Goal: Complete application form: Complete application form

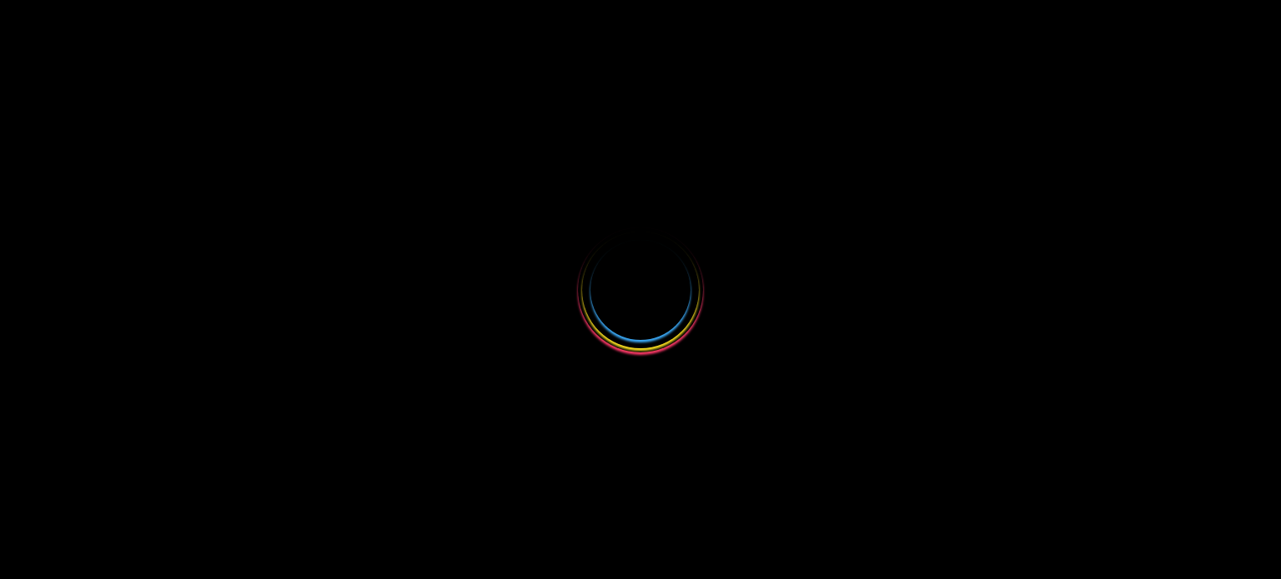
select select
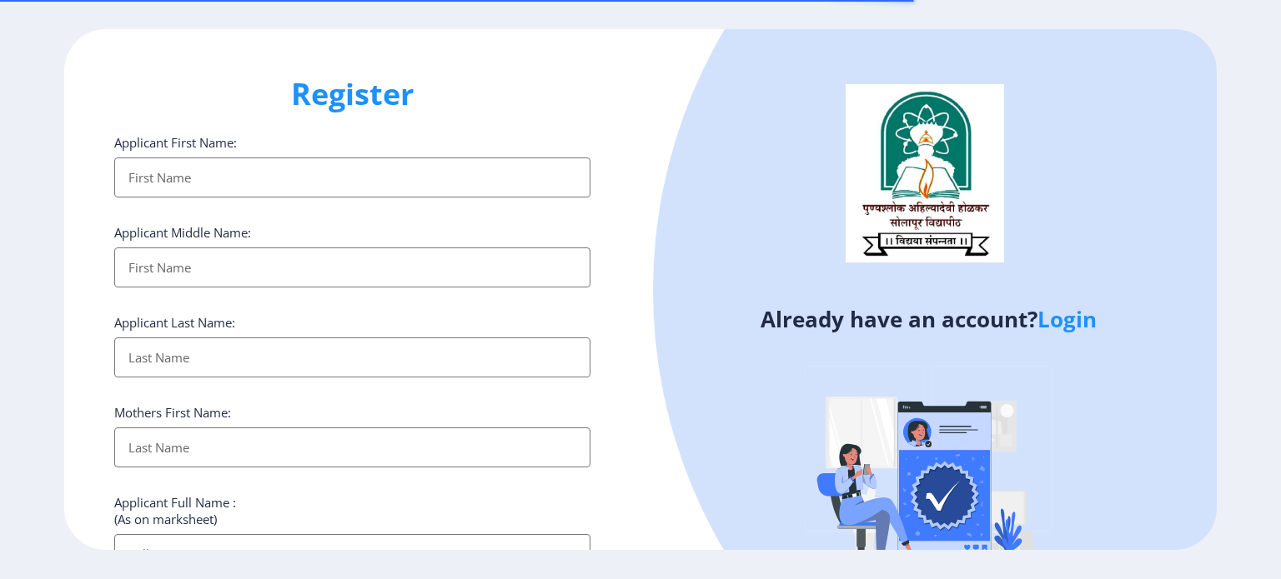
select select
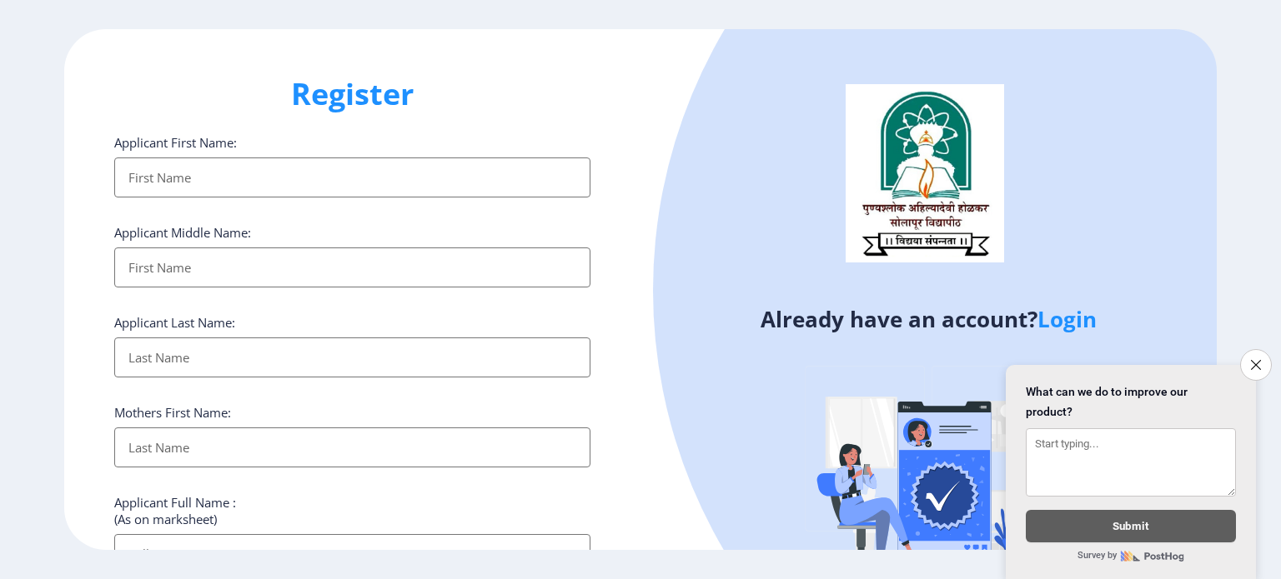
click at [264, 166] on input "Applicant First Name:" at bounding box center [352, 178] width 476 height 40
type input "[PERSON_NAME]"
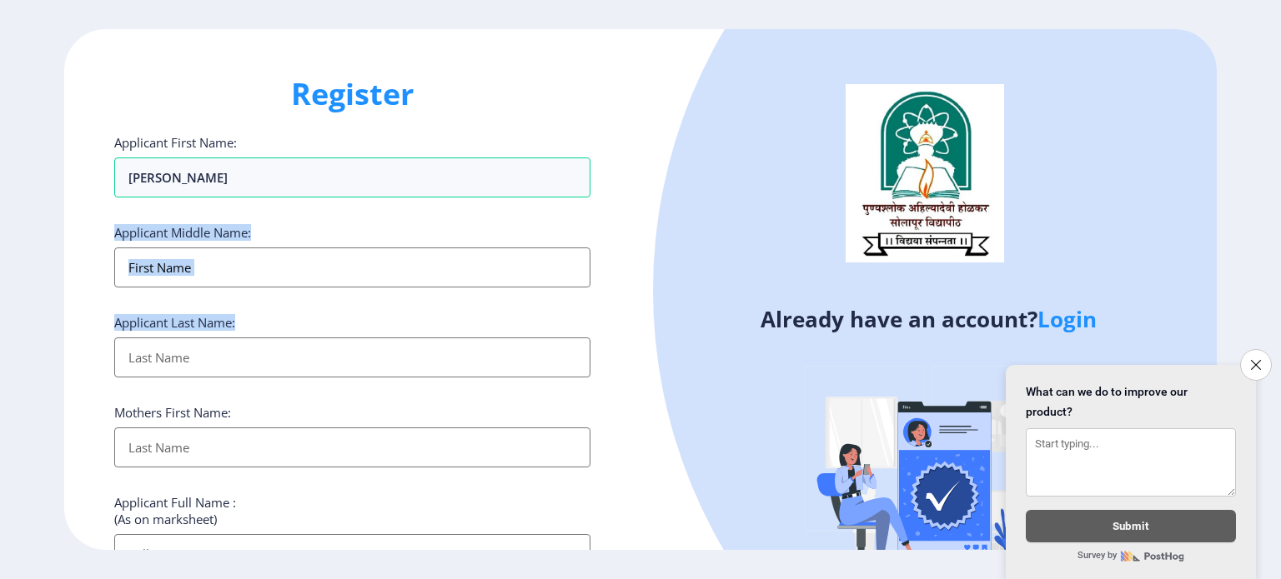
drag, startPoint x: 275, startPoint y: 304, endPoint x: 278, endPoint y: 282, distance: 22.8
click at [278, 282] on input "Applicant First Name:" at bounding box center [352, 268] width 476 height 40
click at [281, 276] on input "Applicant First Name:" at bounding box center [352, 268] width 476 height 40
type input "[PERSON_NAME]"
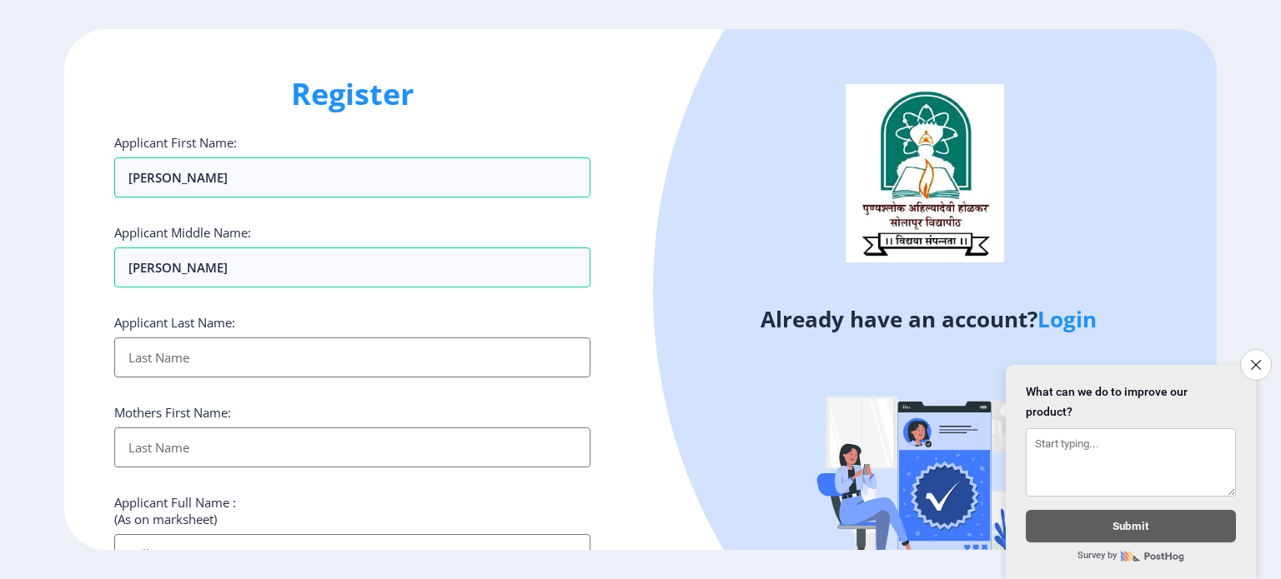
click at [264, 346] on input "Applicant First Name:" at bounding box center [352, 358] width 476 height 40
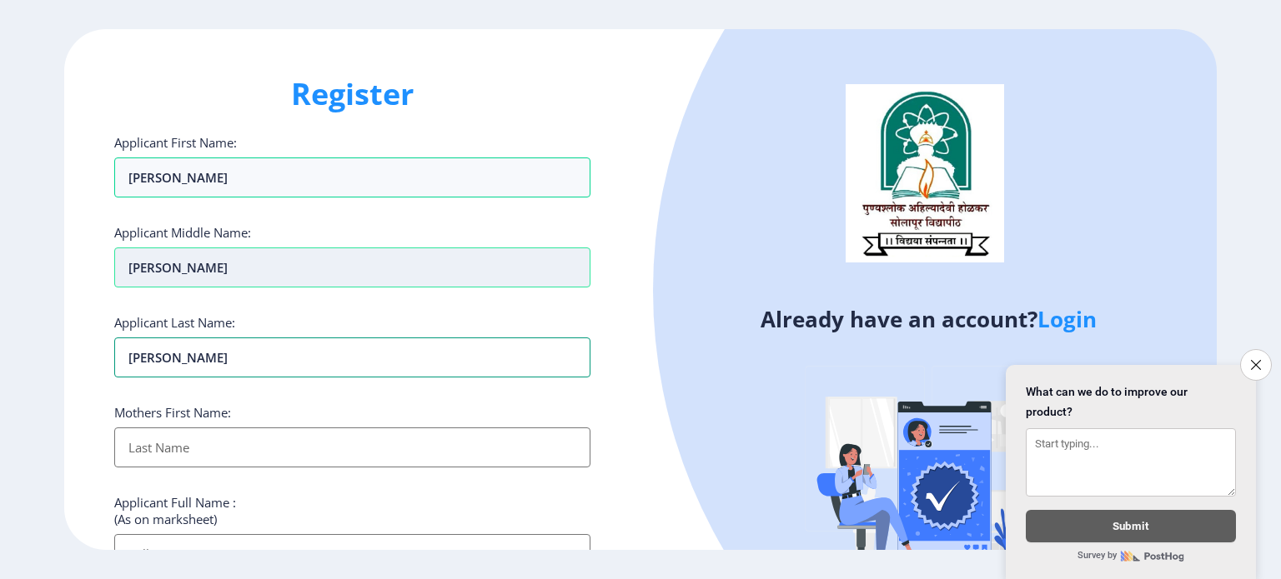
type input "[PERSON_NAME]"
click at [235, 263] on input "[PERSON_NAME]" at bounding box center [352, 268] width 476 height 40
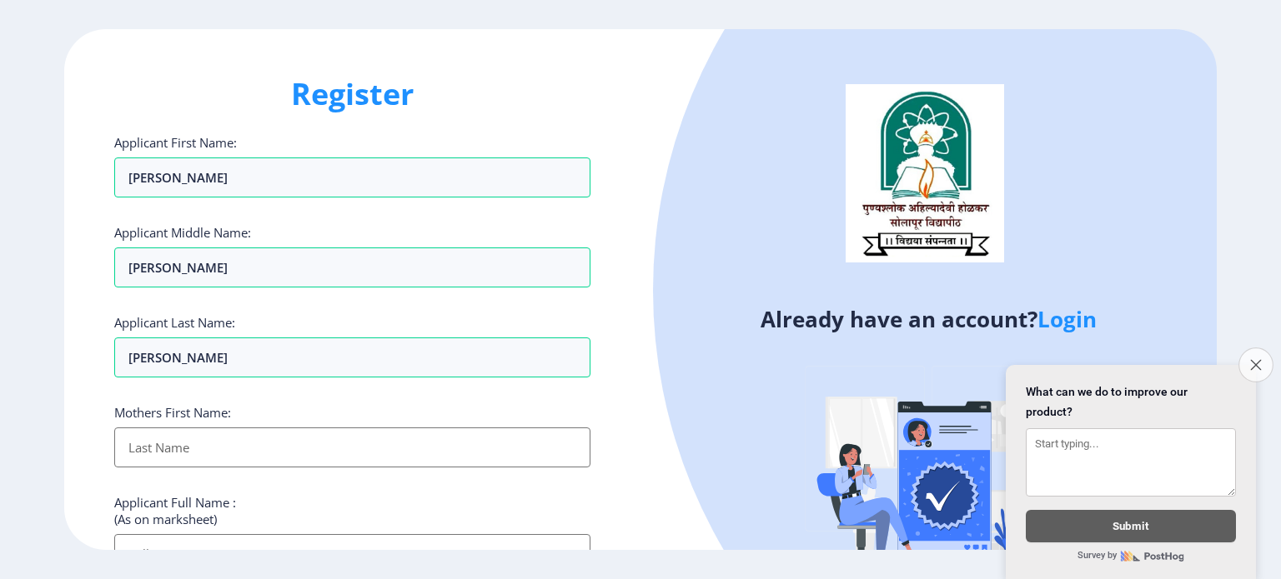
click at [1256, 359] on icon "Close survey" at bounding box center [1255, 364] width 11 height 11
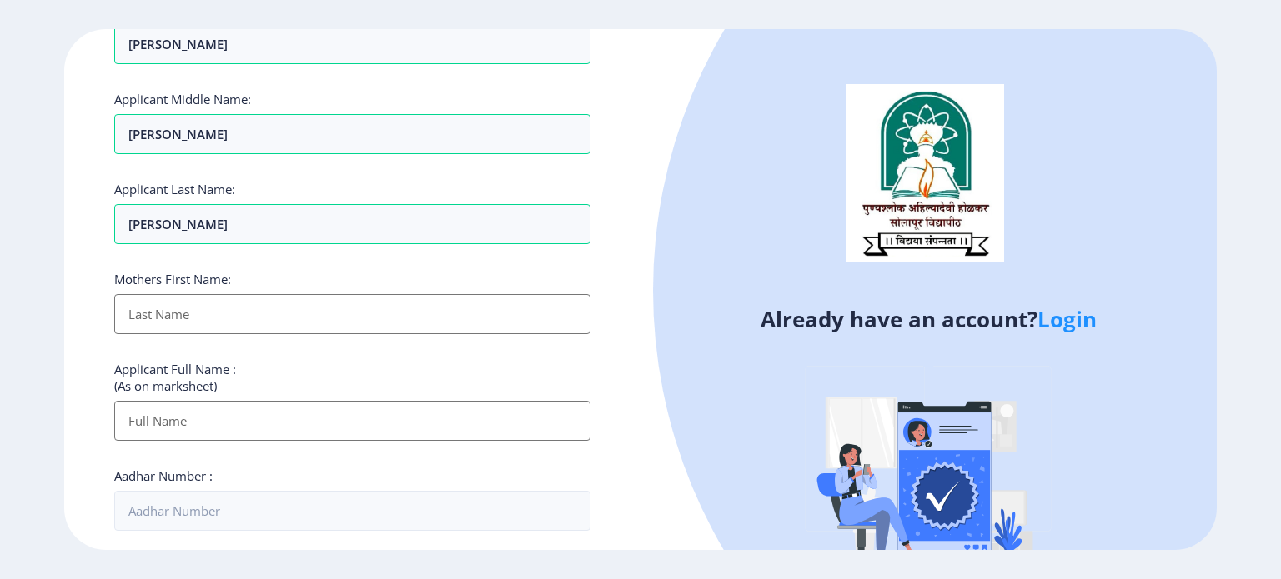
scroll to position [137, 0]
click at [228, 293] on input "Applicant First Name:" at bounding box center [352, 311] width 476 height 40
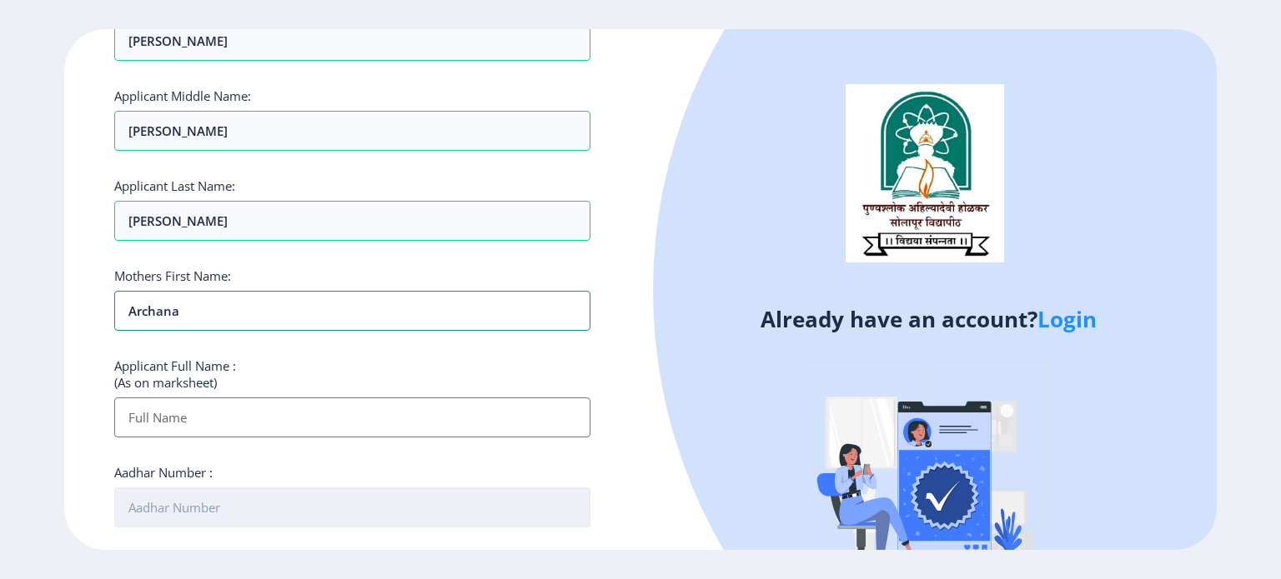
scroll to position [213, 0]
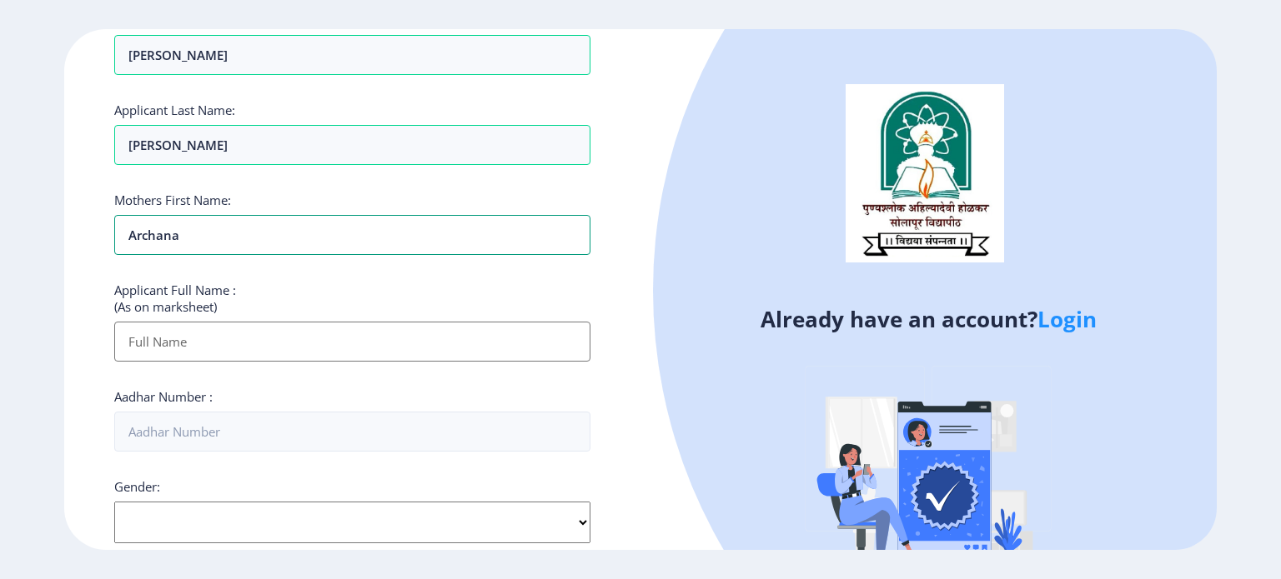
type input "archana"
click at [187, 353] on input "Applicant First Name:" at bounding box center [352, 342] width 476 height 40
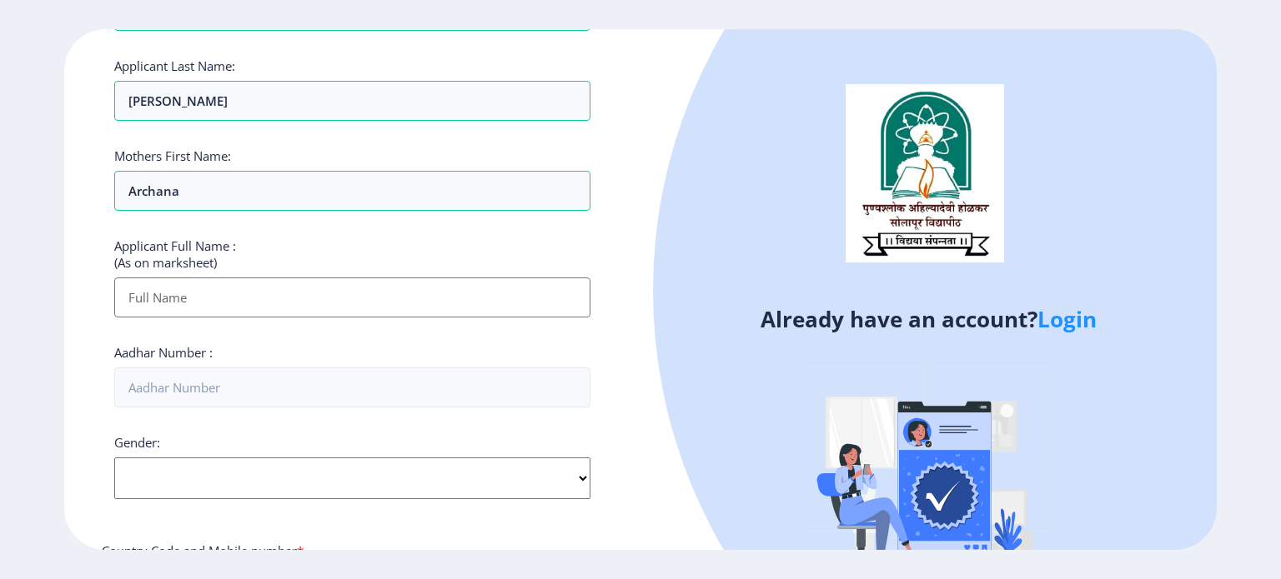
scroll to position [258, 0]
click at [69, 318] on div "Register Applicant First Name: [PERSON_NAME] Applicant Middle Name: [PERSON_NAM…" at bounding box center [352, 290] width 576 height 522
click at [220, 474] on select "Select Gender [DEMOGRAPHIC_DATA] [DEMOGRAPHIC_DATA] Other" at bounding box center [352, 477] width 476 height 42
select select "[DEMOGRAPHIC_DATA]"
click at [114, 456] on select "Select Gender [DEMOGRAPHIC_DATA] [DEMOGRAPHIC_DATA] Other" at bounding box center [352, 477] width 476 height 42
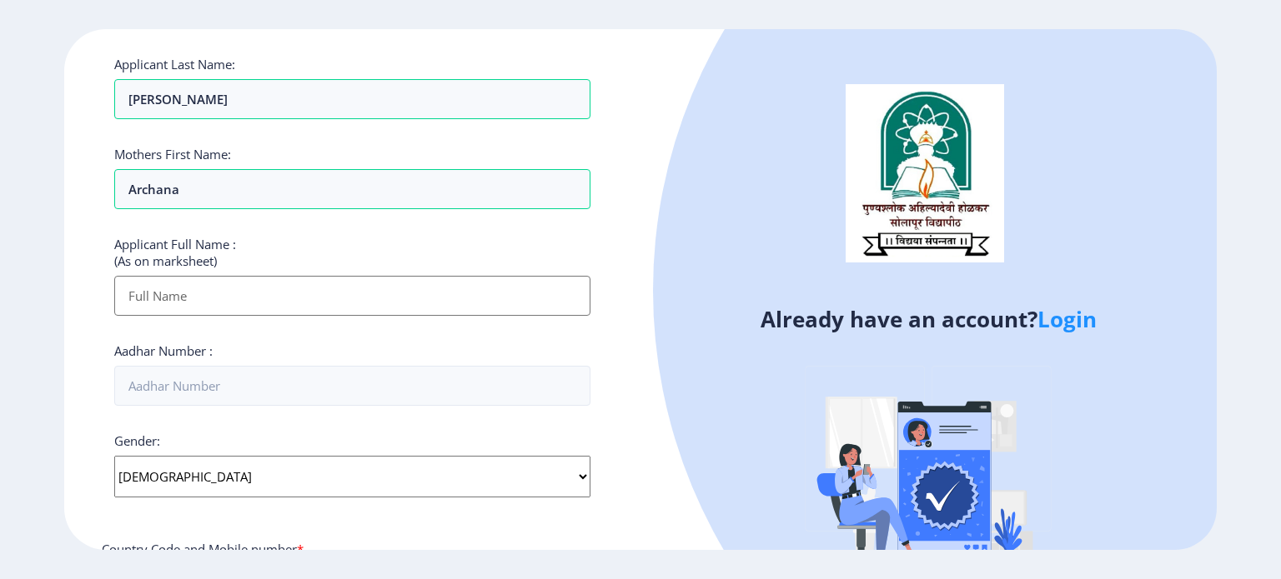
click at [196, 297] on input "Applicant First Name:" at bounding box center [352, 296] width 476 height 40
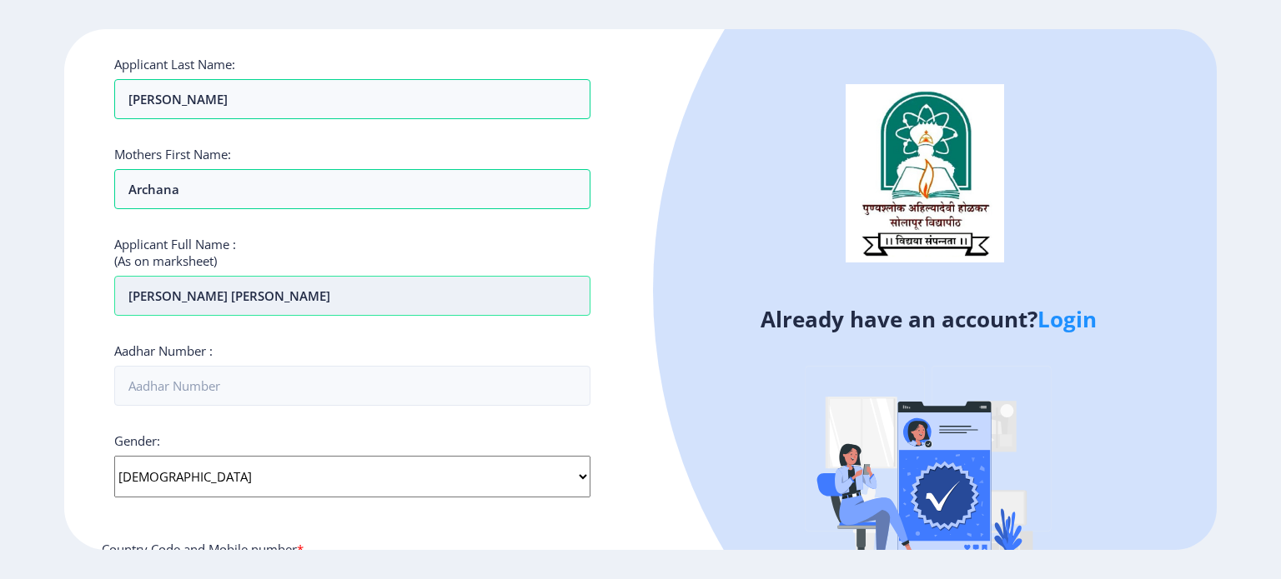
type input "[PERSON_NAME] [PERSON_NAME]"
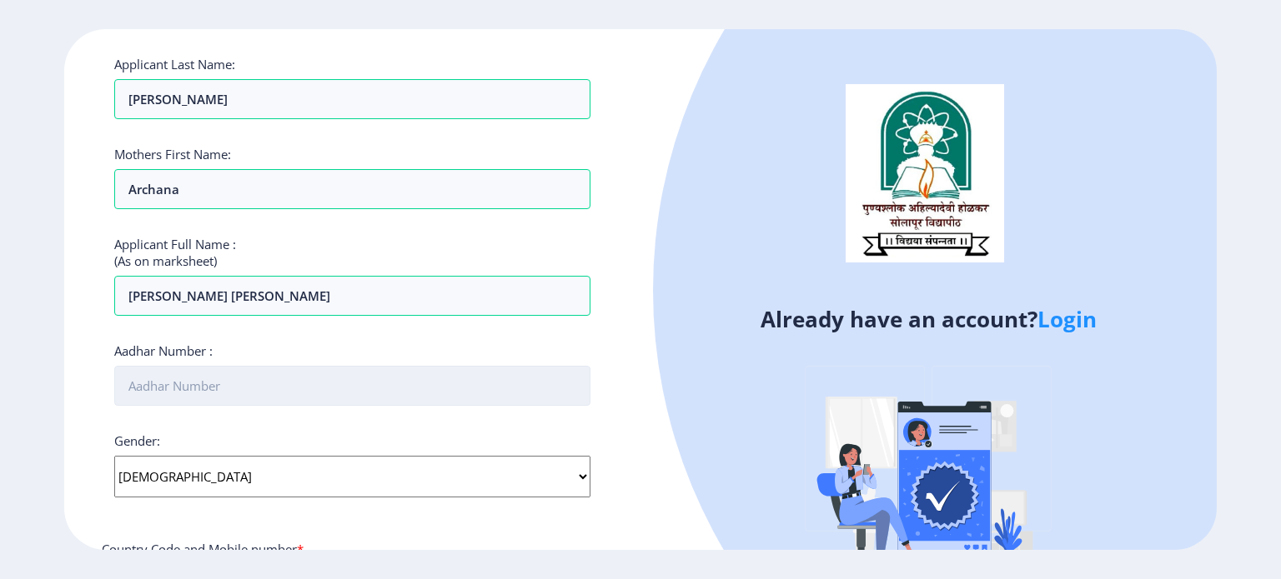
click at [246, 388] on input "Aadhar Number :" at bounding box center [352, 386] width 476 height 40
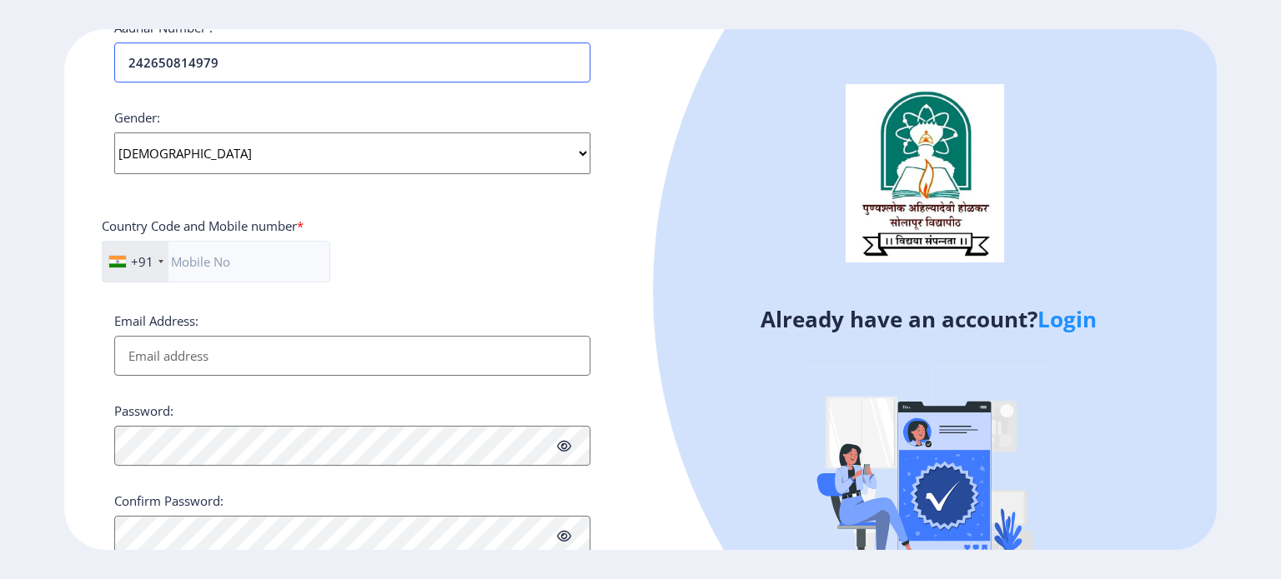
scroll to position [583, 0]
type input "242650814979"
click at [223, 254] on input "text" at bounding box center [216, 261] width 228 height 42
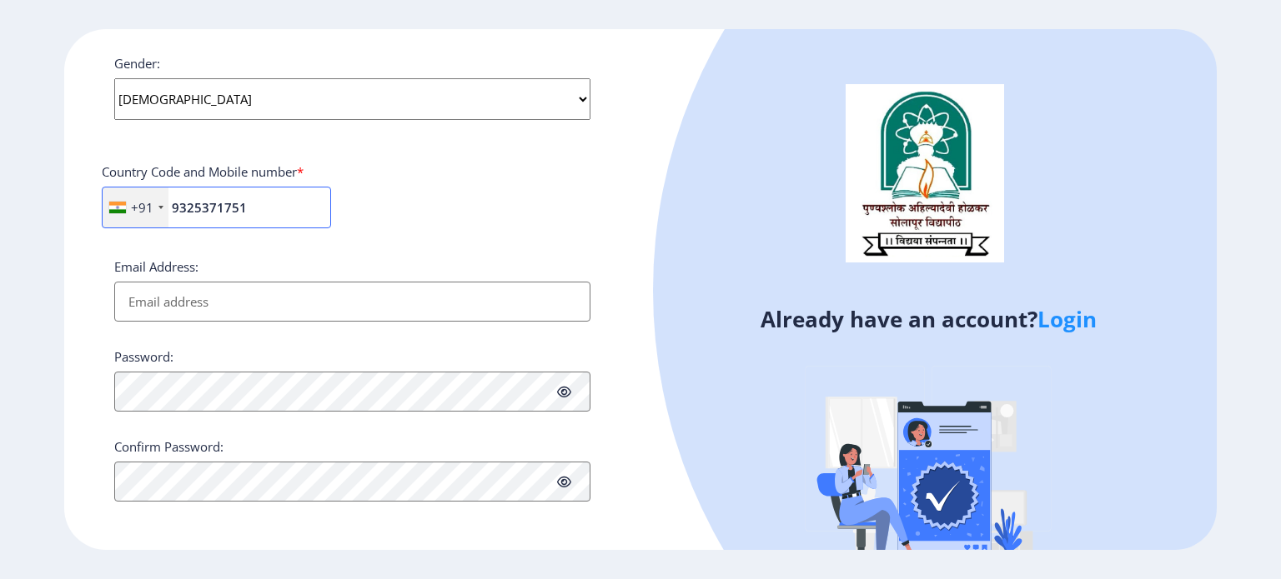
type input "9325371751"
click at [249, 293] on input "Email Address:" at bounding box center [352, 302] width 476 height 40
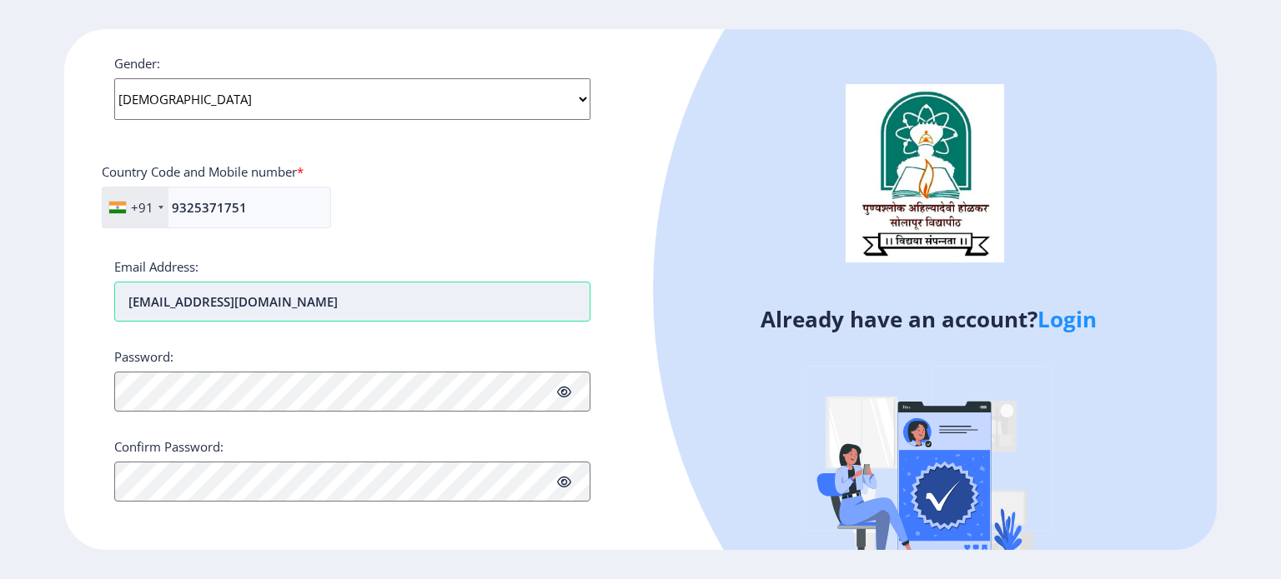
type input "[EMAIL_ADDRESS][DOMAIN_NAME]"
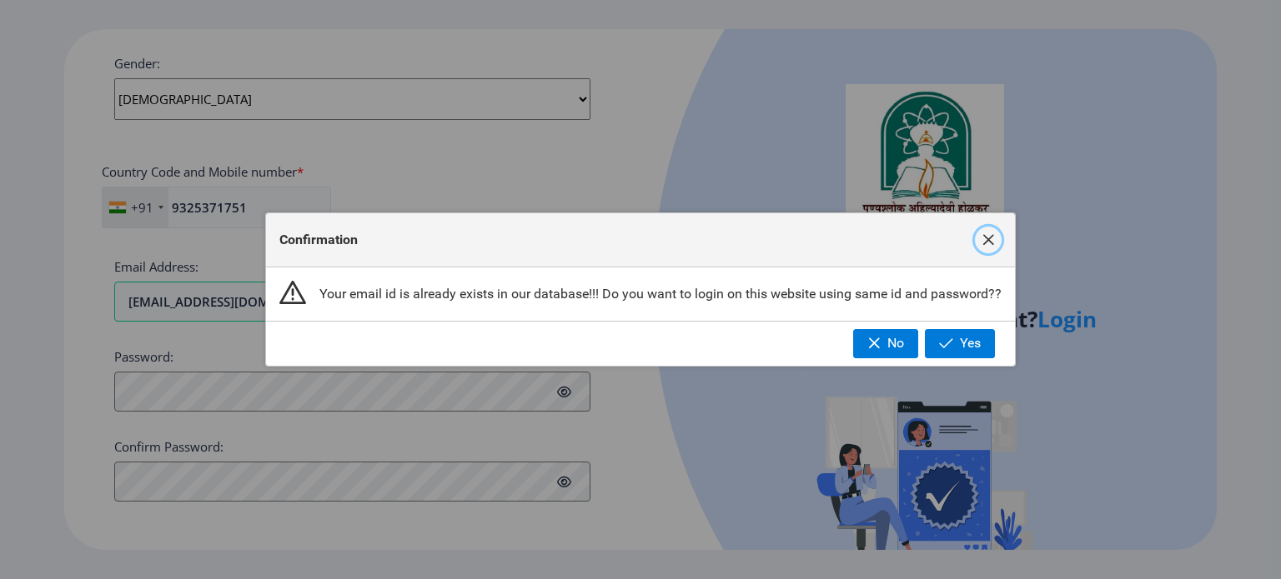
click at [989, 247] on span "button" at bounding box center [987, 239] width 13 height 13
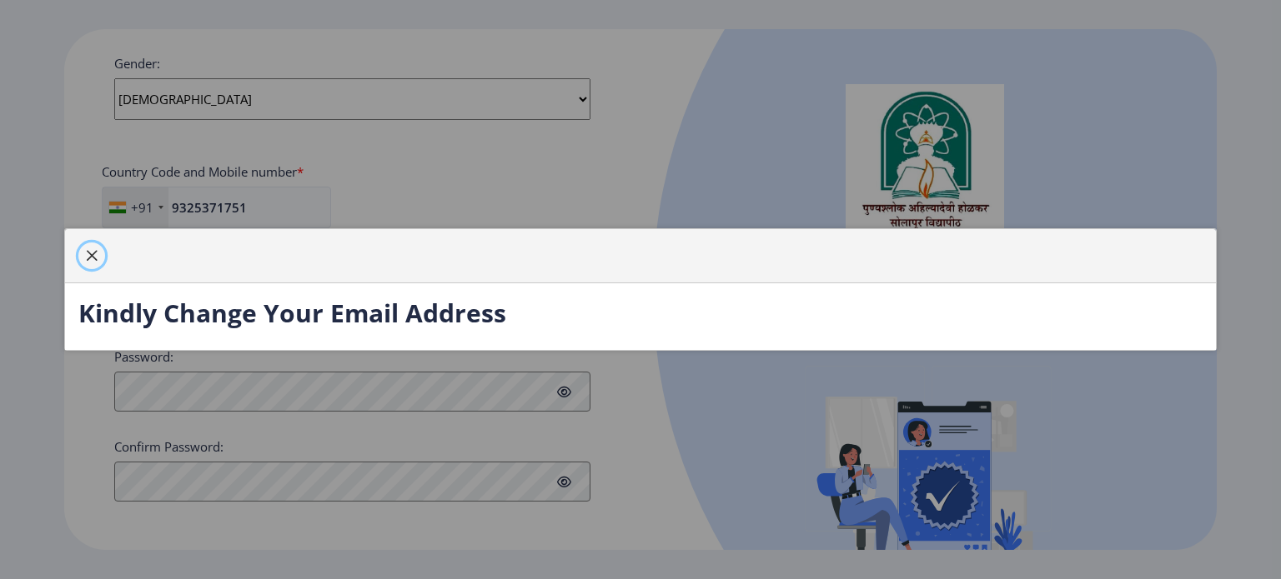
click at [94, 256] on span "button" at bounding box center [91, 255] width 13 height 13
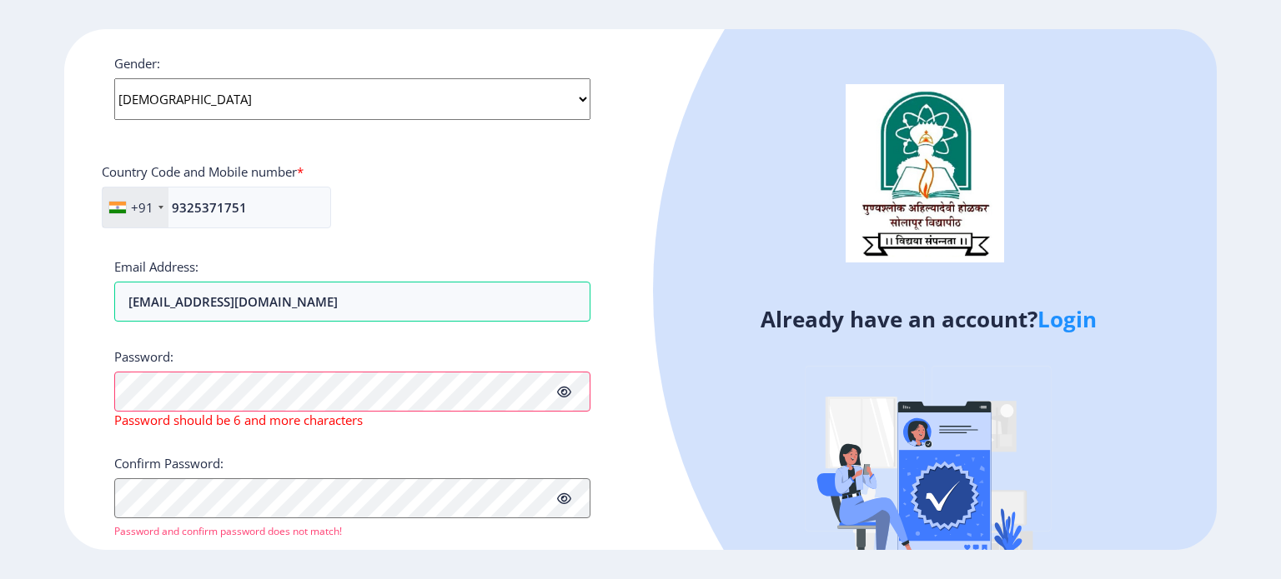
click at [564, 394] on icon at bounding box center [564, 392] width 14 height 13
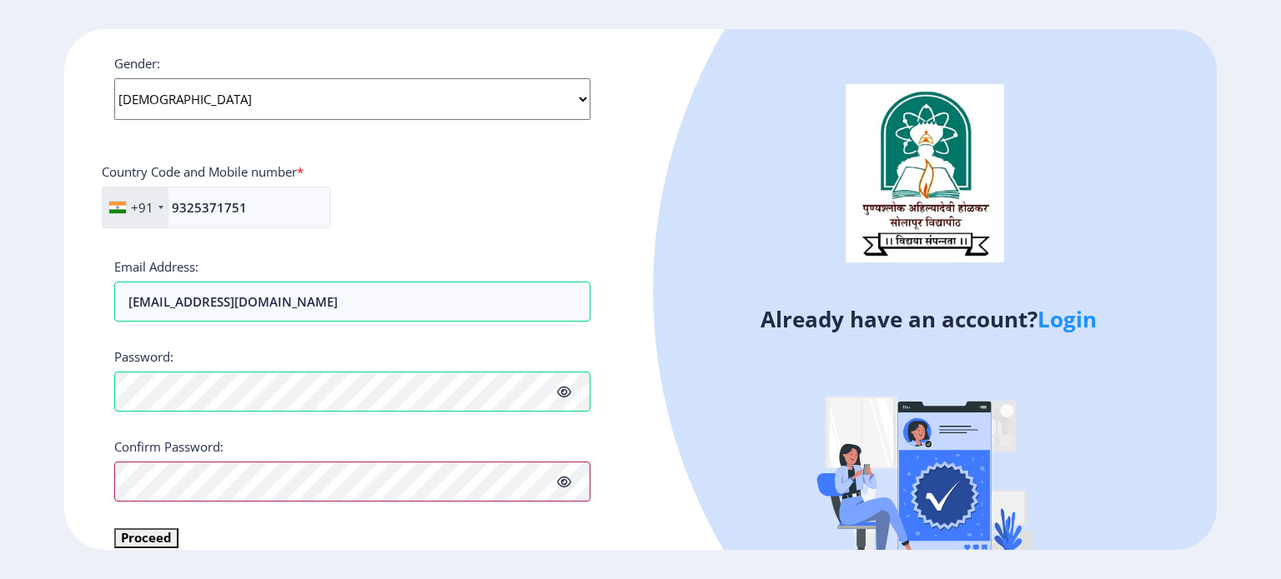
click at [297, 385] on div "Applicant First Name: [PERSON_NAME] Applicant Middle Name: [PERSON_NAME] Applic…" at bounding box center [352, 23] width 476 height 1051
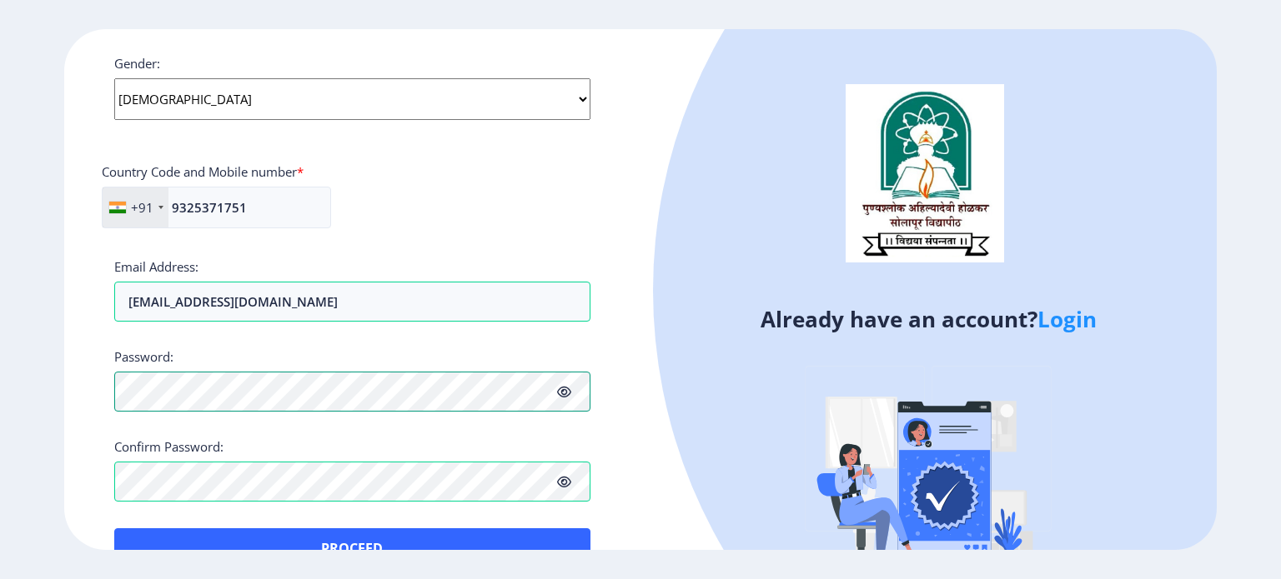
scroll to position [676, 0]
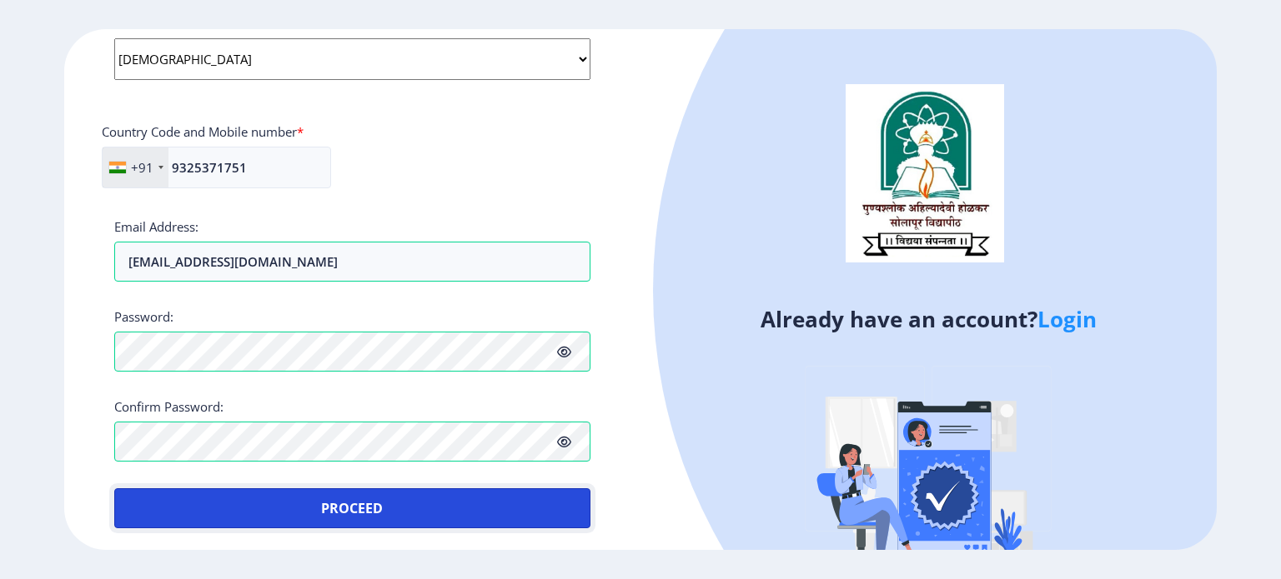
click at [330, 511] on button "Proceed" at bounding box center [352, 509] width 476 height 40
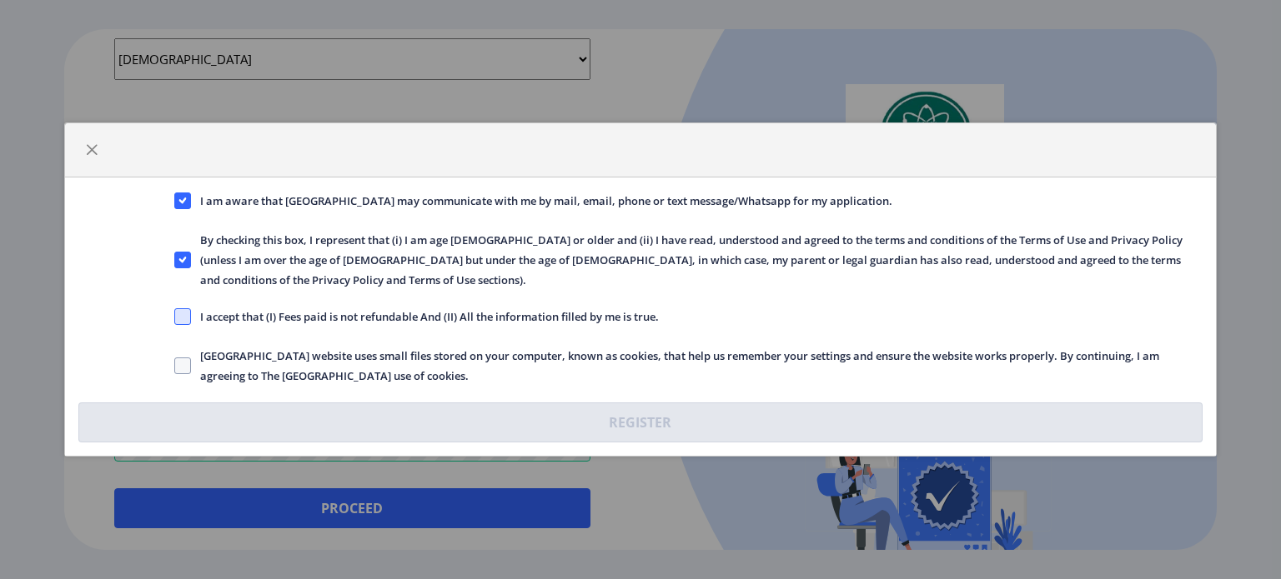
click at [183, 308] on span at bounding box center [182, 316] width 17 height 17
click at [175, 317] on input "I accept that (I) Fees paid is not refundable And (II) All the information fill…" at bounding box center [174, 317] width 1 height 1
checkbox input "true"
click at [181, 361] on span at bounding box center [182, 366] width 17 height 17
click at [175, 366] on input "[GEOGRAPHIC_DATA] website uses small files stored on your computer, known as co…" at bounding box center [174, 366] width 1 height 1
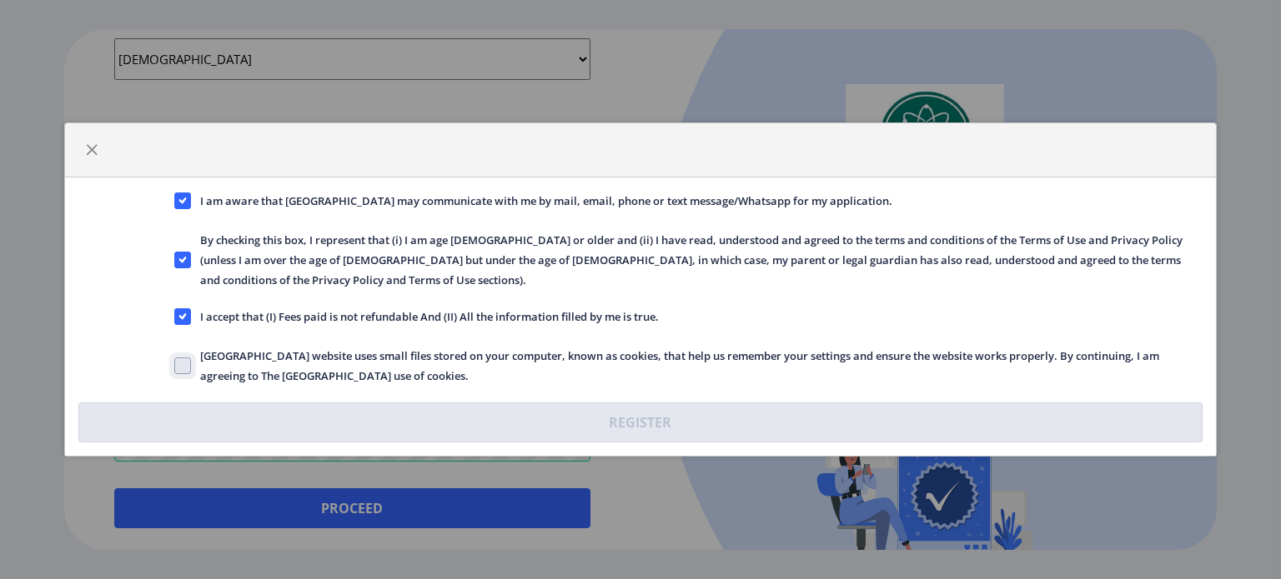
checkbox input "true"
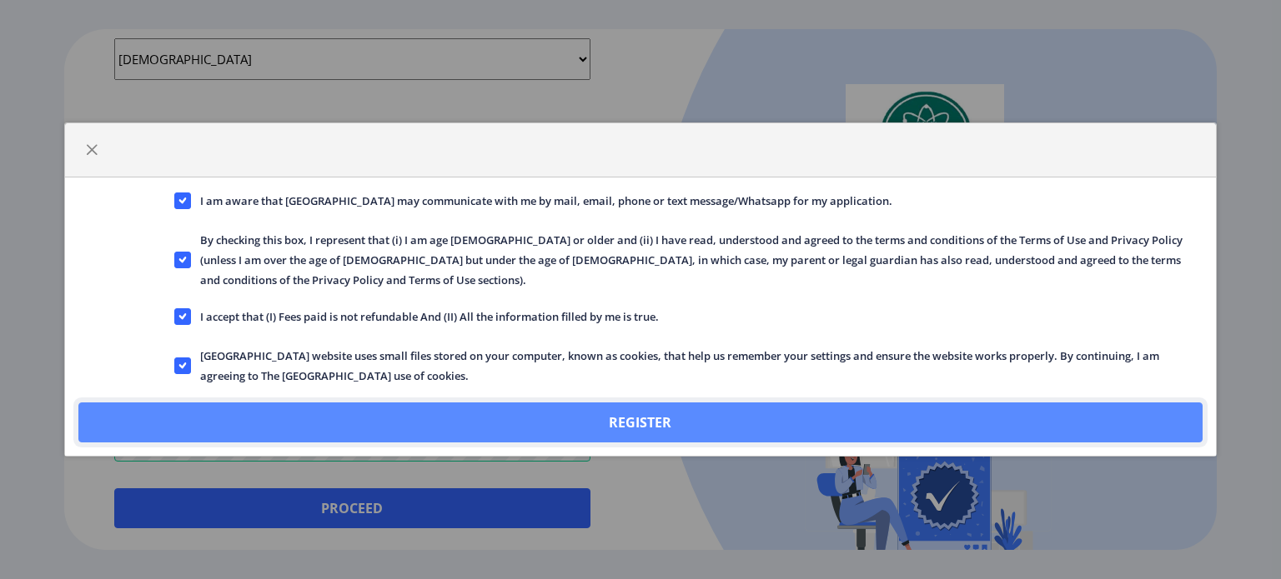
click at [664, 403] on button "Register" at bounding box center [640, 423] width 1124 height 40
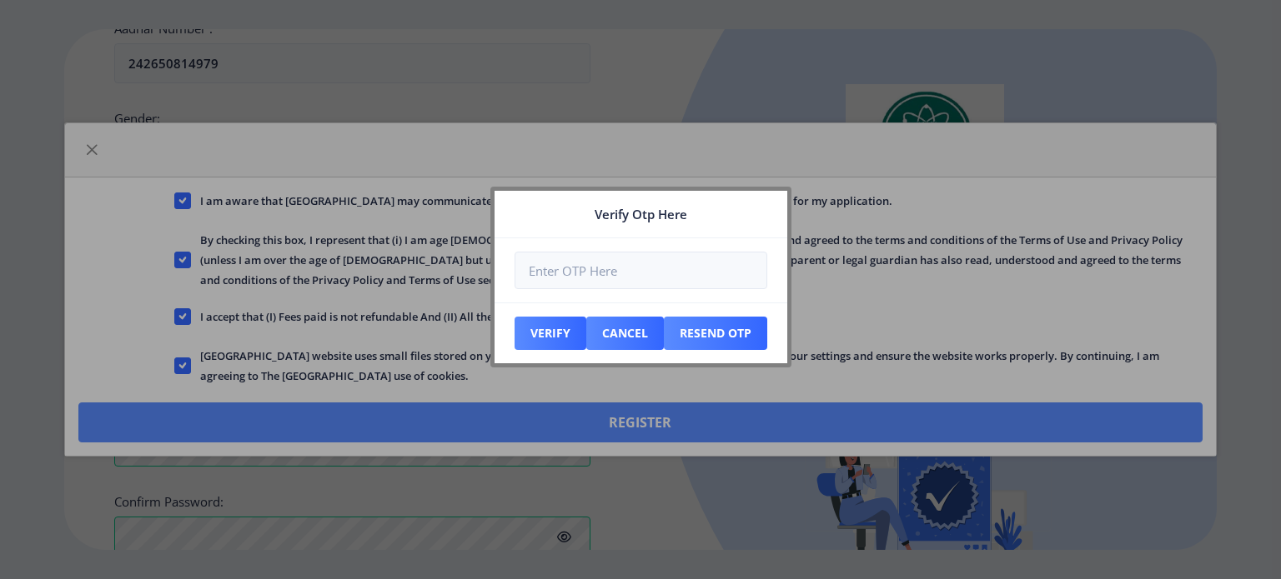
scroll to position [770, 0]
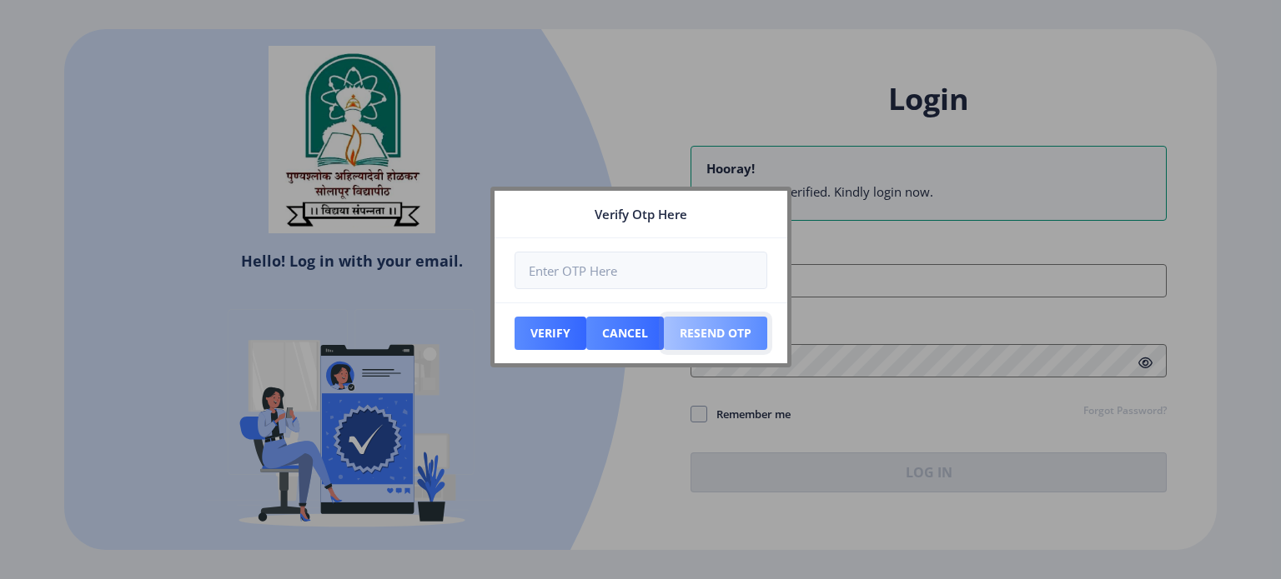
click at [691, 333] on button "Resend Otp" at bounding box center [715, 333] width 103 height 33
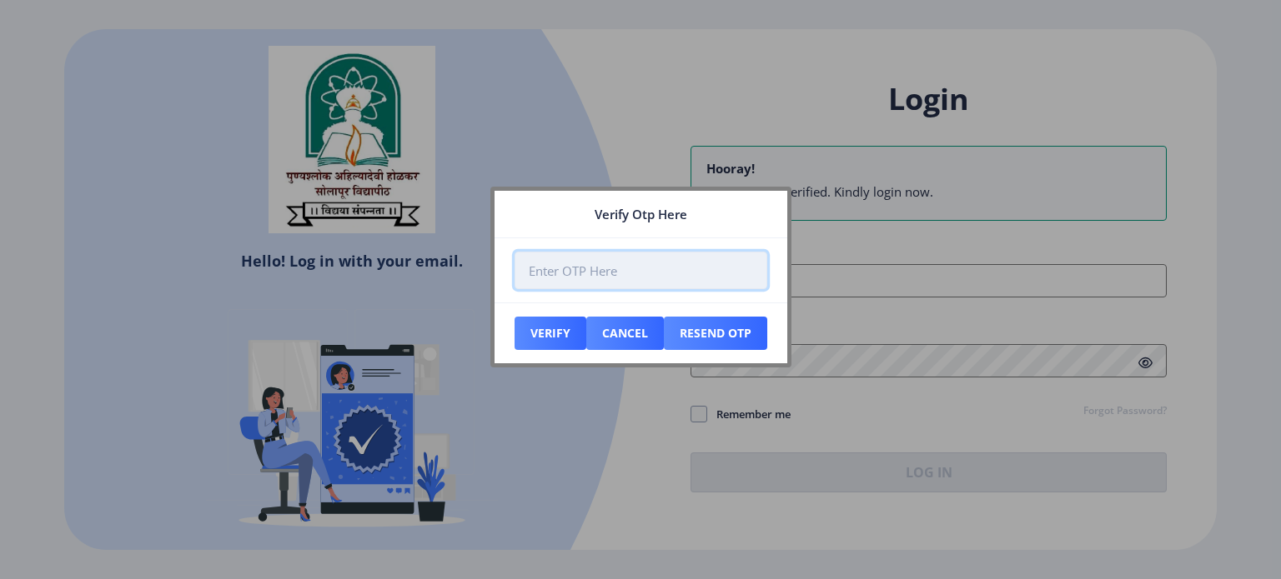
click at [684, 269] on input "number" at bounding box center [640, 271] width 253 height 38
type input "964197"
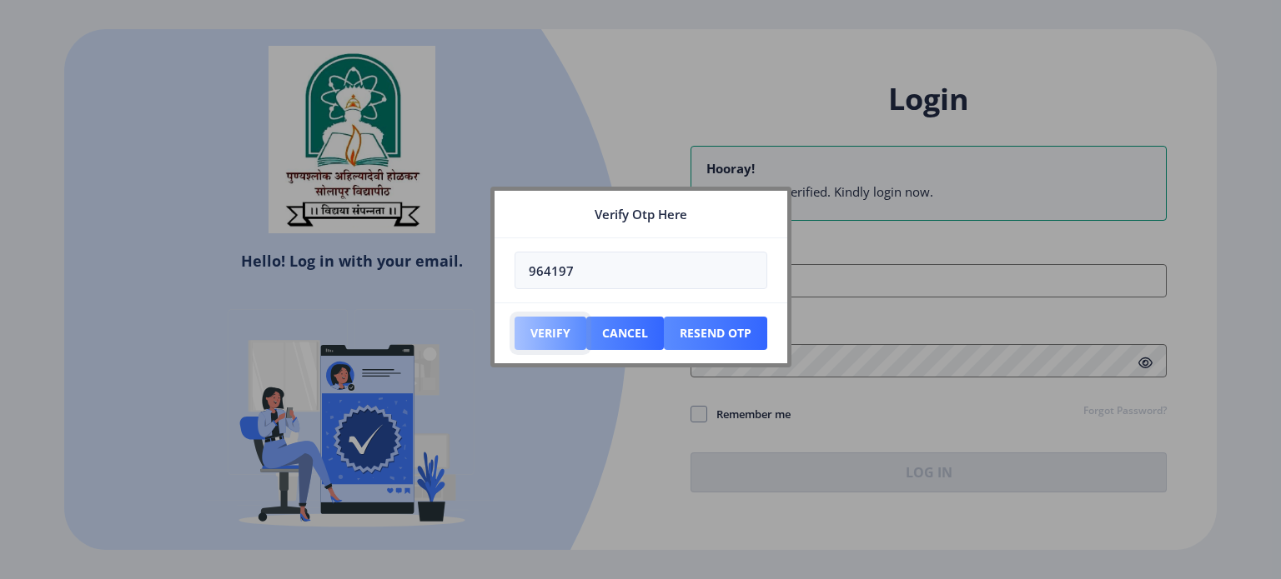
click at [559, 329] on button "Verify" at bounding box center [550, 333] width 72 height 33
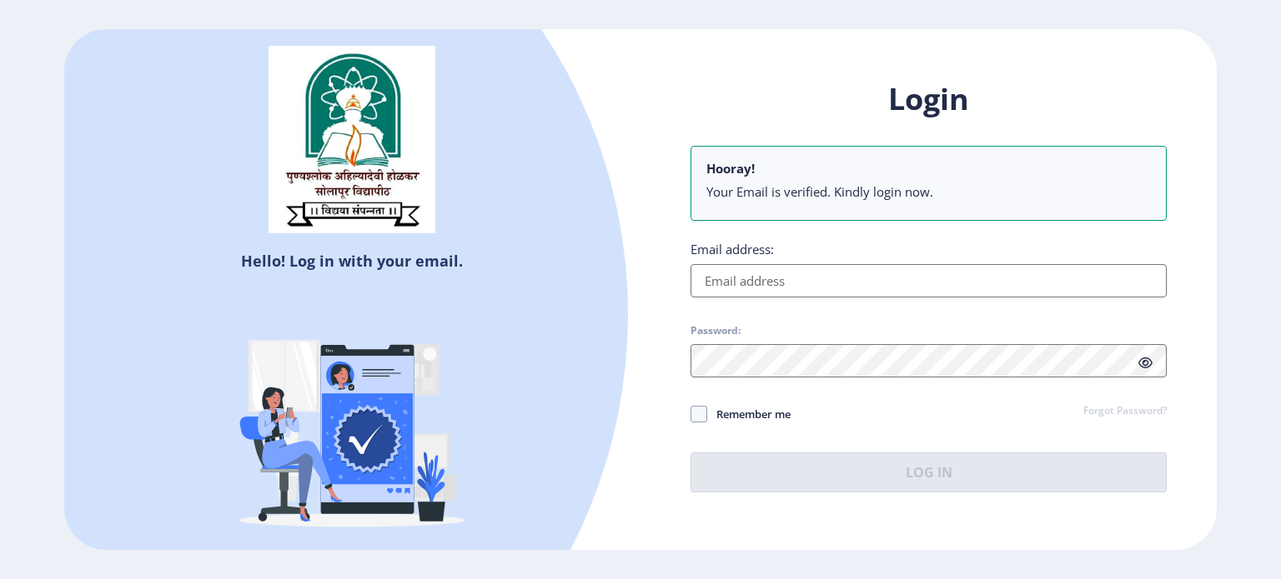
click at [905, 278] on input "Email address:" at bounding box center [928, 280] width 476 height 33
type input "[EMAIL_ADDRESS][DOMAIN_NAME]"
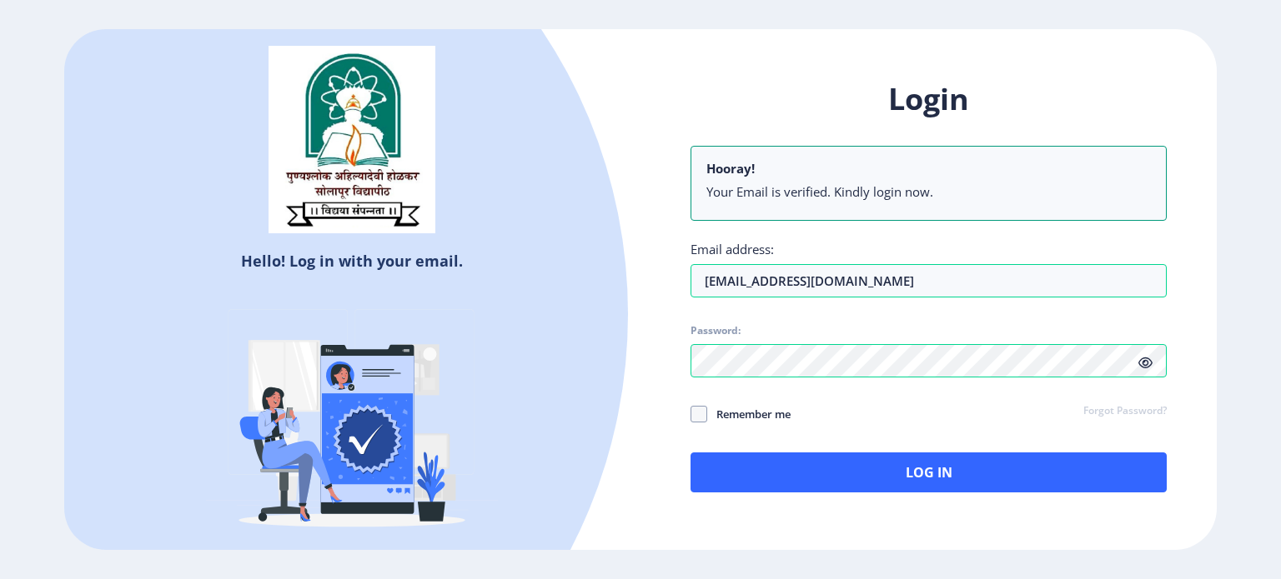
click at [1145, 366] on icon at bounding box center [1145, 363] width 14 height 13
click at [691, 409] on span at bounding box center [698, 414] width 17 height 17
click at [691, 414] on input "Remember me" at bounding box center [690, 414] width 1 height 1
checkbox input "true"
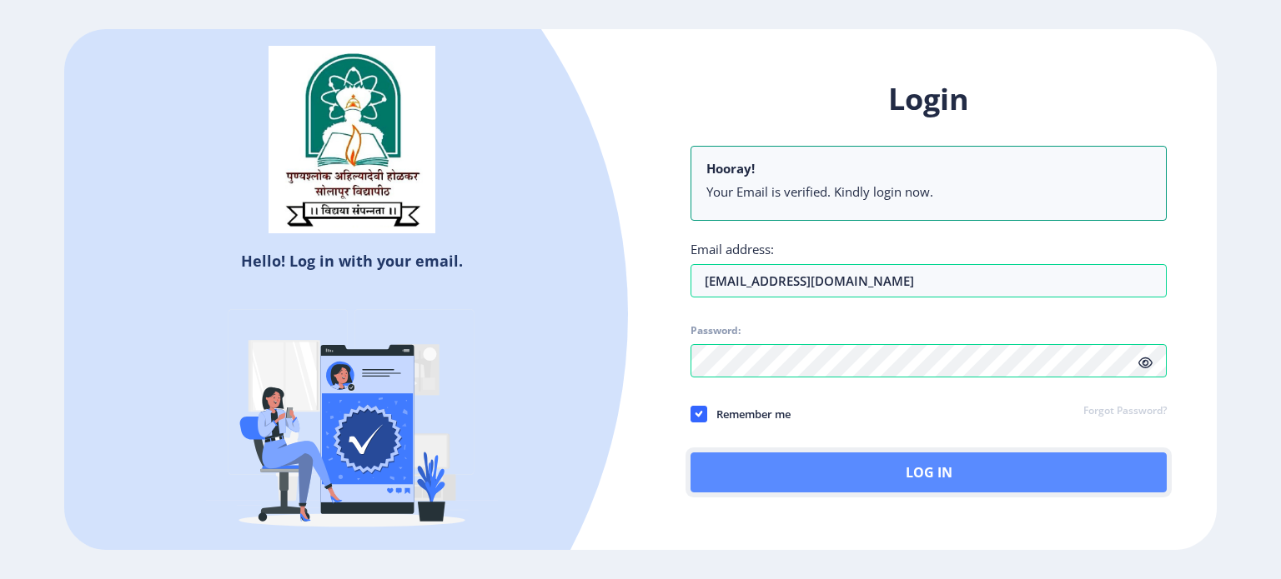
click at [870, 459] on button "Log In" at bounding box center [928, 473] width 476 height 40
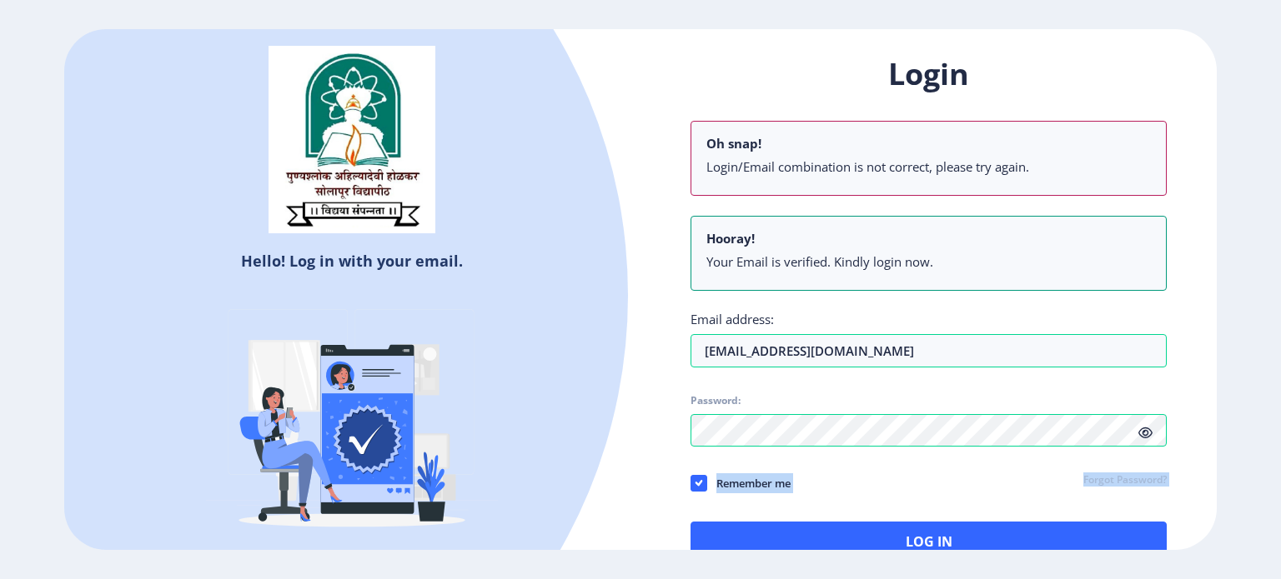
click at [852, 439] on div "Login Oh snap! Login/Email combination is not correct, please try again. Hooray…" at bounding box center [928, 321] width 576 height 585
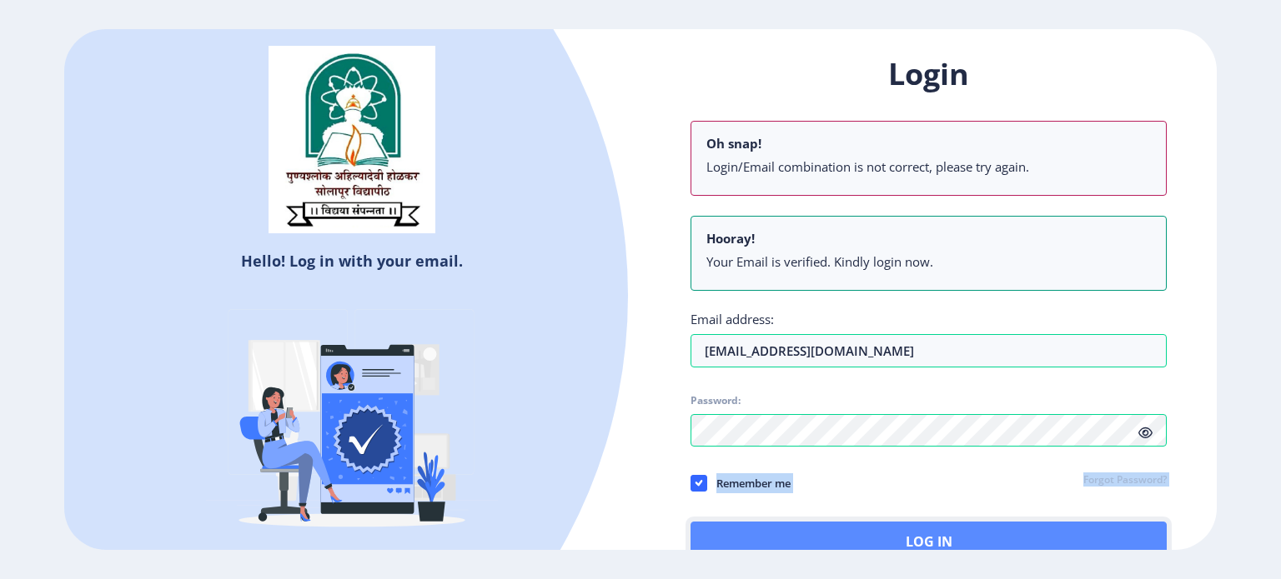
click at [900, 533] on button "Log In" at bounding box center [928, 542] width 476 height 40
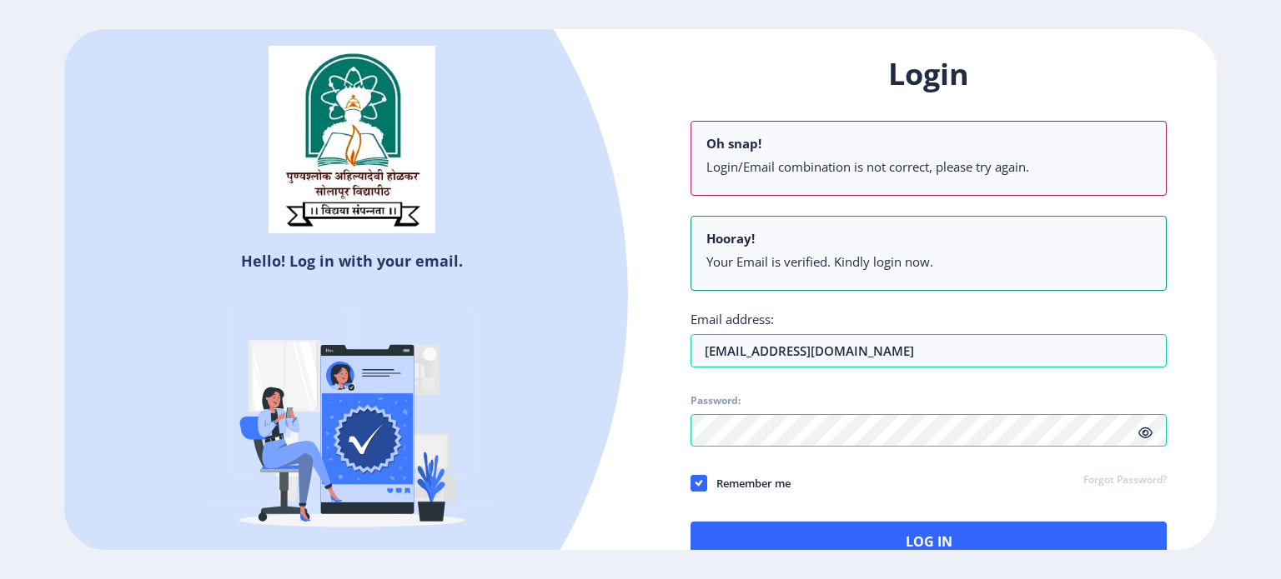
click at [840, 451] on div "Login Oh snap! Login/Email combination is not correct, please try again. Hooray…" at bounding box center [928, 308] width 476 height 509
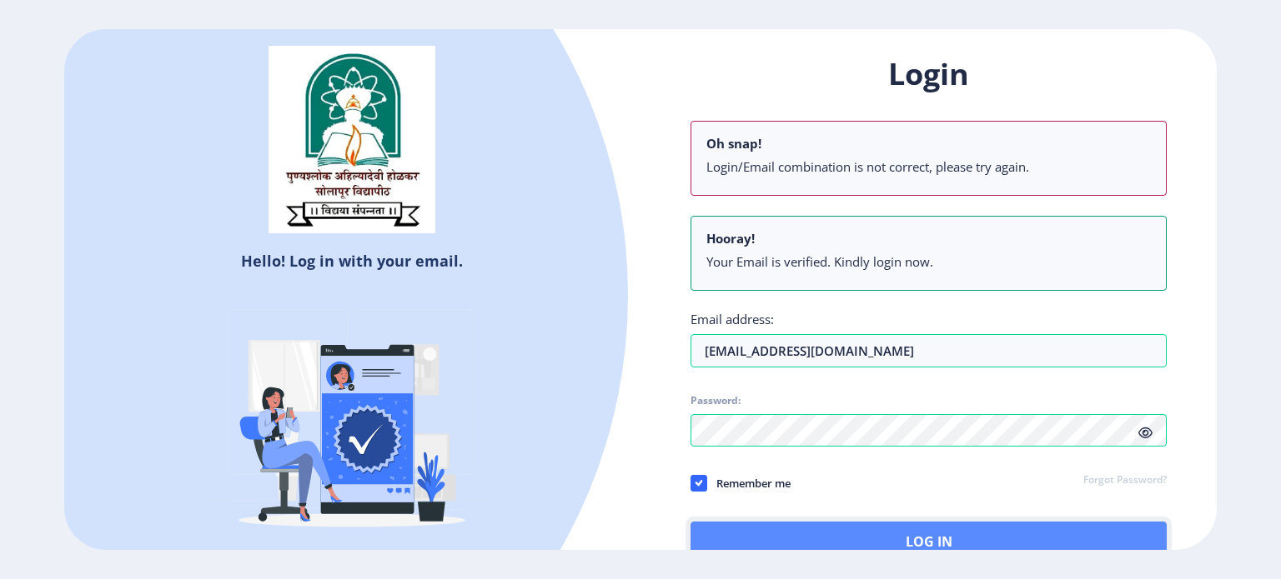
click at [880, 528] on button "Log In" at bounding box center [928, 542] width 476 height 40
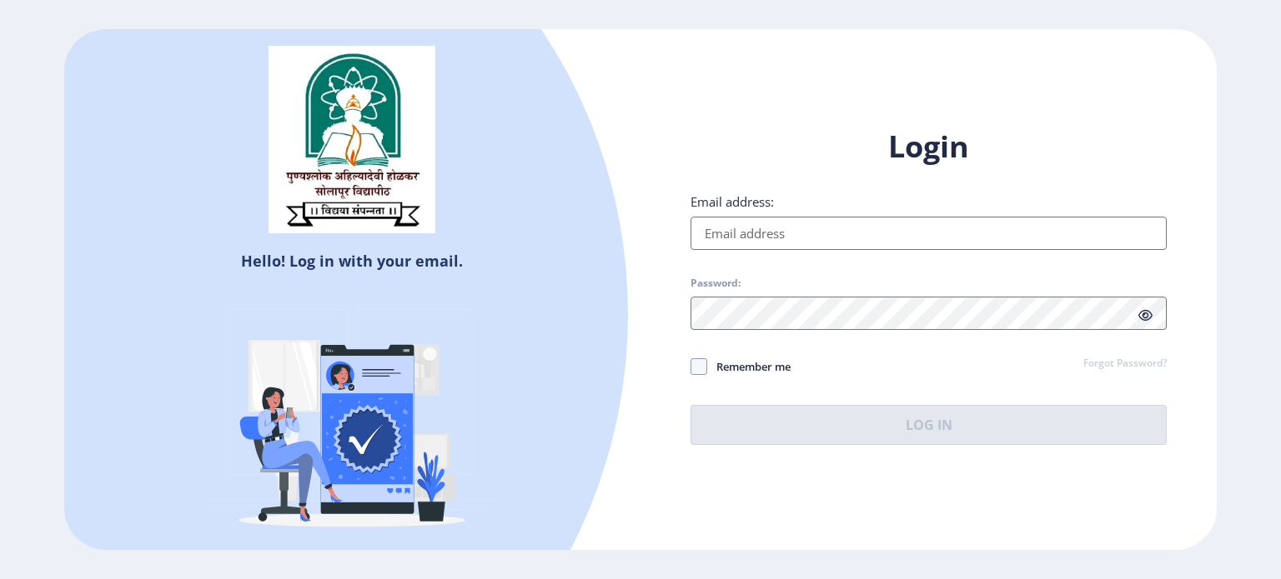
click at [743, 246] on input "Email address:" at bounding box center [928, 233] width 476 height 33
type input "[EMAIL_ADDRESS][DOMAIN_NAME]"
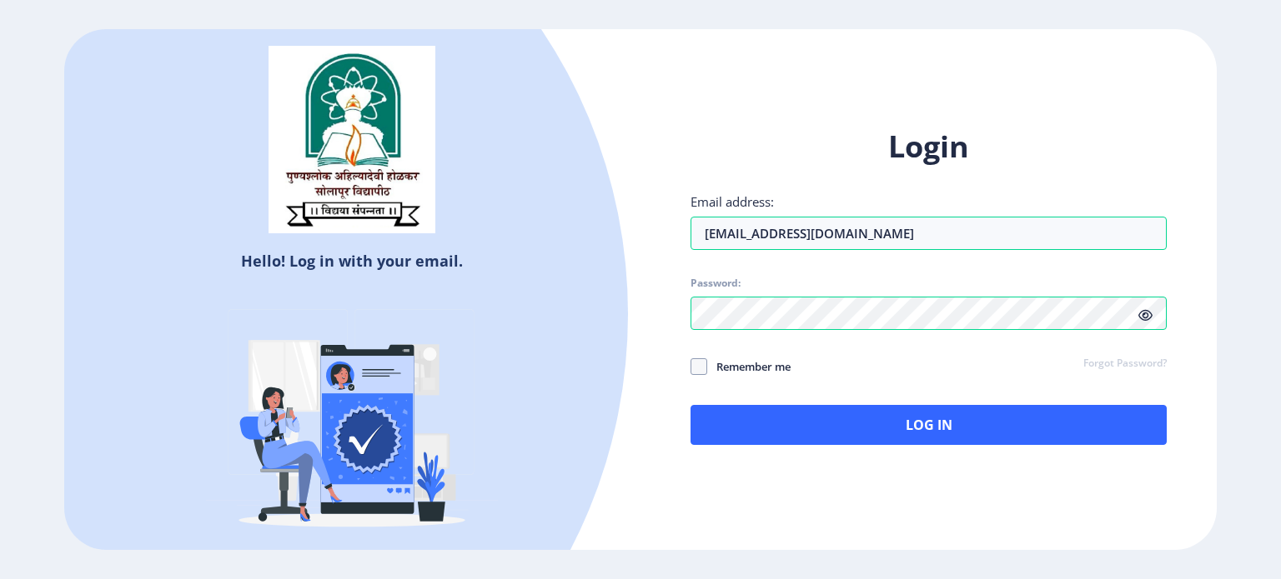
click at [1150, 313] on icon at bounding box center [1145, 315] width 14 height 13
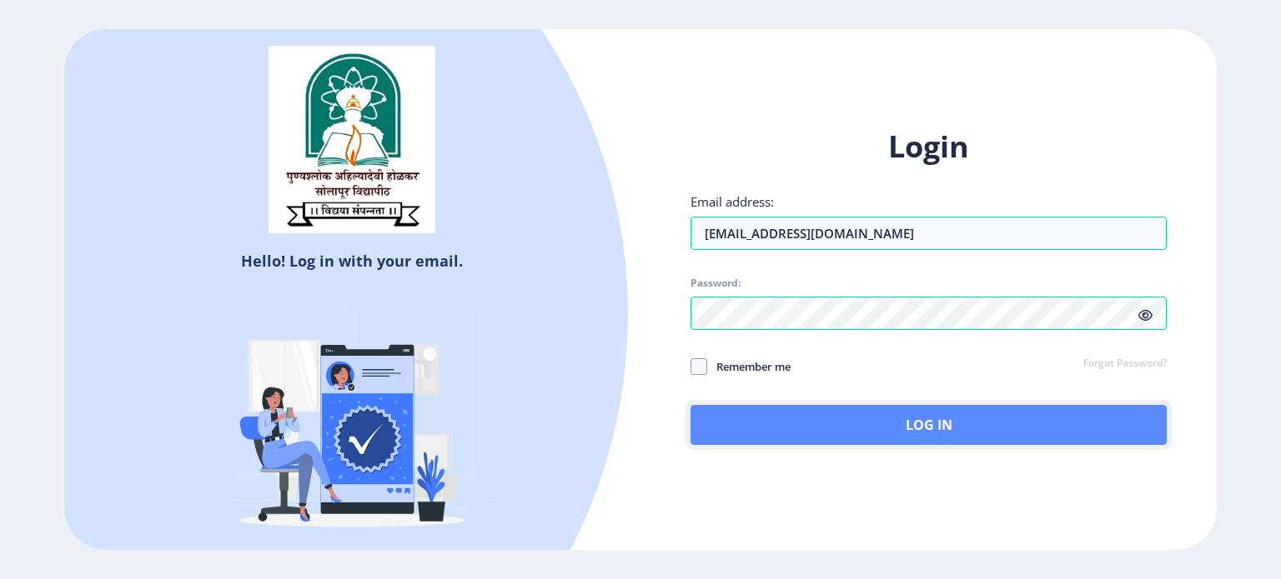
click at [788, 413] on button "Log In" at bounding box center [928, 425] width 476 height 40
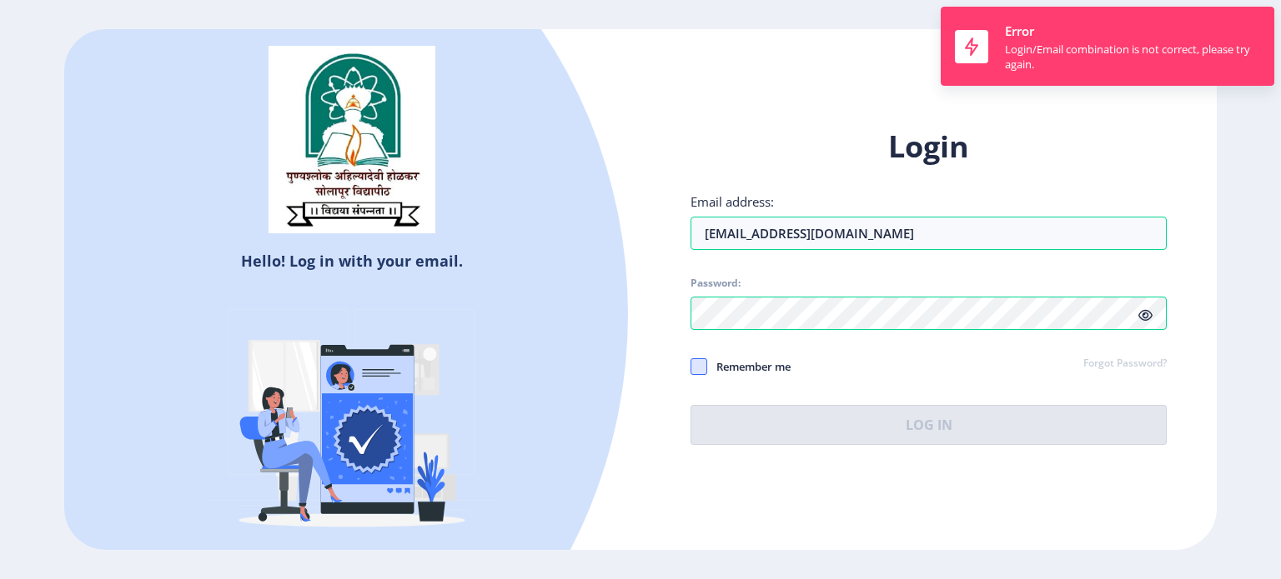
click at [696, 365] on span at bounding box center [698, 367] width 17 height 17
click at [691, 366] on input "Remember me" at bounding box center [690, 366] width 1 height 1
checkbox input "true"
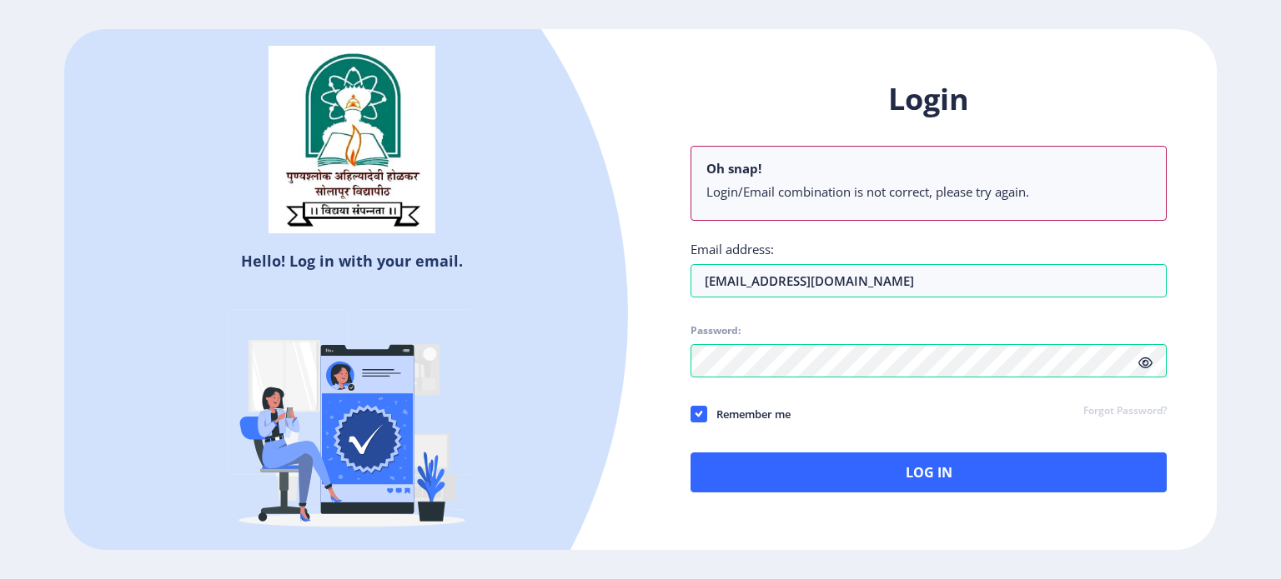
click at [1144, 364] on icon at bounding box center [1145, 363] width 14 height 13
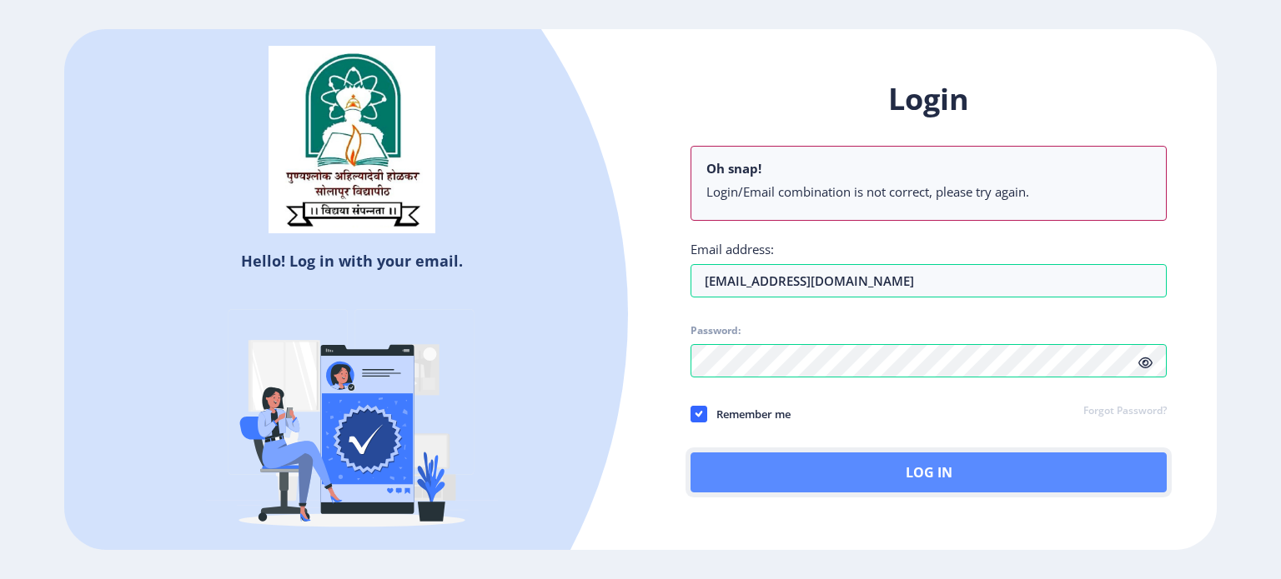
click at [860, 476] on button "Log In" at bounding box center [928, 473] width 476 height 40
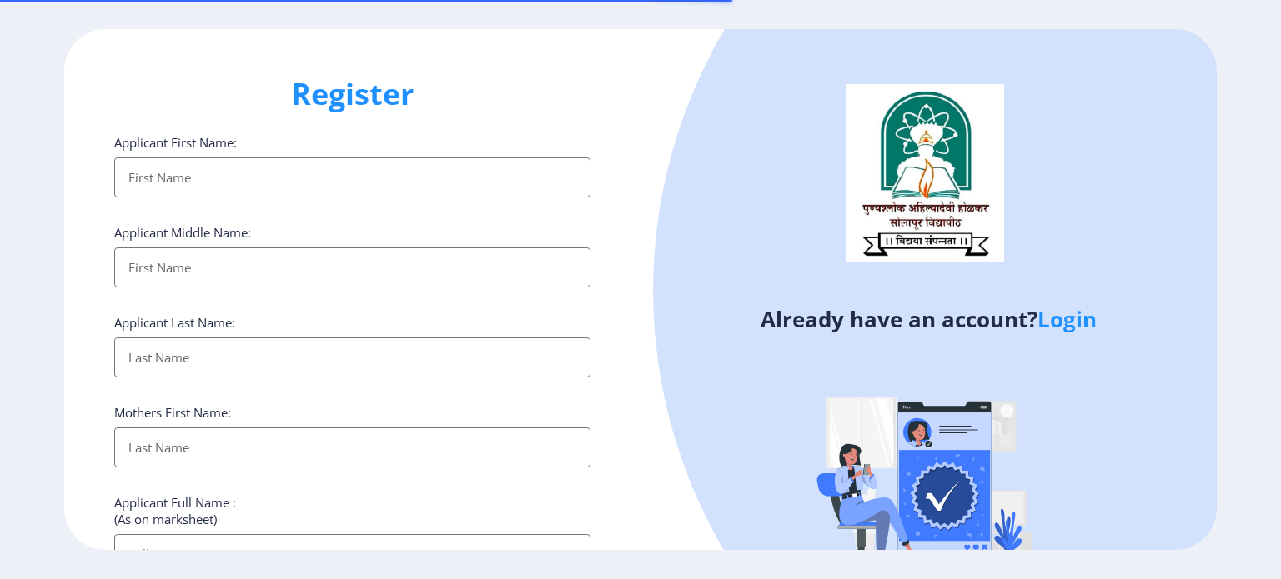
select select
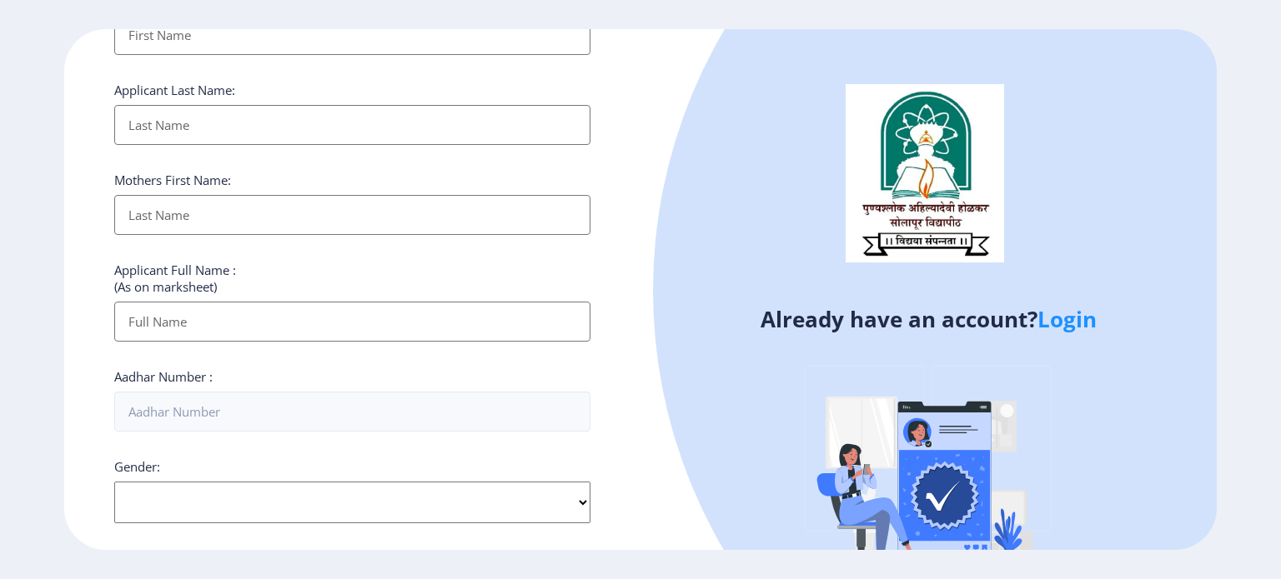
scroll to position [247, 0]
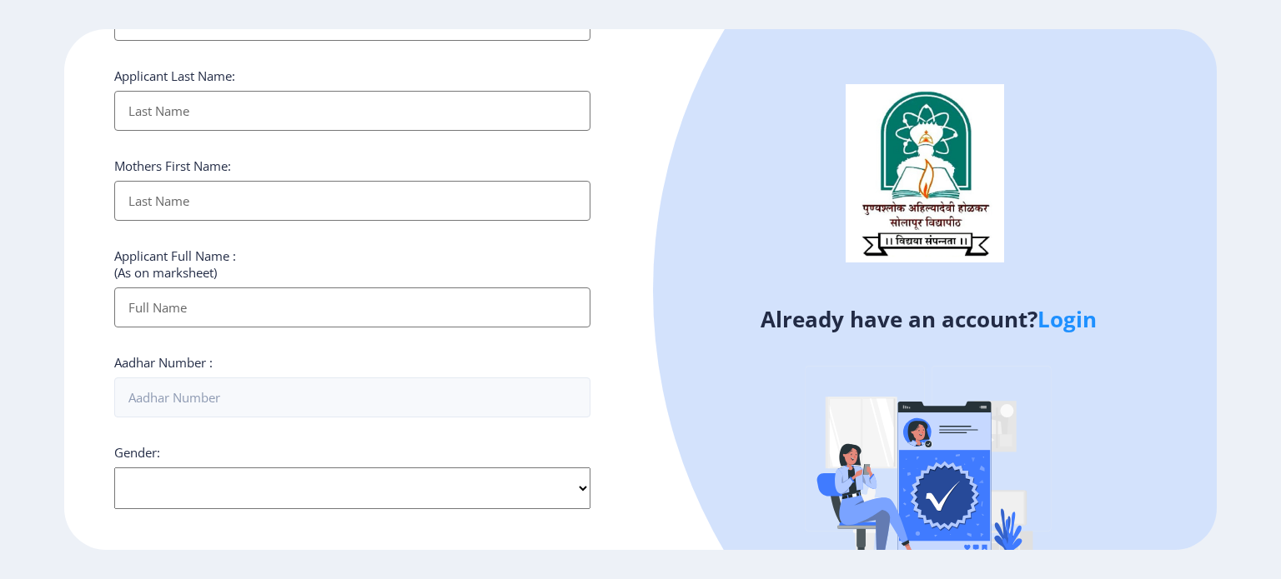
click at [1081, 325] on link "Login" at bounding box center [1066, 319] width 59 height 30
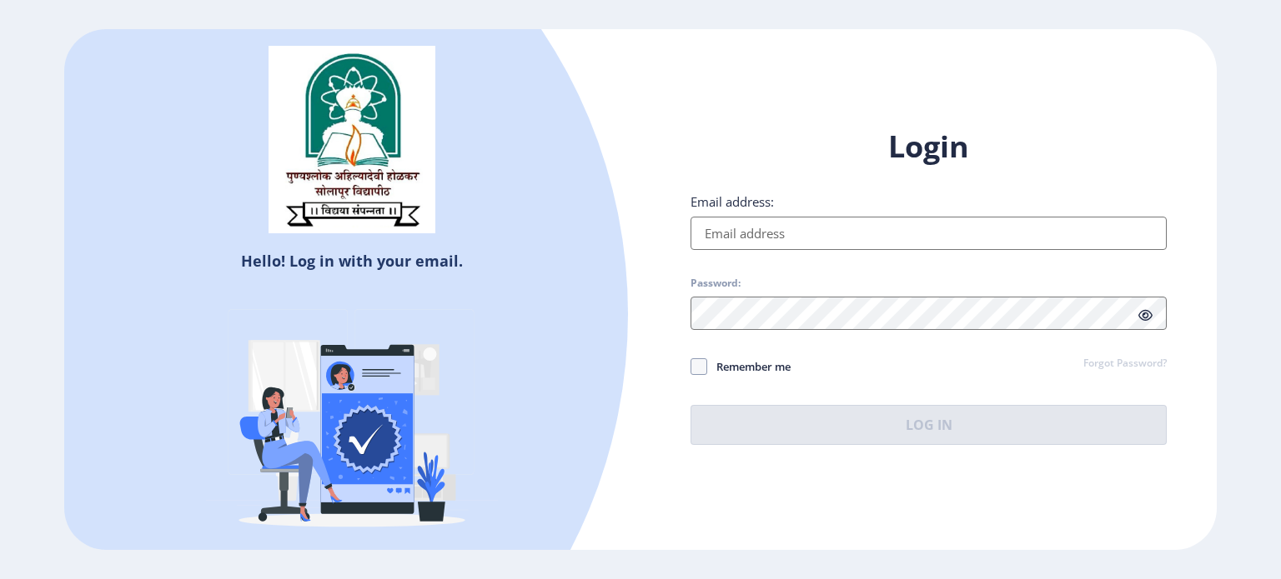
click at [765, 230] on input "Email address:" at bounding box center [928, 233] width 476 height 33
type input "[EMAIL_ADDRESS][DOMAIN_NAME]"
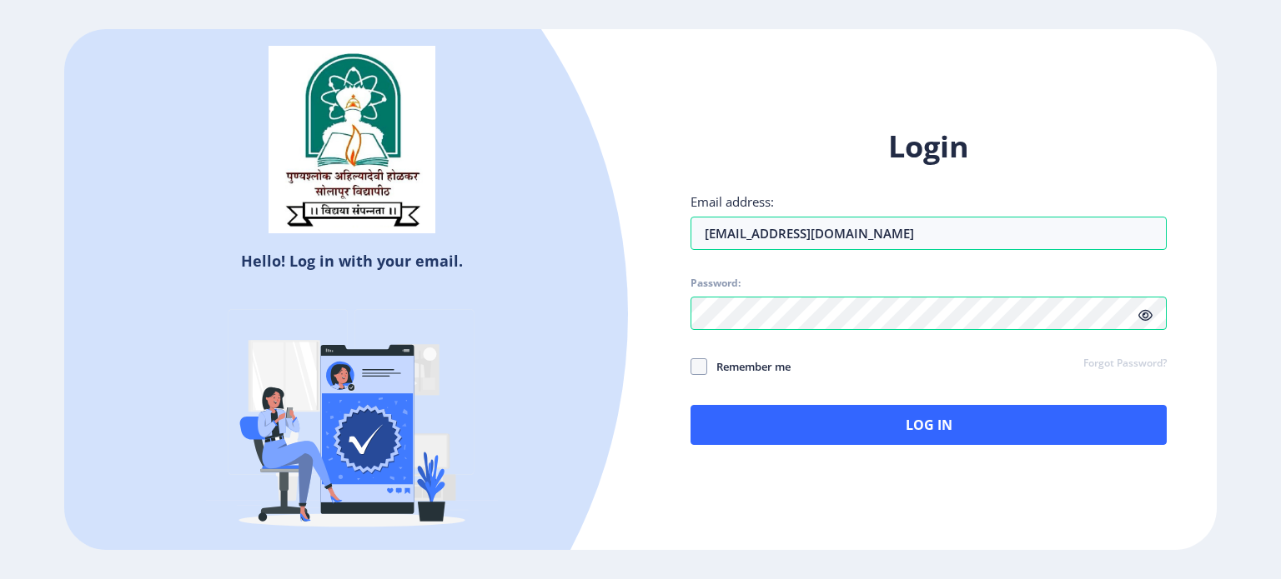
click at [1151, 314] on icon at bounding box center [1145, 315] width 14 height 13
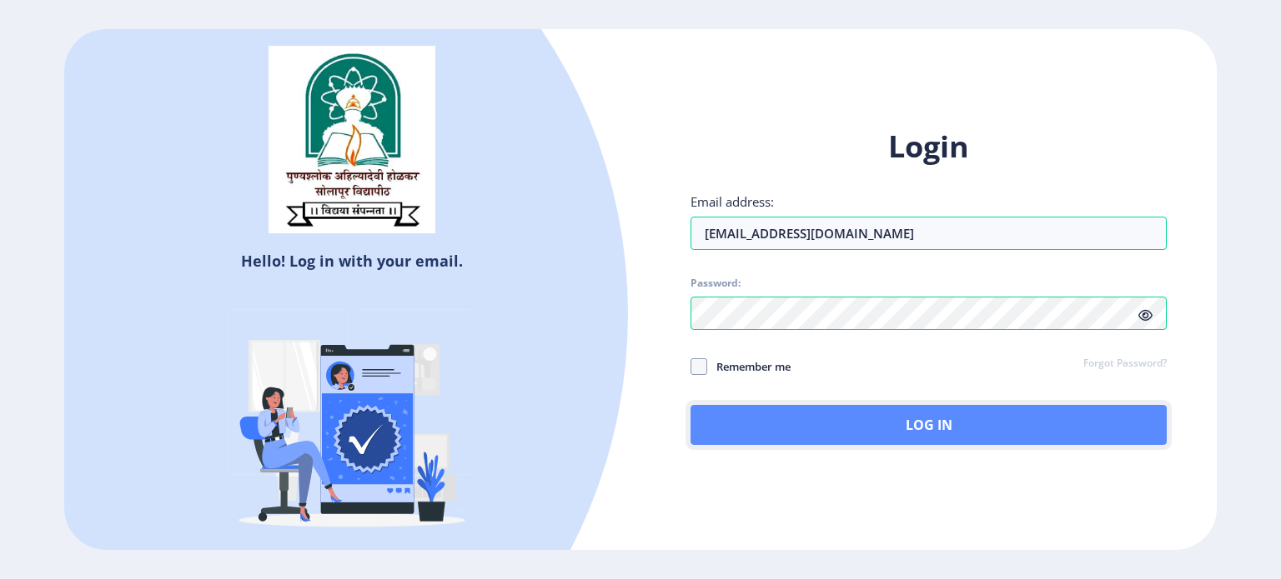
click at [1010, 429] on button "Log In" at bounding box center [928, 425] width 476 height 40
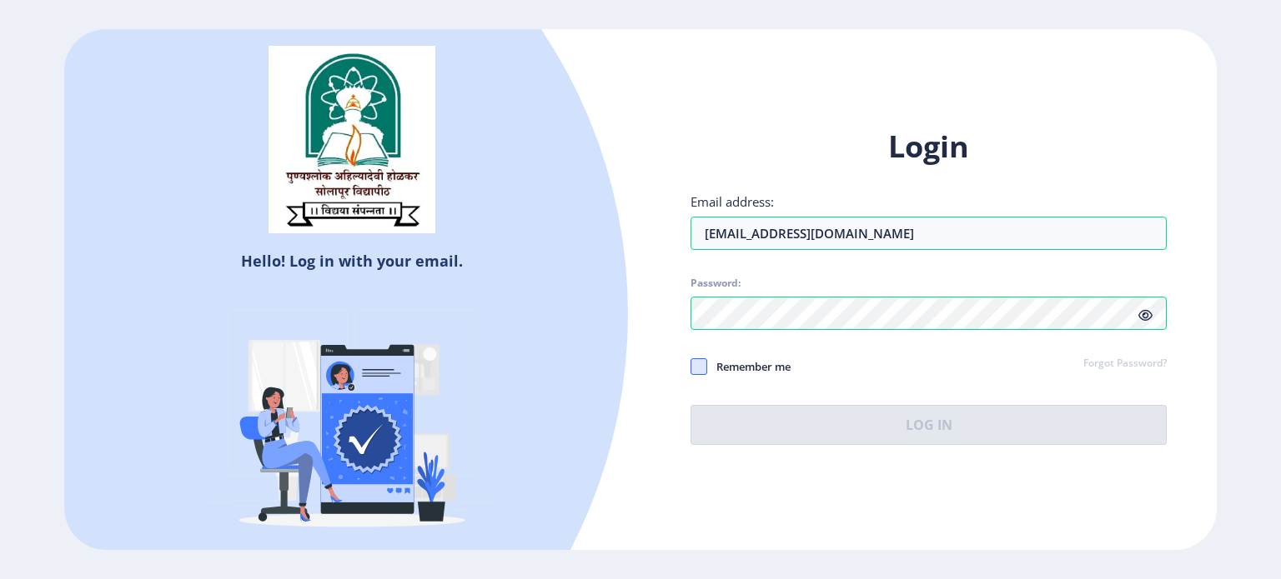
click at [703, 365] on span at bounding box center [698, 367] width 17 height 17
click at [691, 366] on input "Remember me" at bounding box center [690, 366] width 1 height 1
checkbox input "true"
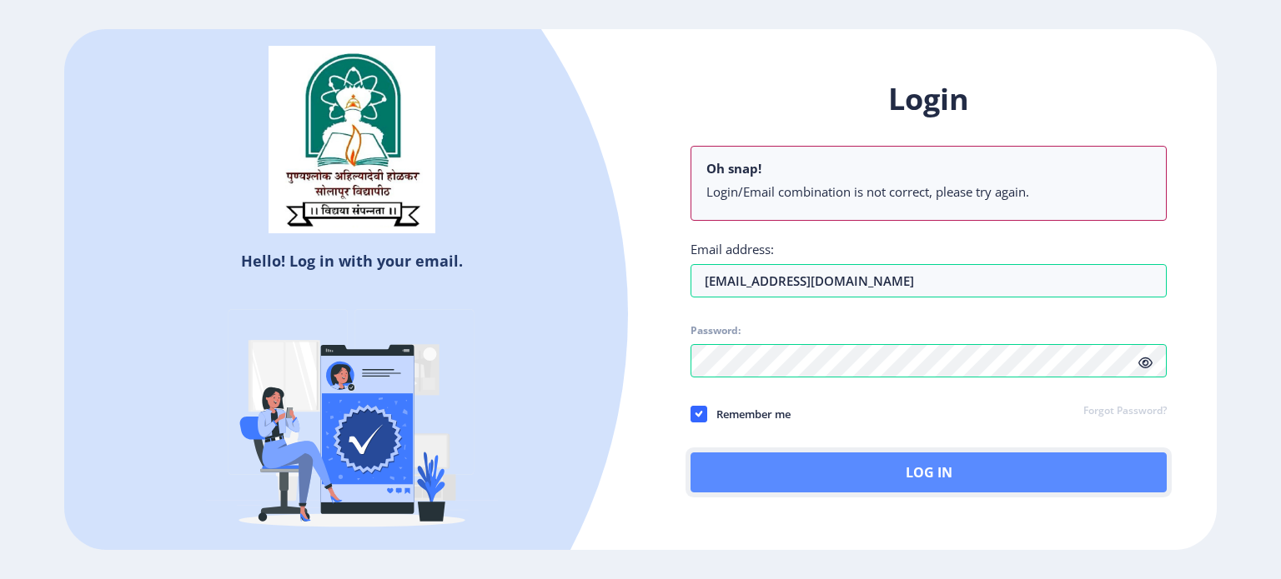
click at [1057, 478] on button "Log In" at bounding box center [928, 473] width 476 height 40
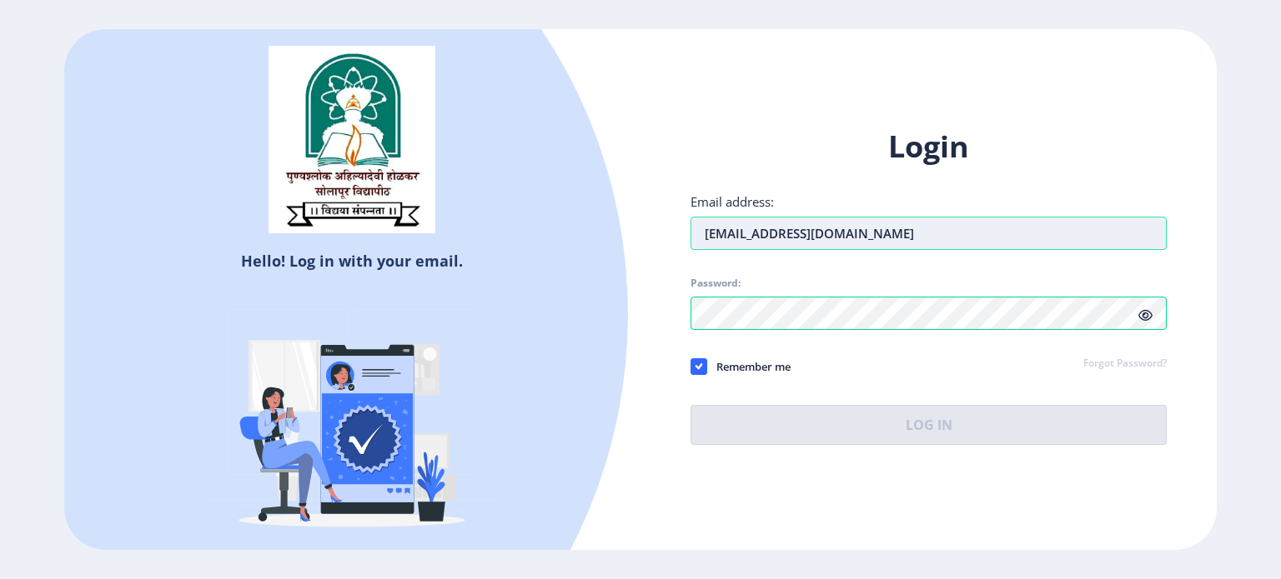
click at [904, 233] on input "[EMAIL_ADDRESS][DOMAIN_NAME]" at bounding box center [928, 233] width 476 height 33
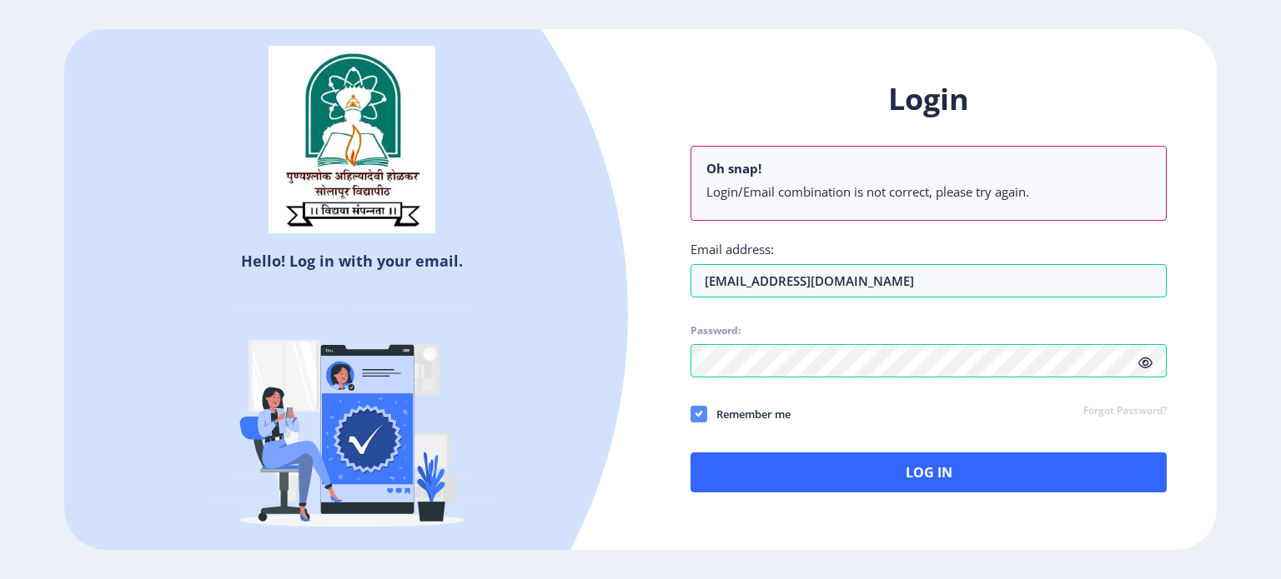
click at [705, 367] on div "Login Oh snap! Login/Email combination is not correct, please try again. Email …" at bounding box center [928, 286] width 476 height 414
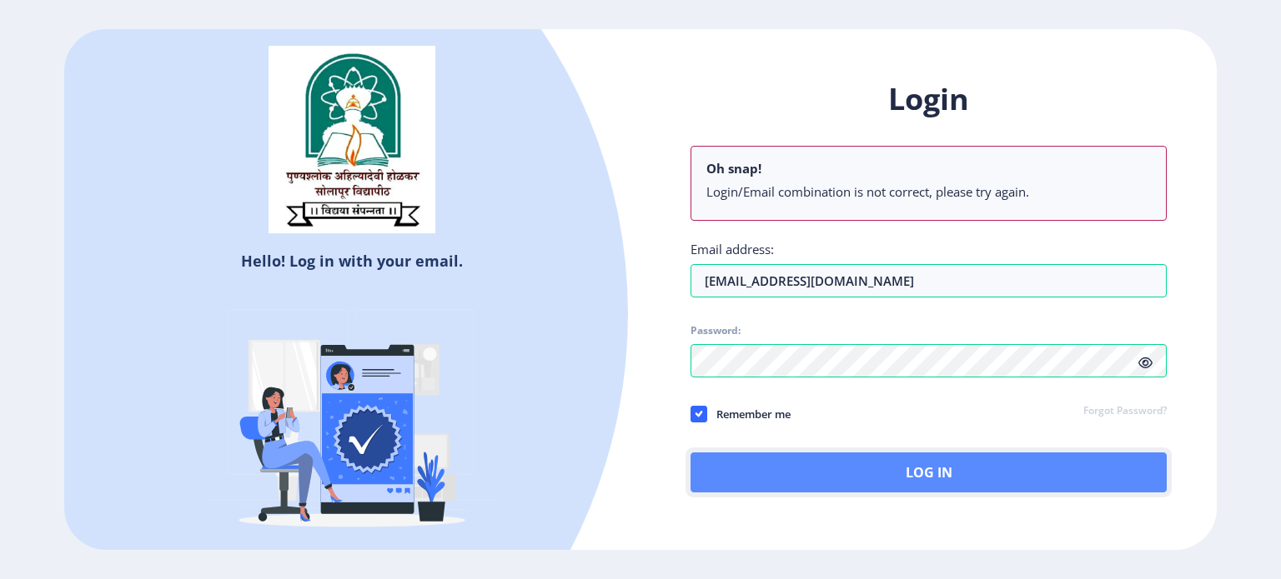
click at [773, 476] on button "Log In" at bounding box center [928, 473] width 476 height 40
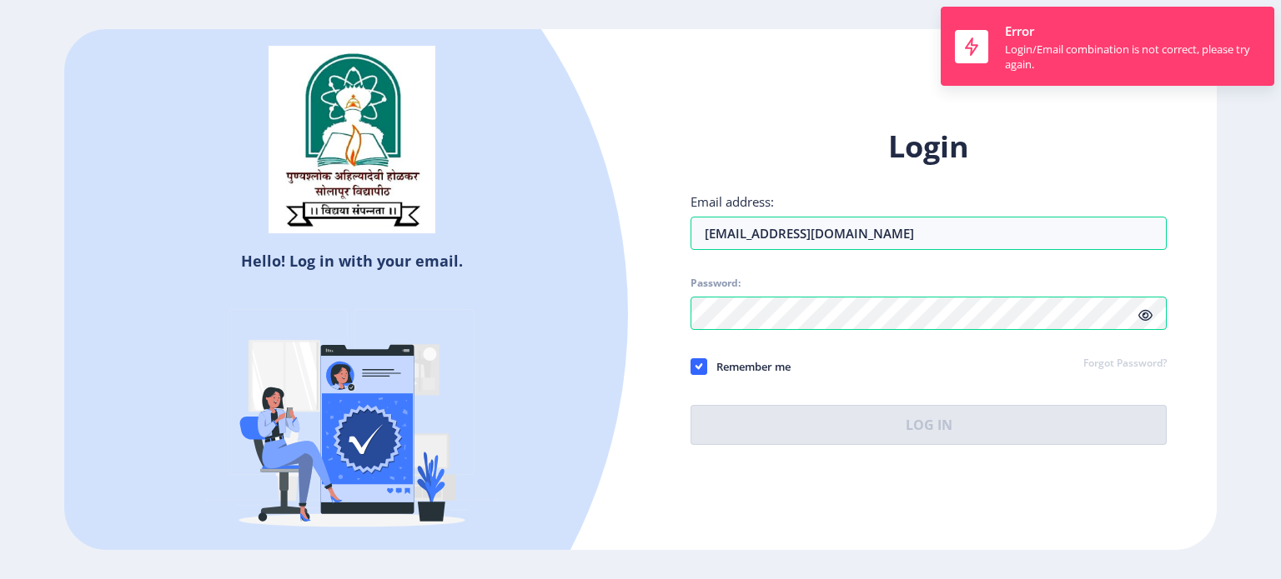
select select
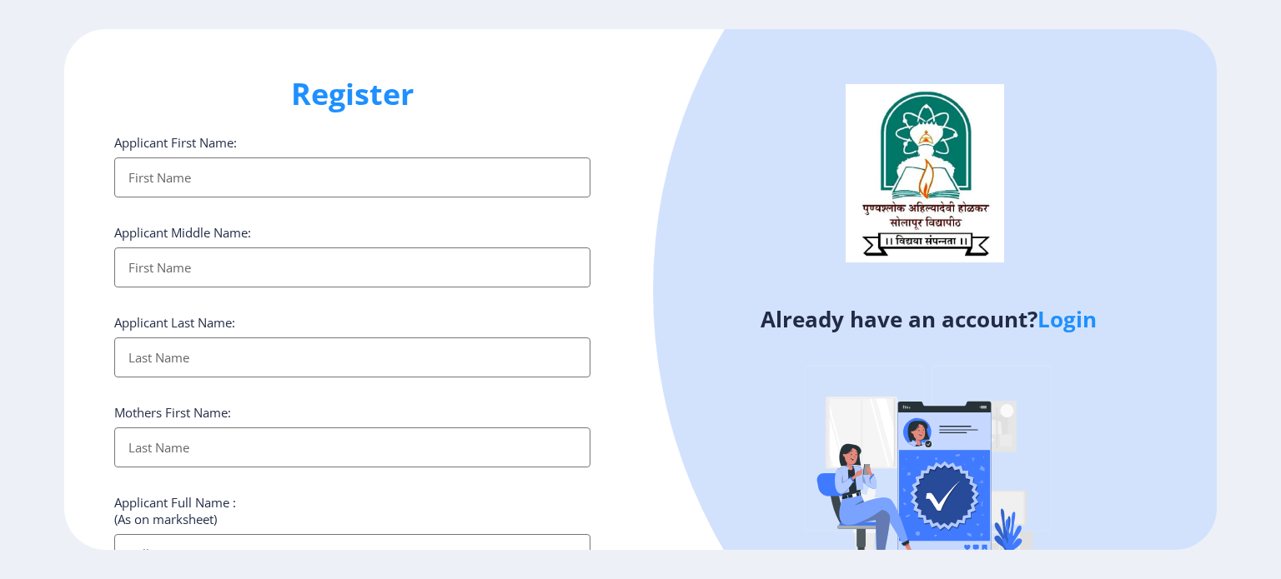
click at [143, 148] on label "Applicant First Name:" at bounding box center [175, 142] width 123 height 17
click at [143, 158] on input "Applicant First Name:" at bounding box center [352, 178] width 476 height 40
click at [143, 148] on label "Applicant First Name:" at bounding box center [175, 142] width 123 height 17
click at [143, 158] on input "Applicant First Name:" at bounding box center [352, 178] width 476 height 40
click at [148, 163] on input "Applicant First Name:" at bounding box center [352, 178] width 476 height 40
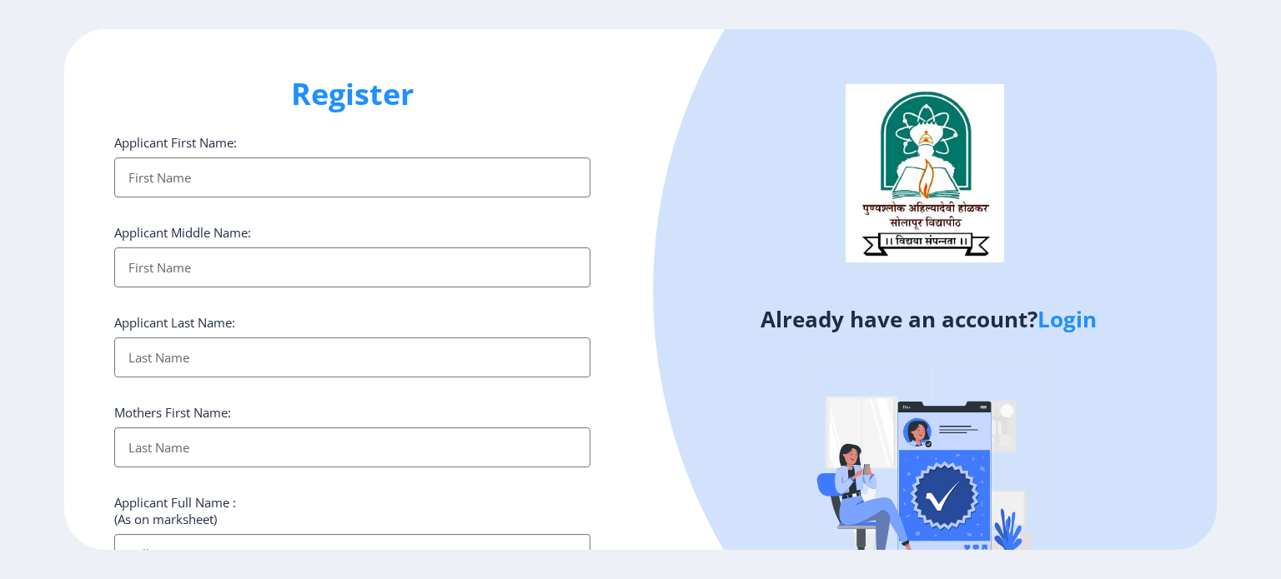
type input "Aaditya"
type input "Swami"
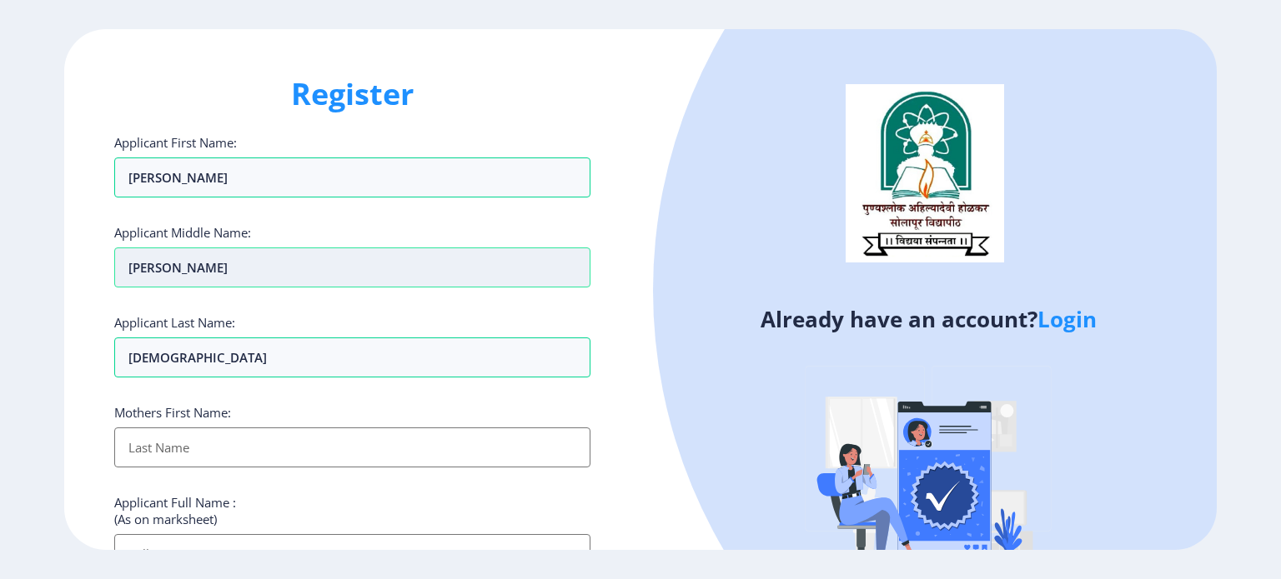
click at [218, 273] on input "Aaditya" at bounding box center [352, 268] width 476 height 40
type input "A"
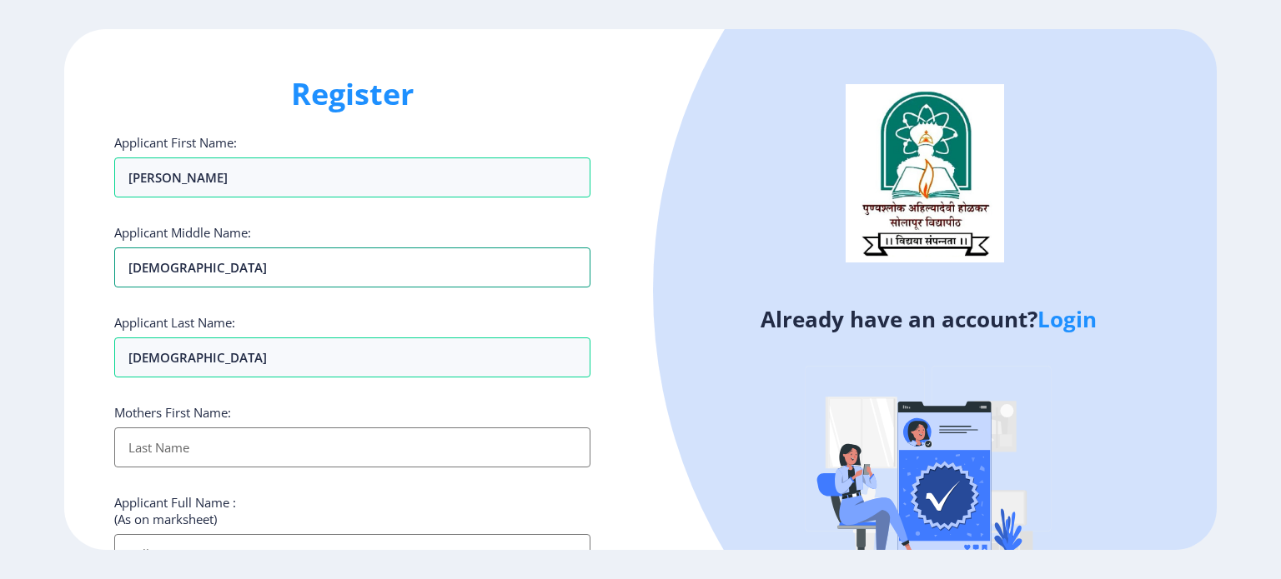
type input "SWAMI"
click at [267, 452] on input "Applicant First Name:" at bounding box center [352, 448] width 476 height 40
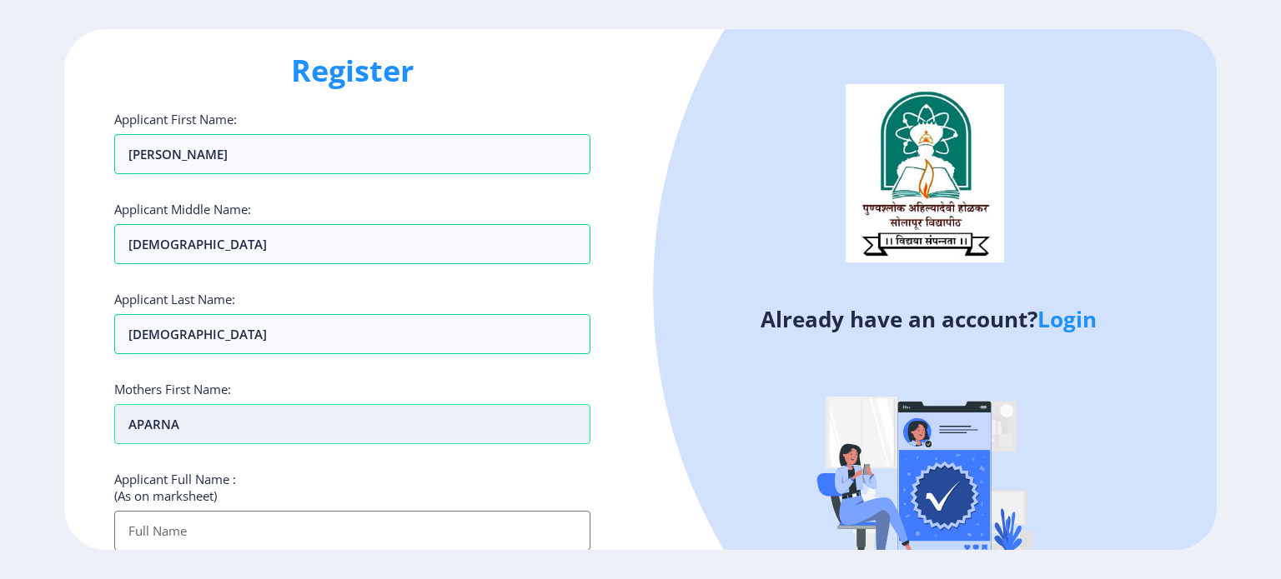
scroll to position [160, 0]
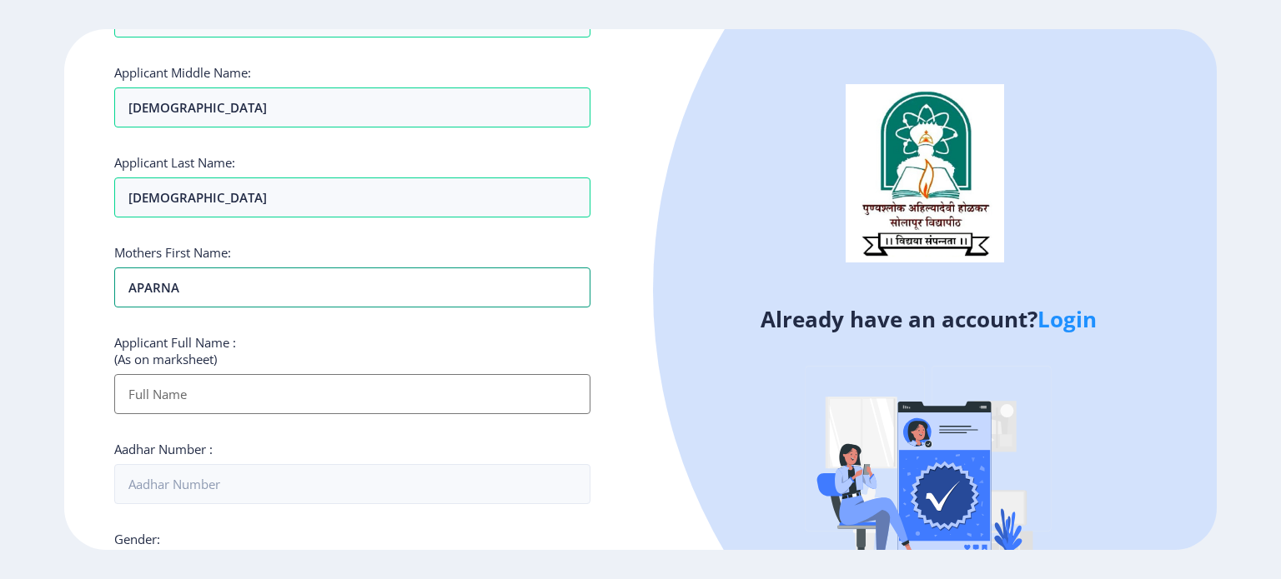
type input "APARNA"
click at [264, 393] on input "Applicant First Name:" at bounding box center [352, 394] width 476 height 40
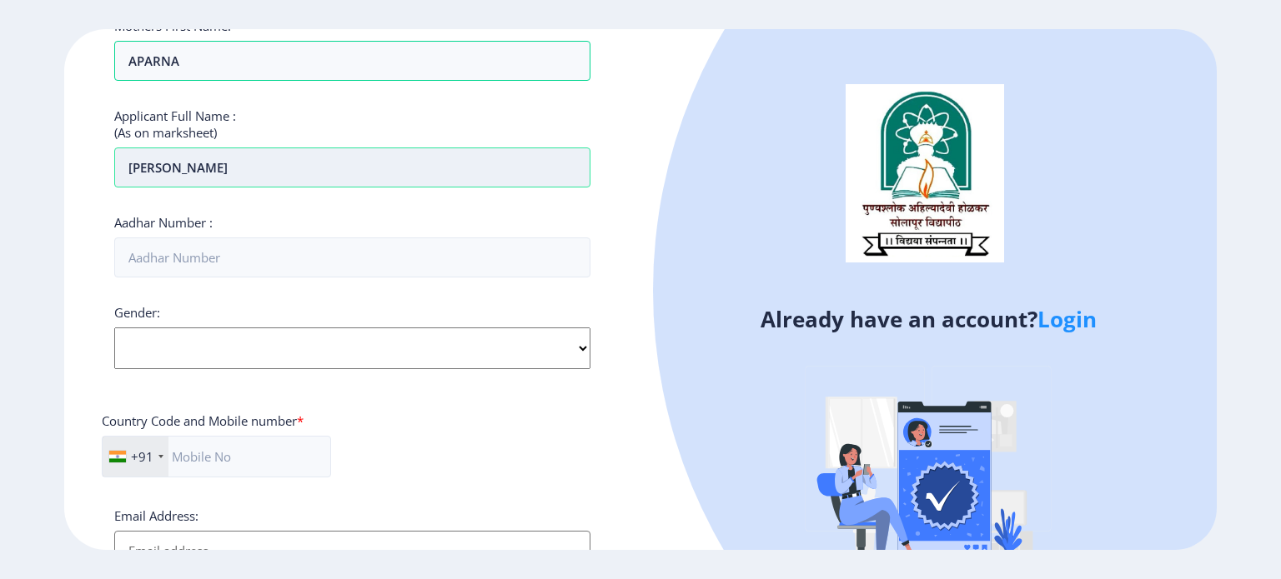
scroll to position [389, 0]
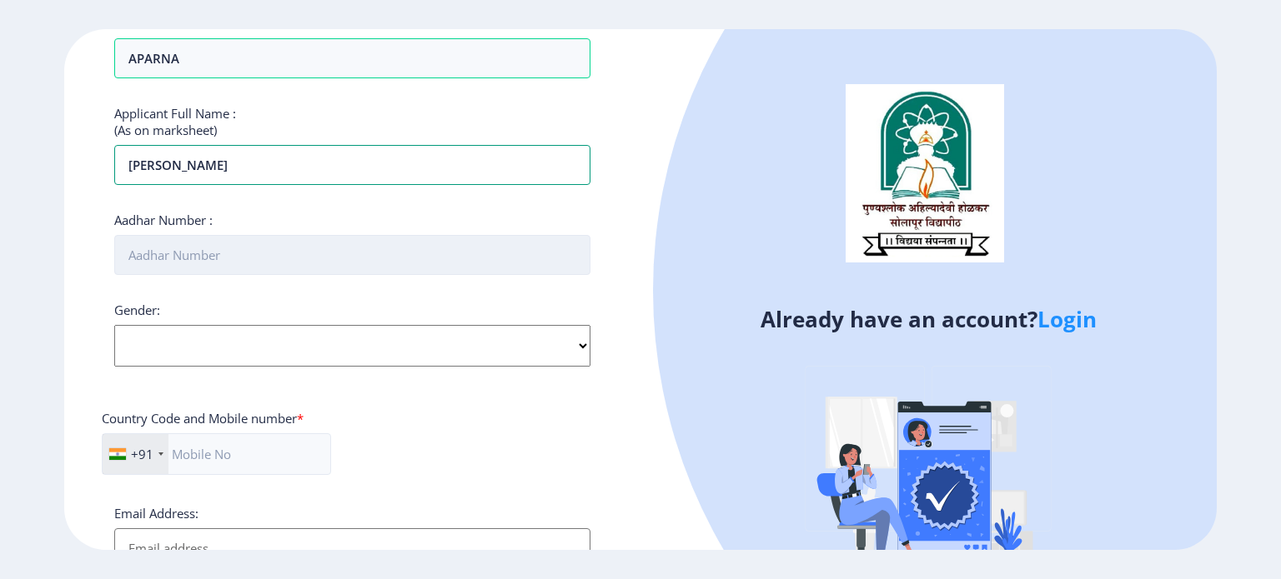
type input "SWAMI ADITYA SANTOSH"
click at [256, 253] on input "Aadhar Number :" at bounding box center [352, 255] width 476 height 40
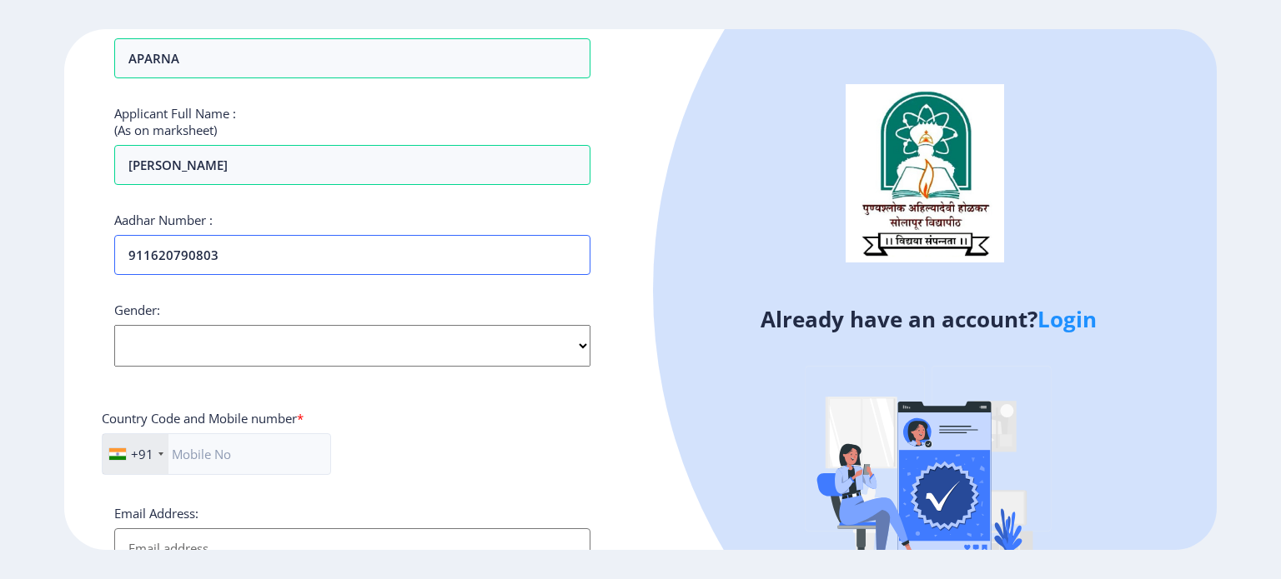
type input "911620790803"
click at [365, 332] on select "Select Gender [DEMOGRAPHIC_DATA] [DEMOGRAPHIC_DATA] Other" at bounding box center [352, 346] width 476 height 42
select select "[DEMOGRAPHIC_DATA]"
click at [114, 325] on select "Select Gender [DEMOGRAPHIC_DATA] [DEMOGRAPHIC_DATA] Other" at bounding box center [352, 346] width 476 height 42
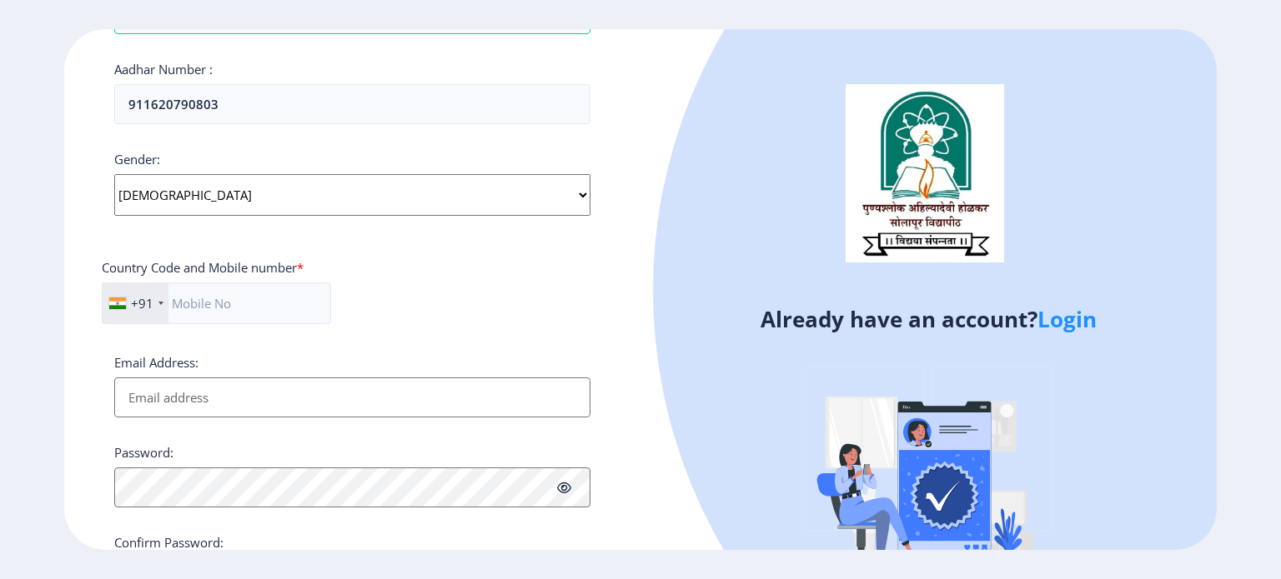
scroll to position [550, 0]
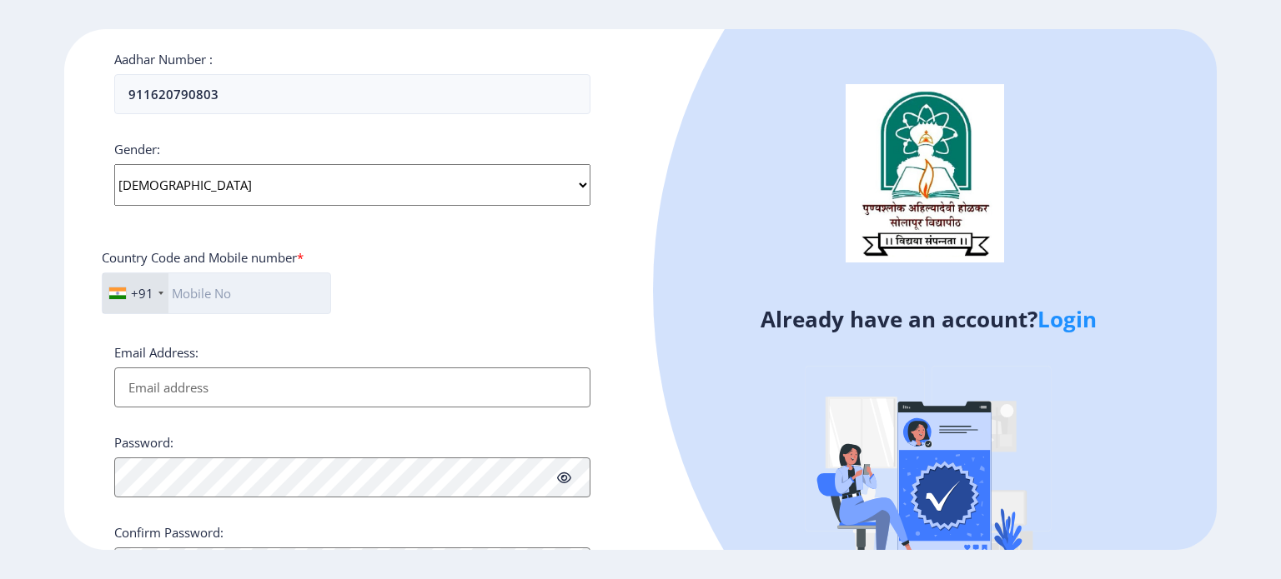
click at [270, 284] on input "text" at bounding box center [216, 294] width 229 height 42
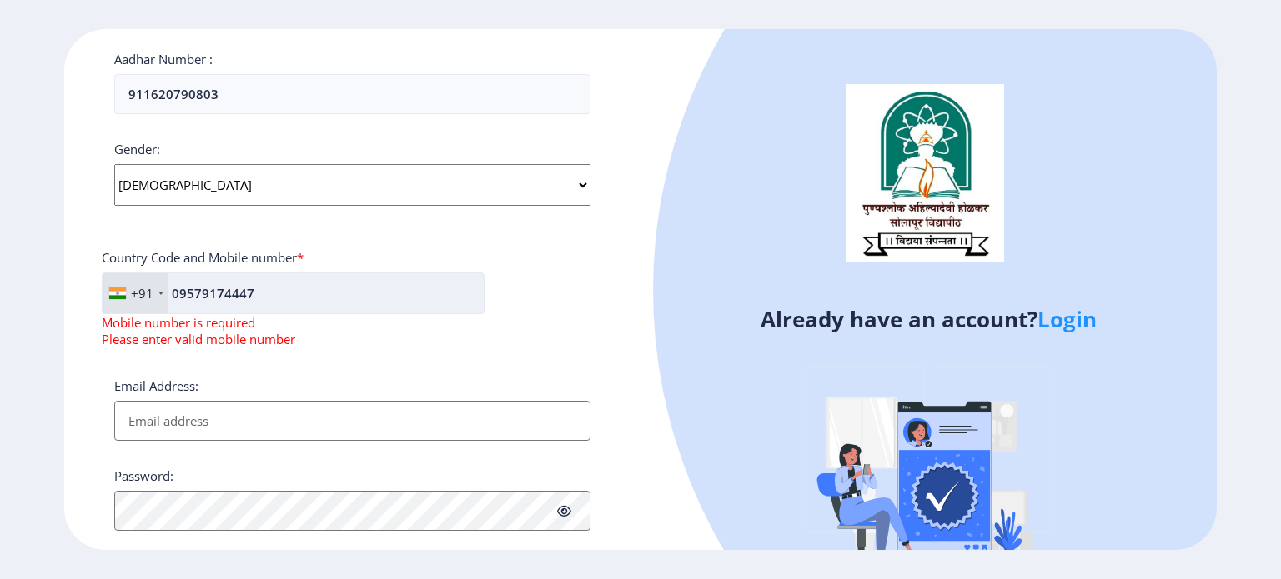
click at [173, 290] on input "09579174447" at bounding box center [293, 294] width 383 height 42
click at [176, 290] on input "09579174447" at bounding box center [293, 294] width 383 height 42
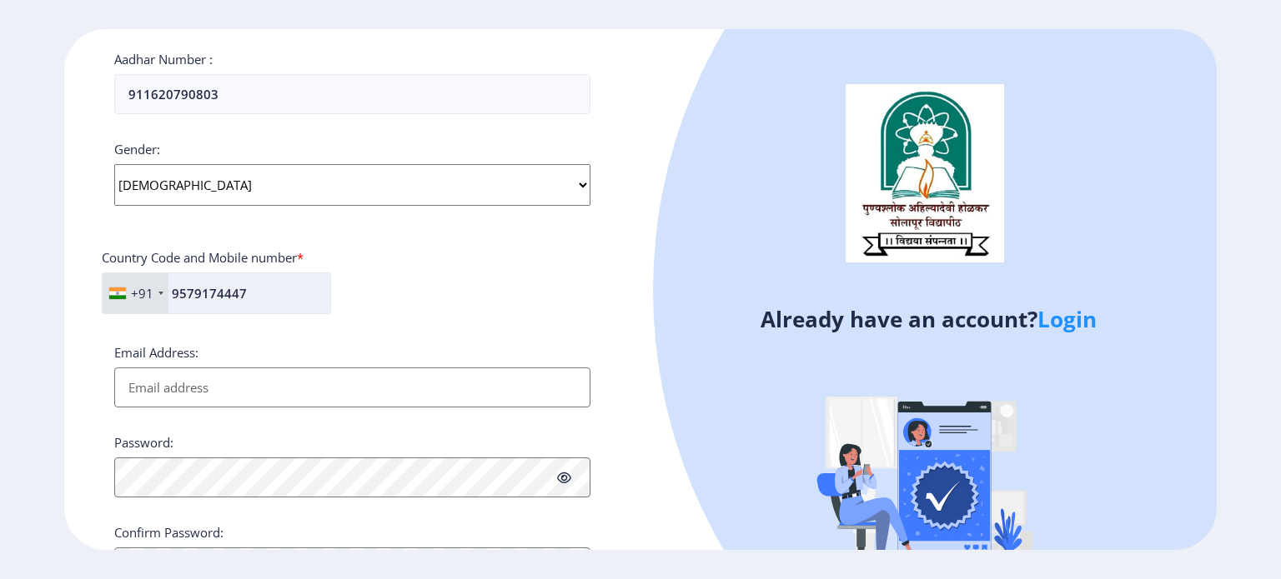
scroll to position [636, 0]
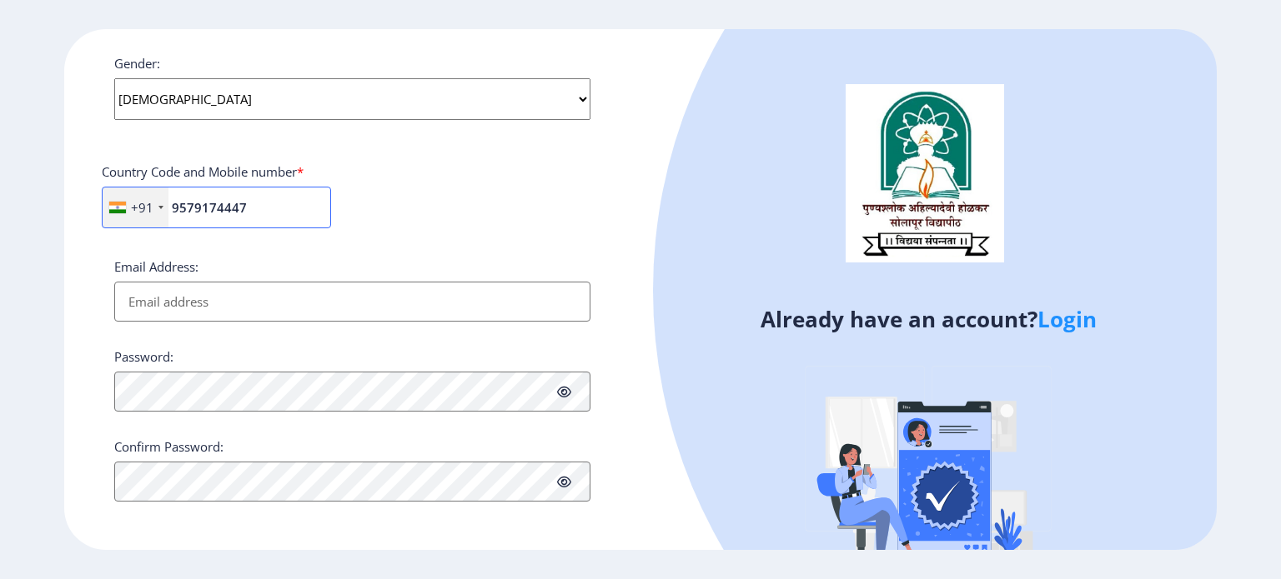
type input "9579174447"
click at [178, 290] on input "Email Address:" at bounding box center [352, 302] width 476 height 40
type input "aadityaswami2004@gmail.com"
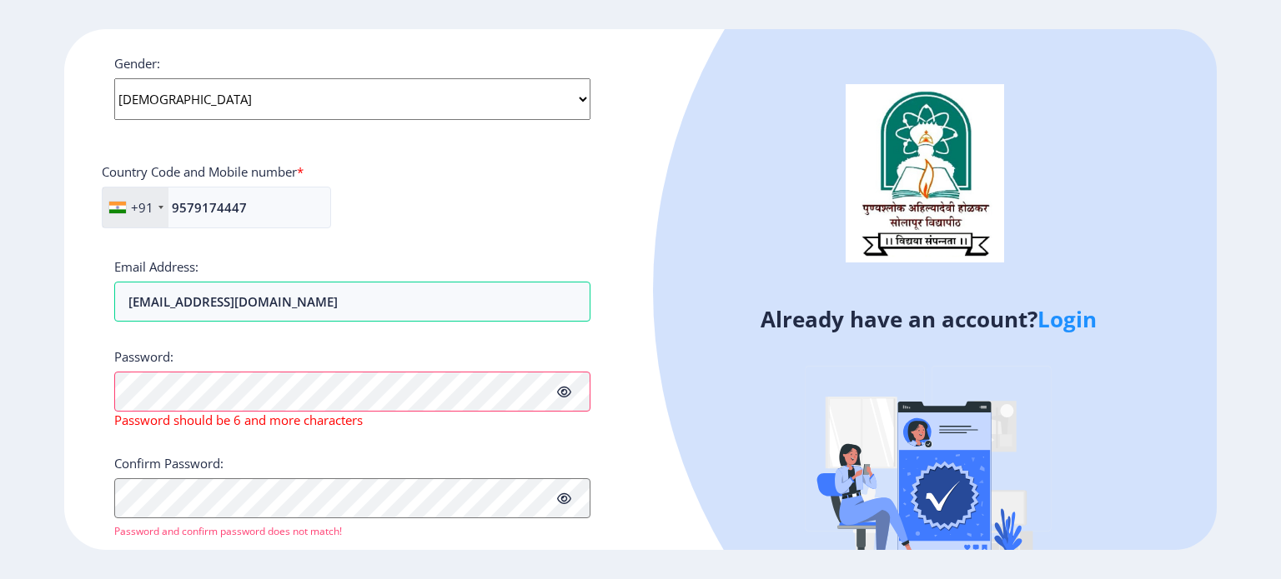
click at [563, 389] on icon at bounding box center [564, 392] width 14 height 13
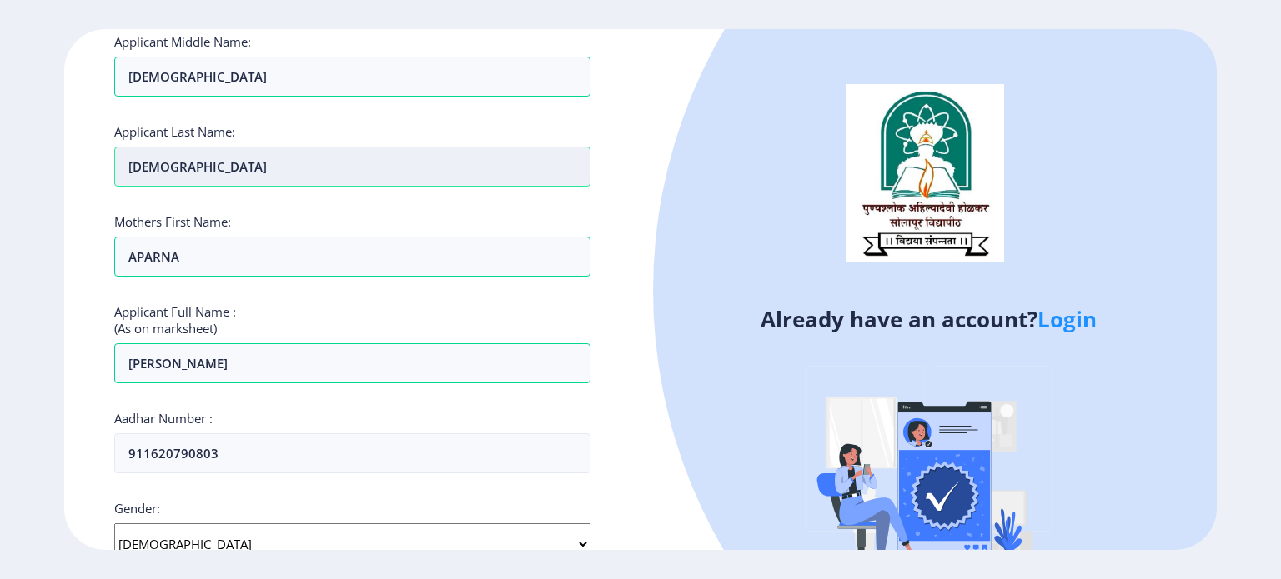
scroll to position [0, 0]
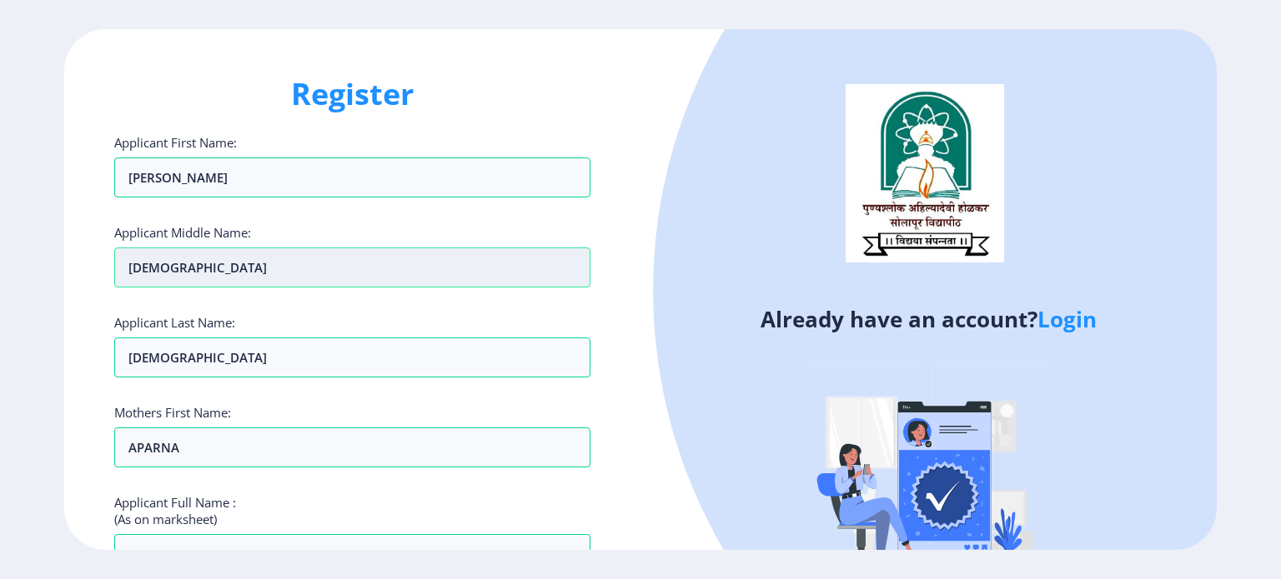
click at [190, 266] on input "SWAMI" at bounding box center [352, 268] width 476 height 40
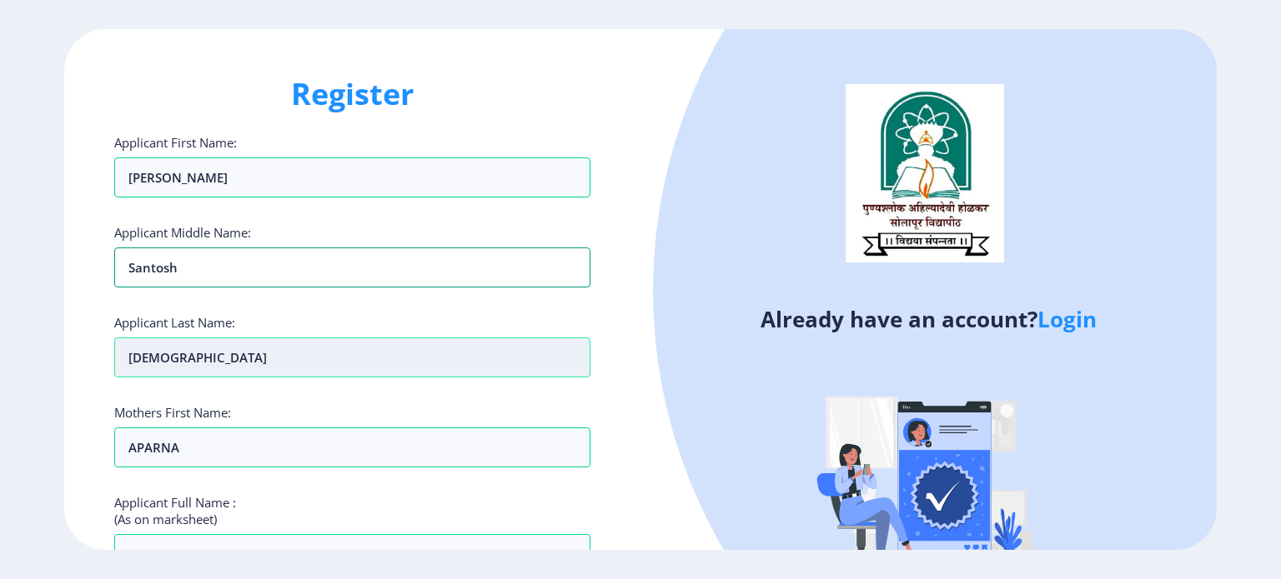
type input "Santosh"
click at [210, 342] on input "Swami" at bounding box center [352, 358] width 476 height 40
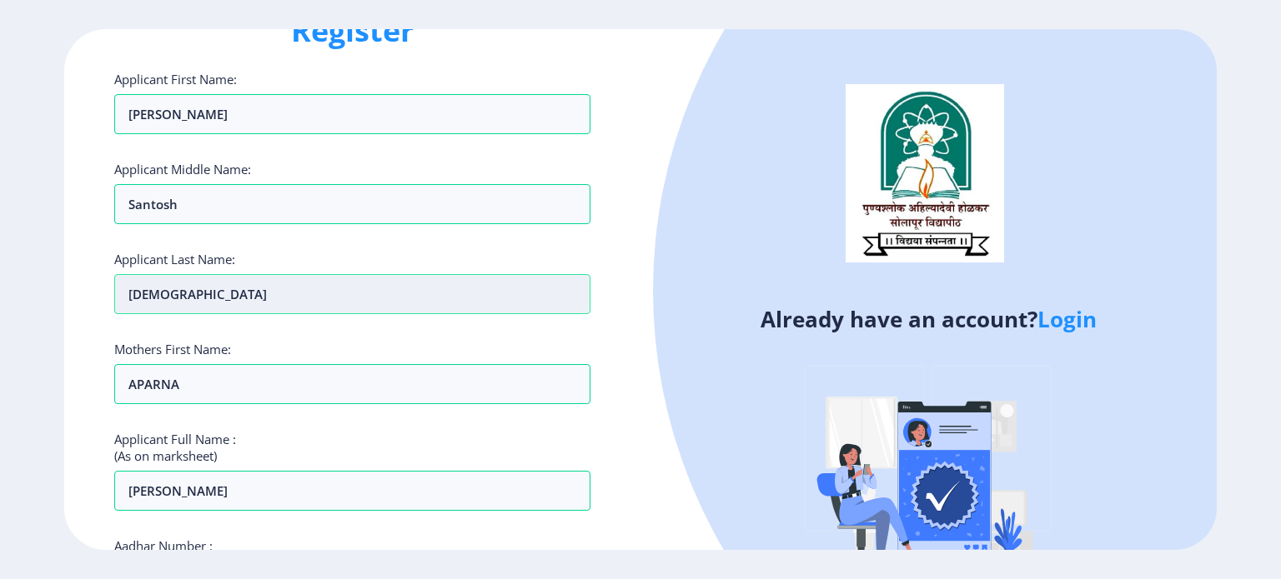
scroll to position [63, 0]
drag, startPoint x: 188, startPoint y: 203, endPoint x: 221, endPoint y: 445, distance: 244.9
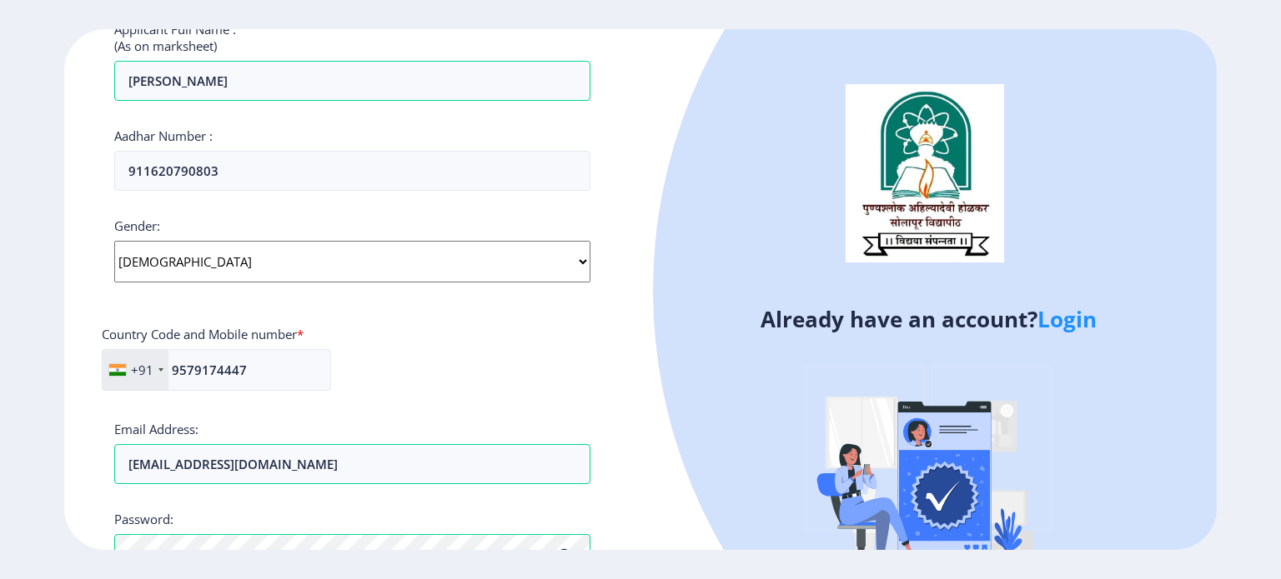
scroll to position [676, 0]
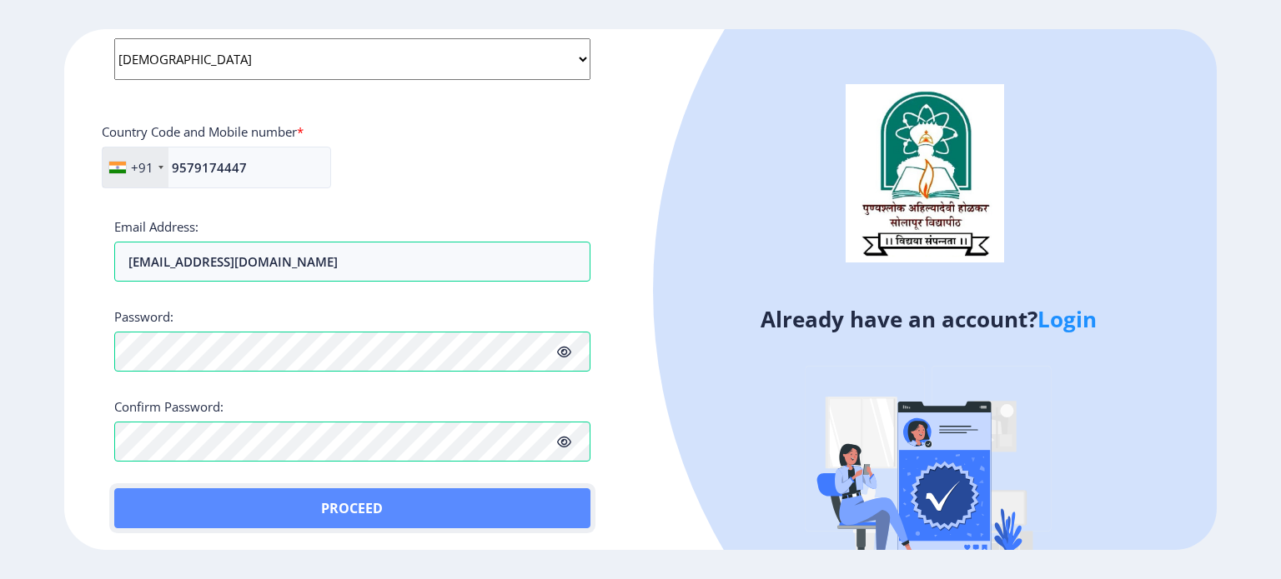
click at [190, 493] on button "Proceed" at bounding box center [352, 509] width 476 height 40
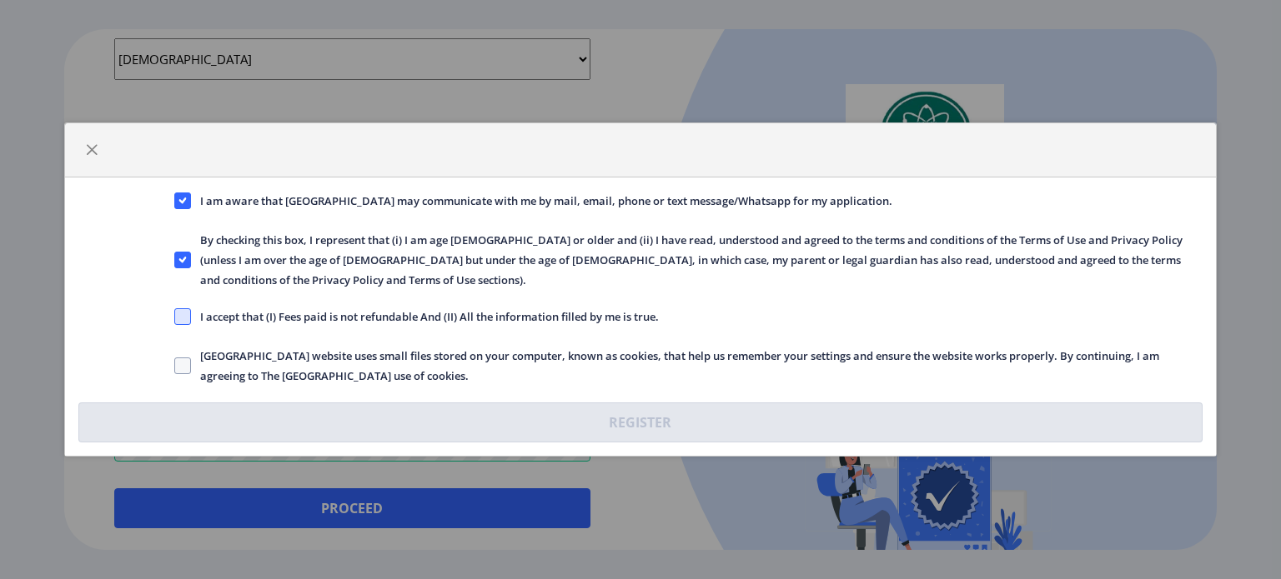
click at [176, 308] on span at bounding box center [182, 316] width 17 height 17
click at [175, 317] on input "I accept that (I) Fees paid is not refundable And (II) All the information fill…" at bounding box center [174, 317] width 1 height 1
checkbox input "true"
click at [190, 351] on label "[GEOGRAPHIC_DATA] website uses small files stored on your computer, known as co…" at bounding box center [688, 366] width 1029 height 40
click at [190, 358] on span at bounding box center [182, 366] width 17 height 17
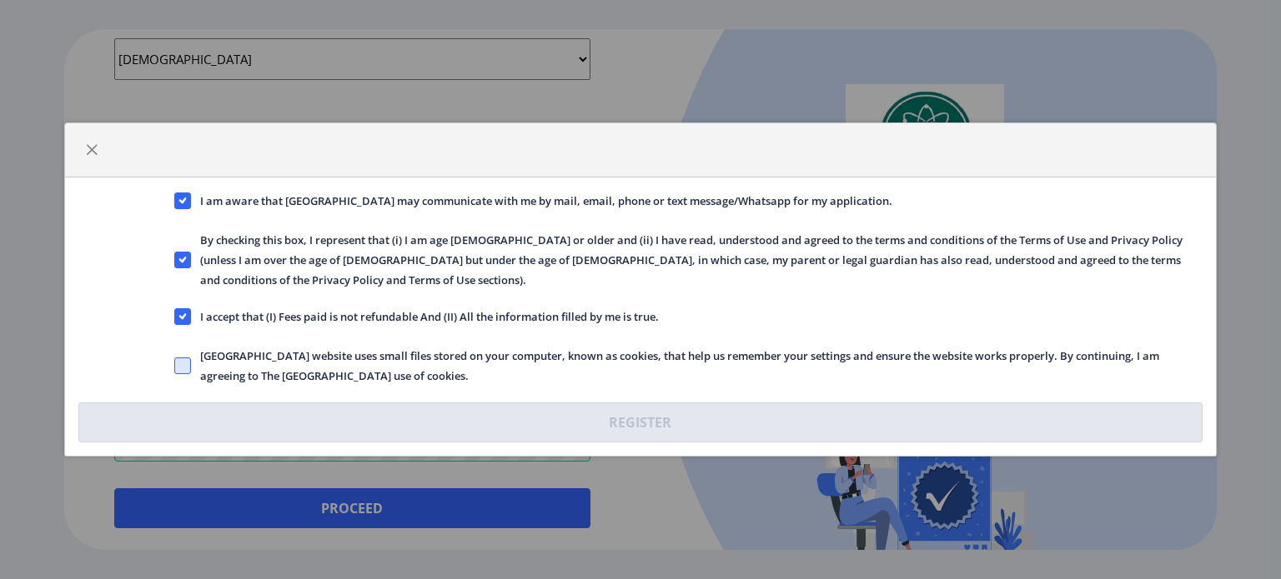
click at [175, 366] on input "[GEOGRAPHIC_DATA] website uses small files stored on your computer, known as co…" at bounding box center [174, 366] width 1 height 1
checkbox input "true"
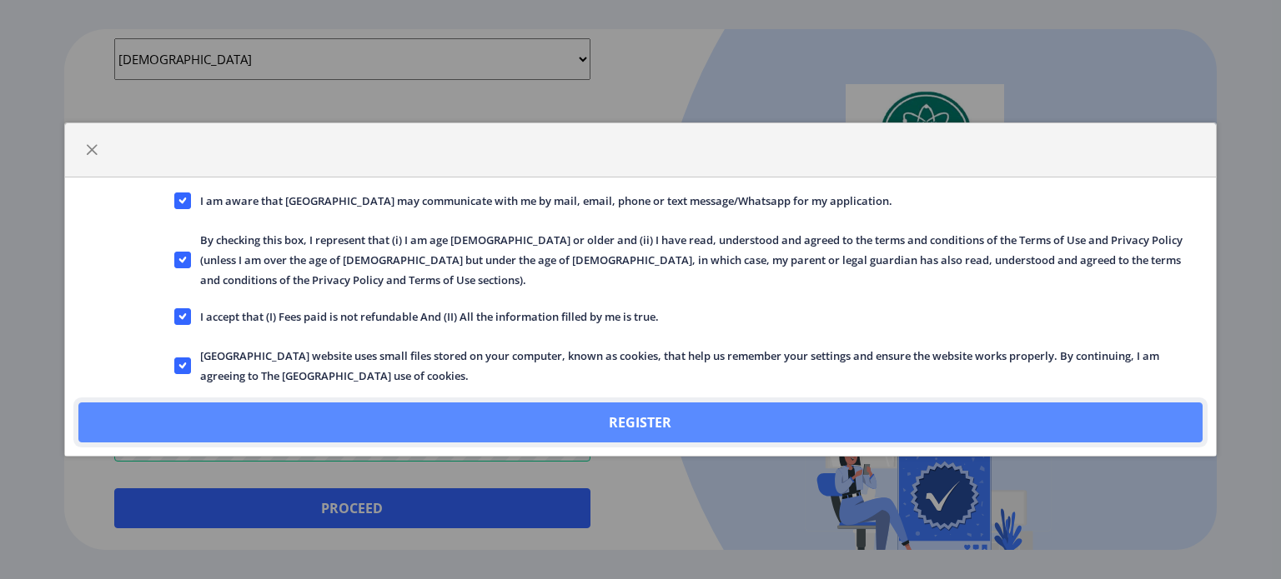
click at [399, 410] on button "Register" at bounding box center [640, 423] width 1124 height 40
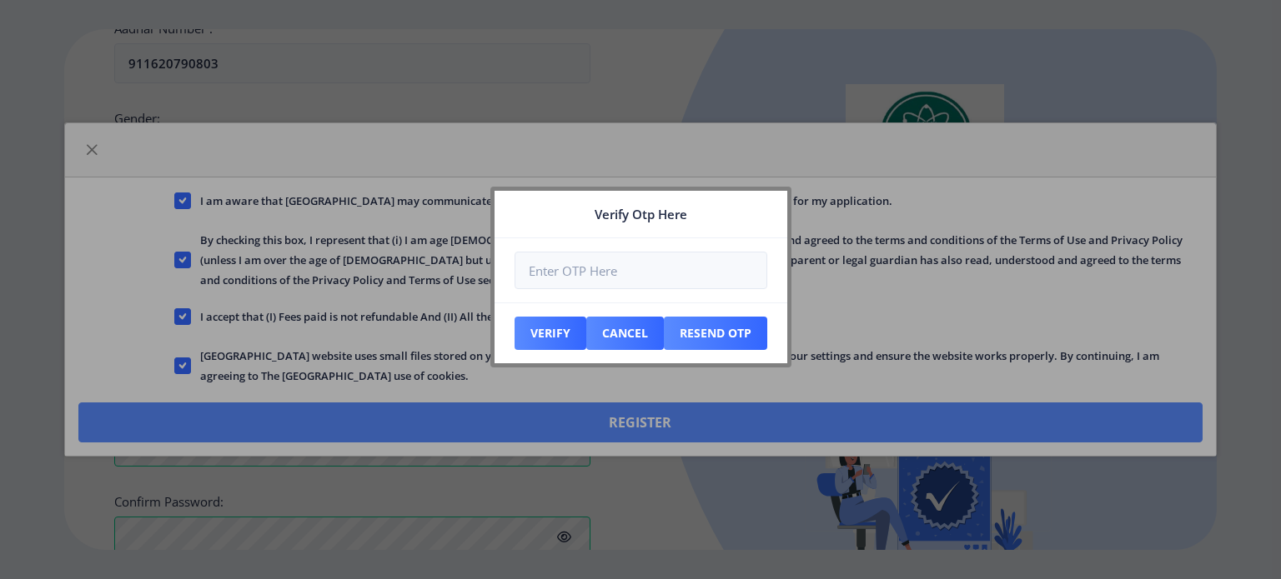
scroll to position [770, 0]
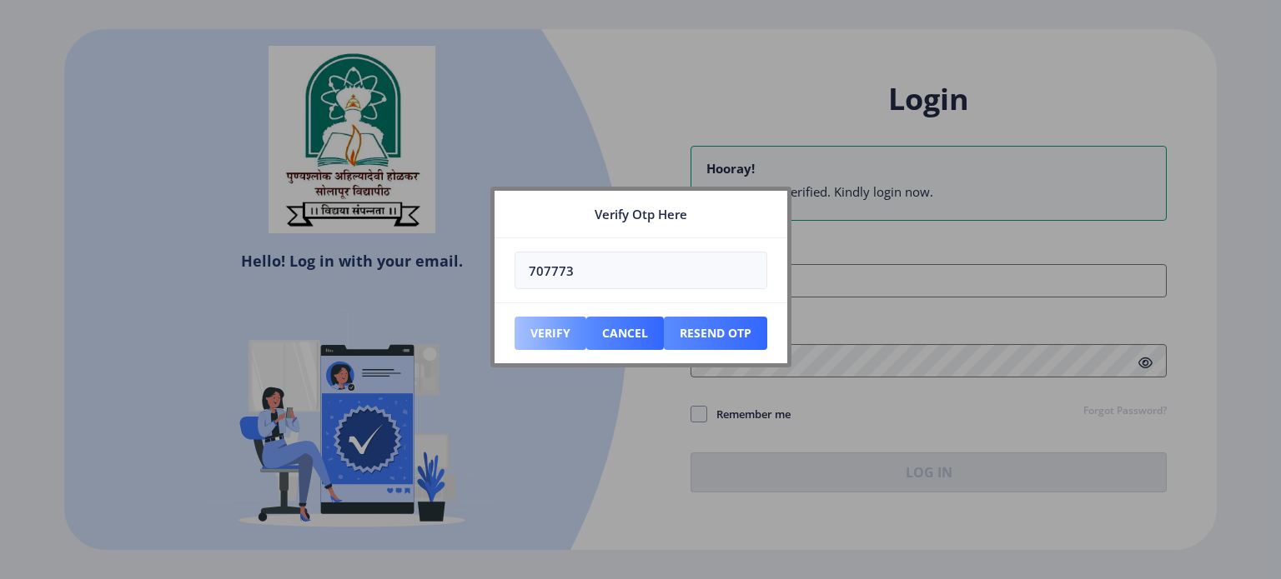
type input "707773"
click at [554, 321] on button "Verify" at bounding box center [550, 333] width 72 height 33
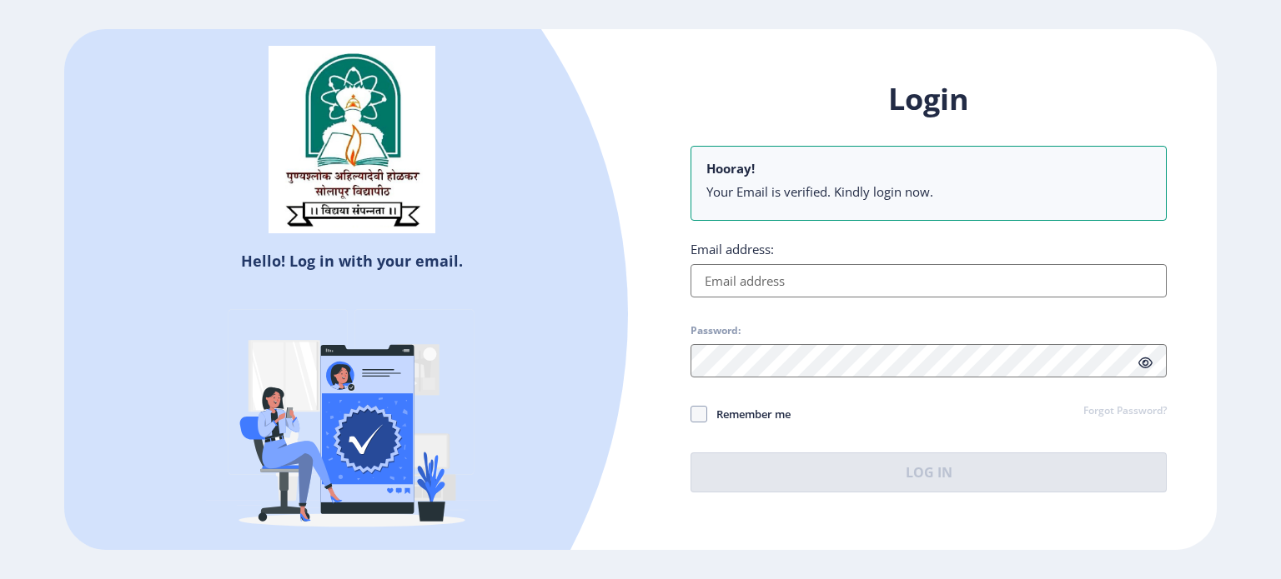
click at [730, 278] on input "Email address:" at bounding box center [928, 280] width 476 height 33
type input "aadityaswami2004@gmail.com"
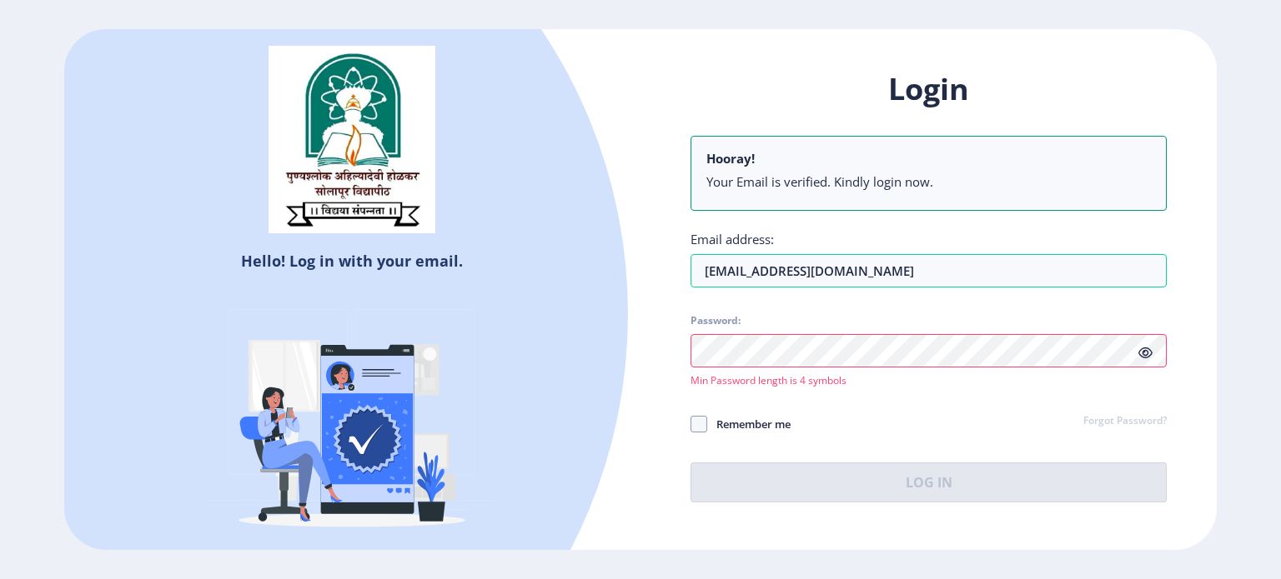
click at [1148, 362] on div at bounding box center [928, 350] width 476 height 33
drag, startPoint x: 1148, startPoint y: 362, endPoint x: 1141, endPoint y: 353, distance: 11.3
click at [1141, 353] on div at bounding box center [928, 350] width 476 height 33
click at [1141, 353] on icon at bounding box center [1145, 353] width 14 height 13
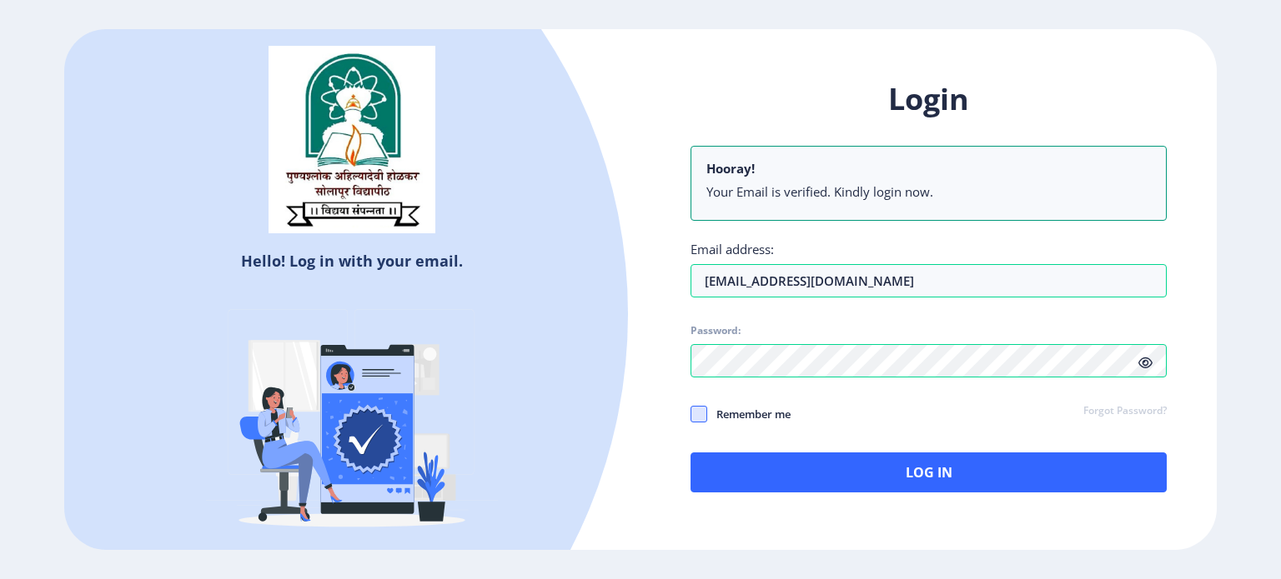
click at [705, 409] on span at bounding box center [698, 414] width 17 height 17
click at [691, 414] on input "Remember me" at bounding box center [690, 414] width 1 height 1
checkbox input "true"
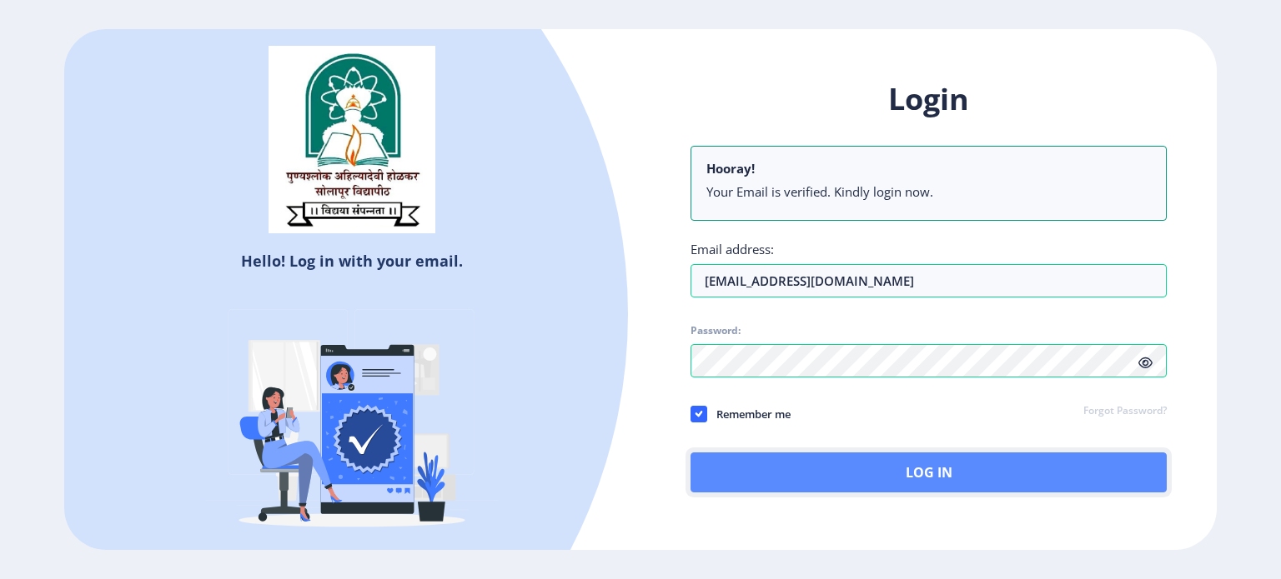
click at [913, 475] on button "Log In" at bounding box center [928, 473] width 476 height 40
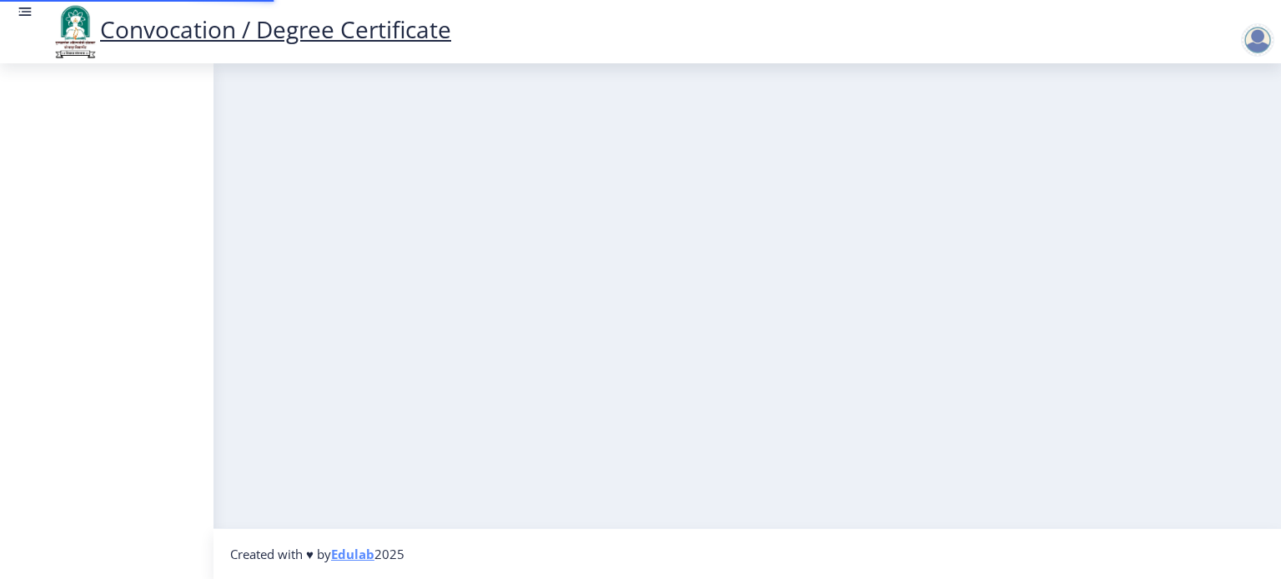
click at [874, 542] on nav "Created with ♥ by Edulab 2025" at bounding box center [746, 554] width 1067 height 51
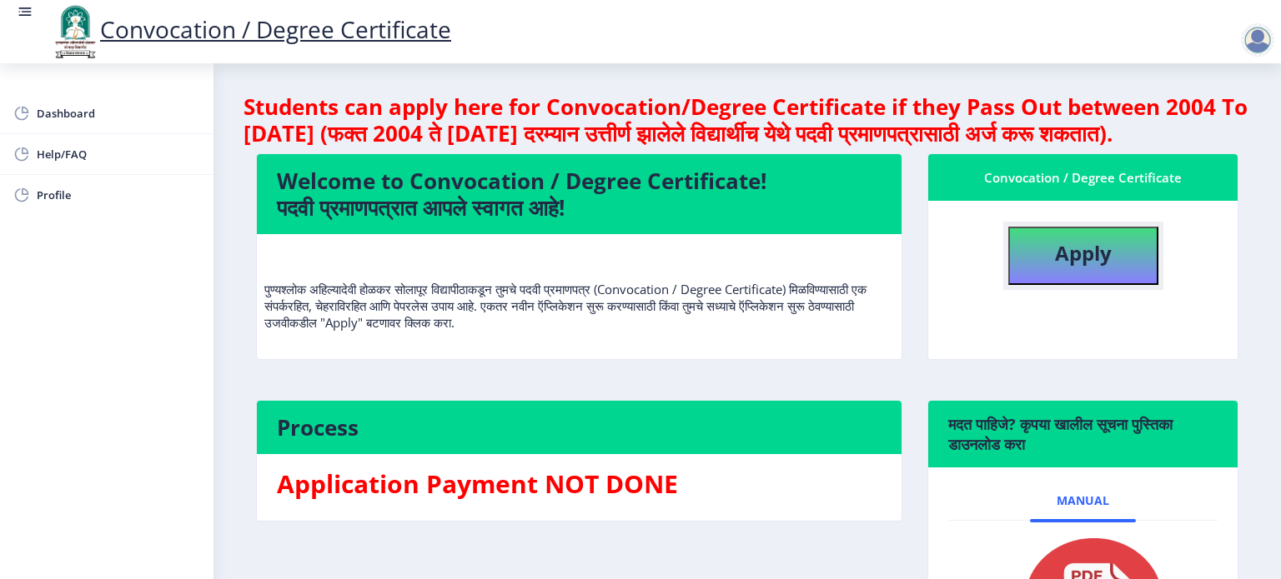
click at [1074, 267] on b "Apply" at bounding box center [1083, 253] width 57 height 28
select select
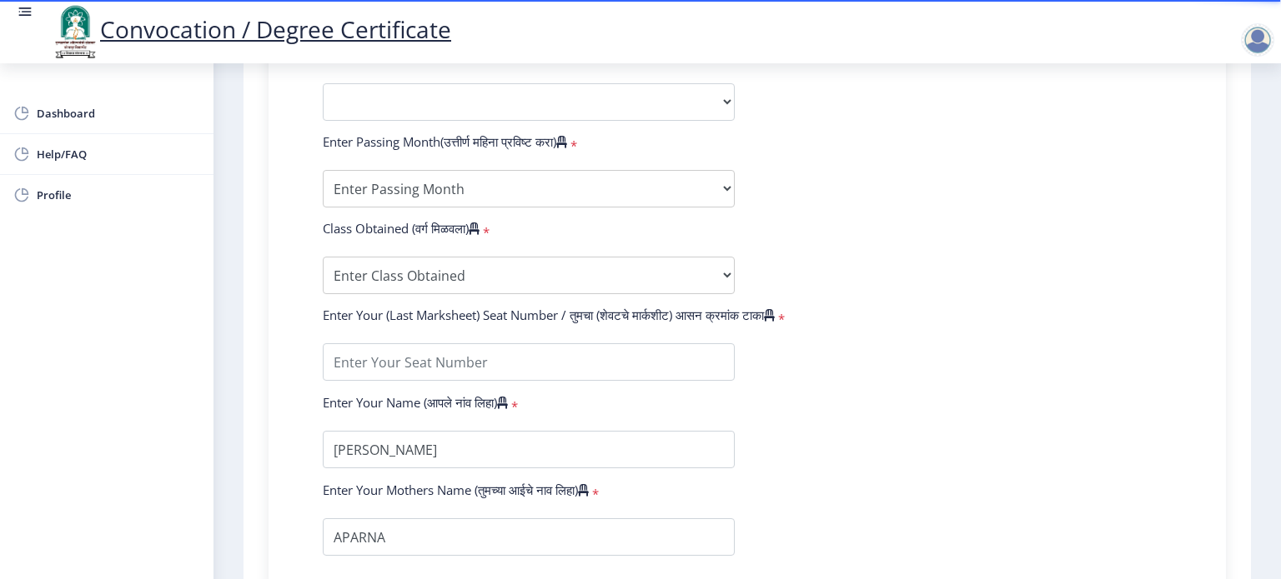
scroll to position [1034, 0]
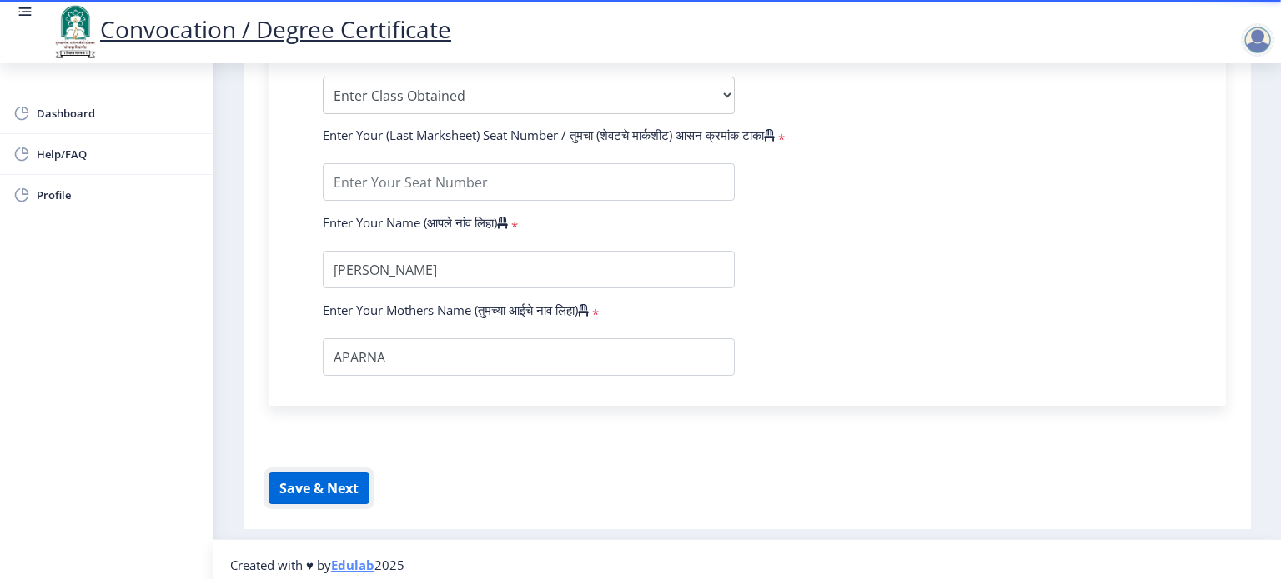
click at [345, 473] on button "Save & Next" at bounding box center [318, 489] width 101 height 32
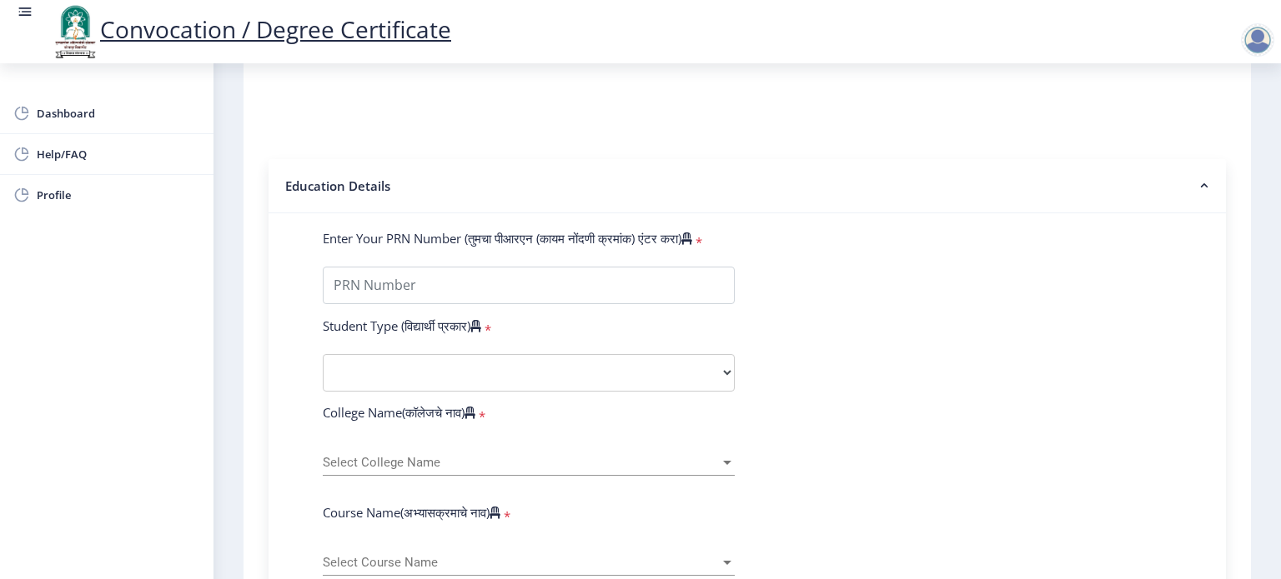
scroll to position [299, 0]
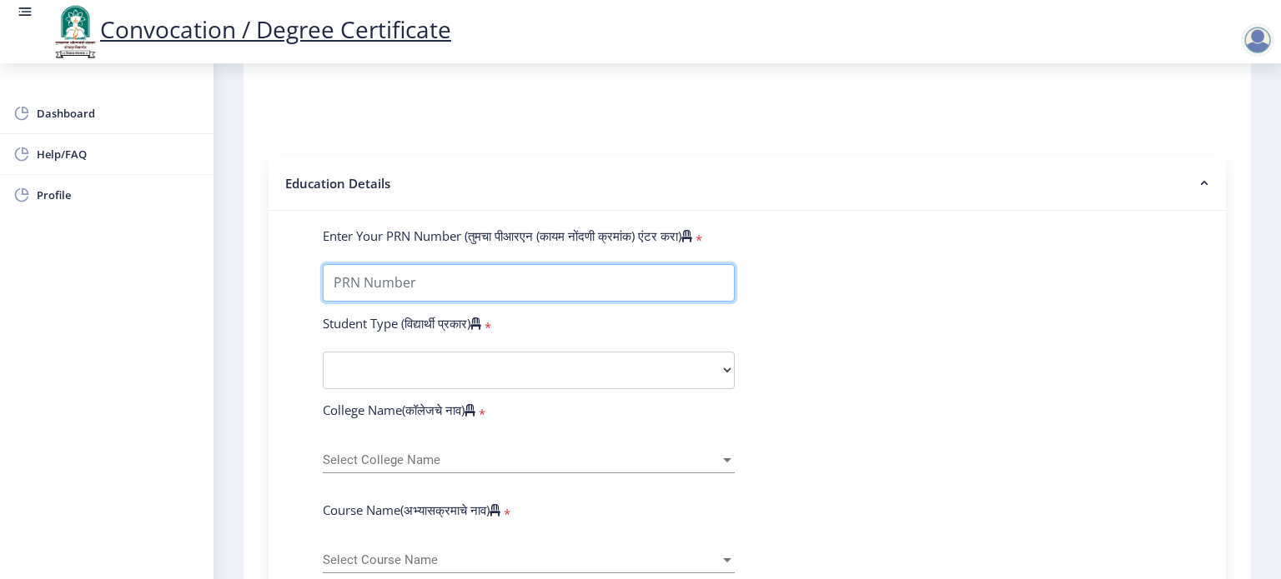
click at [519, 266] on input "Enter Your PRN Number (तुमचा पीआरएन (कायम नोंदणी क्रमांक) एंटर करा)" at bounding box center [529, 283] width 412 height 38
type input "202201003035002"
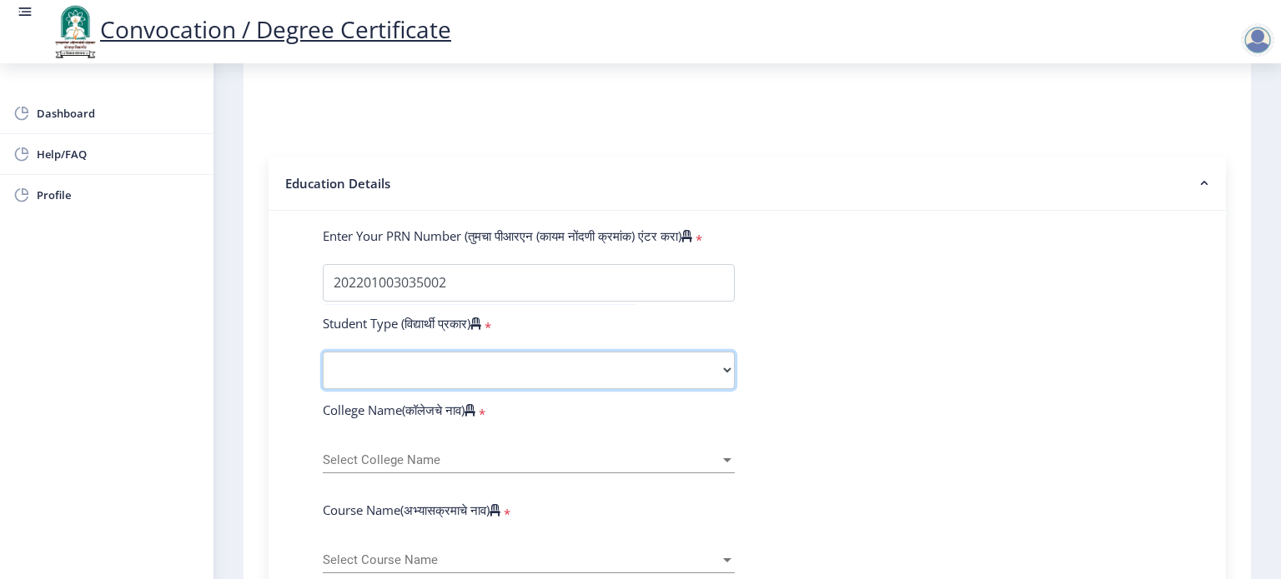
click at [499, 373] on select "Select Student Type Regular External" at bounding box center [529, 371] width 412 height 38
select select "Regular"
click at [323, 352] on select "Select Student Type Regular External" at bounding box center [529, 371] width 412 height 38
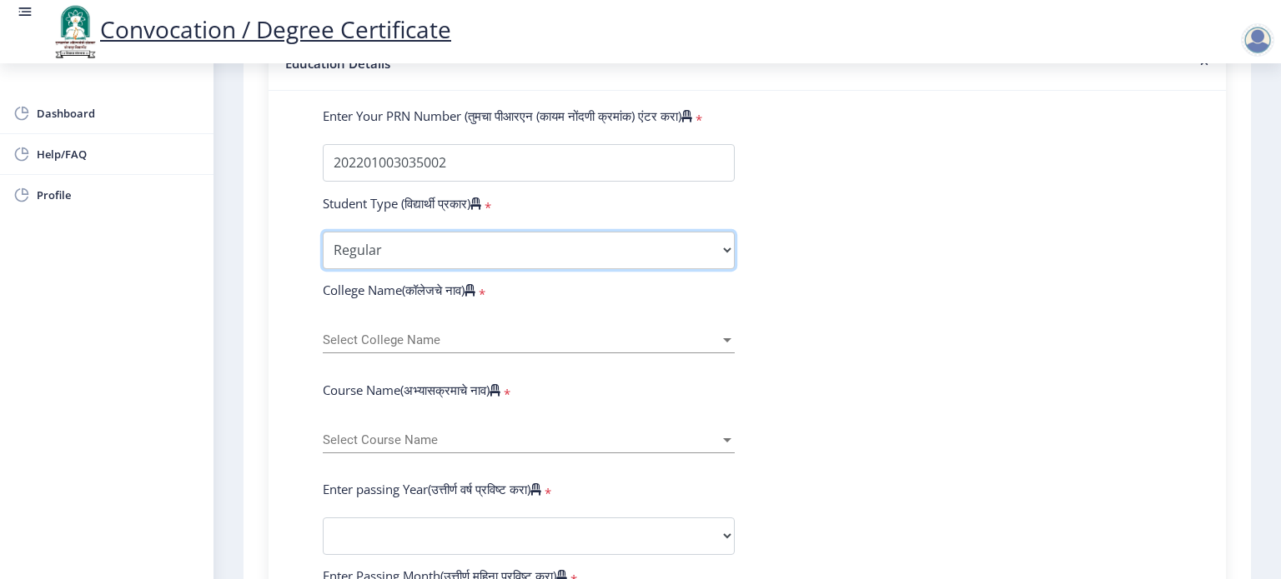
scroll to position [419, 0]
click at [419, 333] on span "Select College Name" at bounding box center [521, 340] width 397 height 14
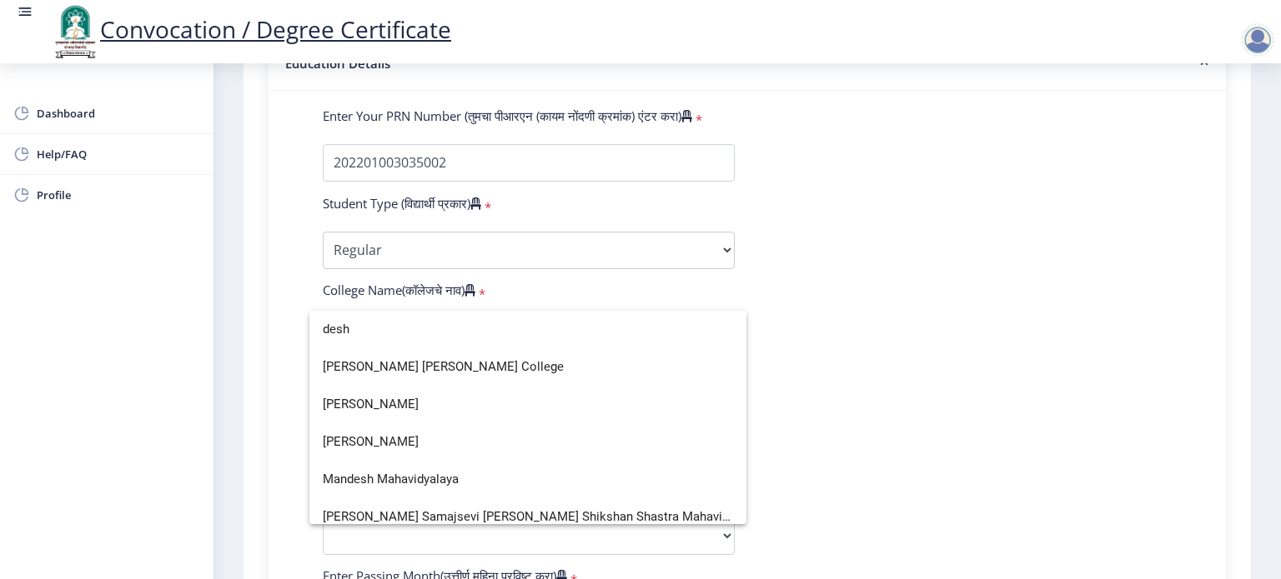
scroll to position [10, 0]
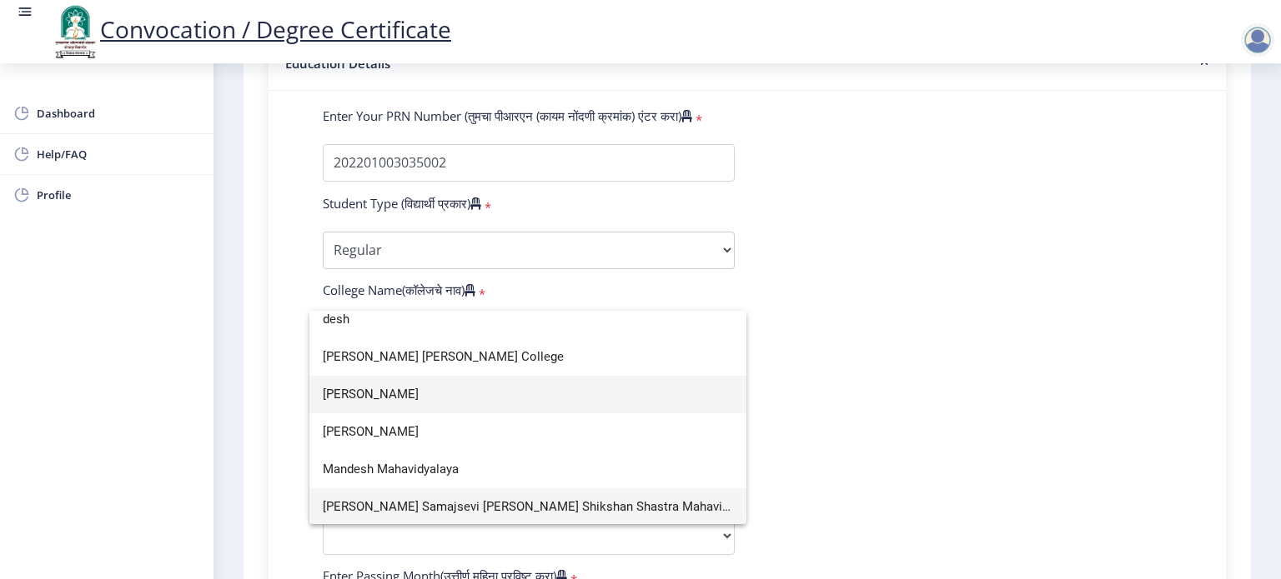
type input "desh"
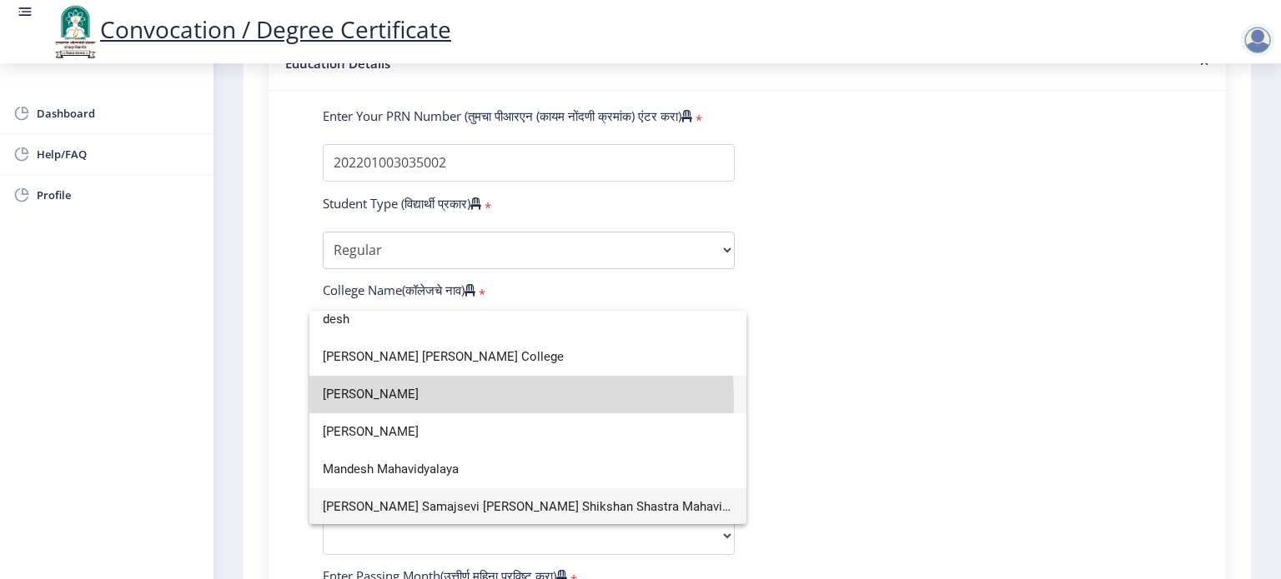
click at [417, 399] on span "Deshbhakta Sambhajirao Garad Mahavidyalaya" at bounding box center [528, 395] width 410 height 38
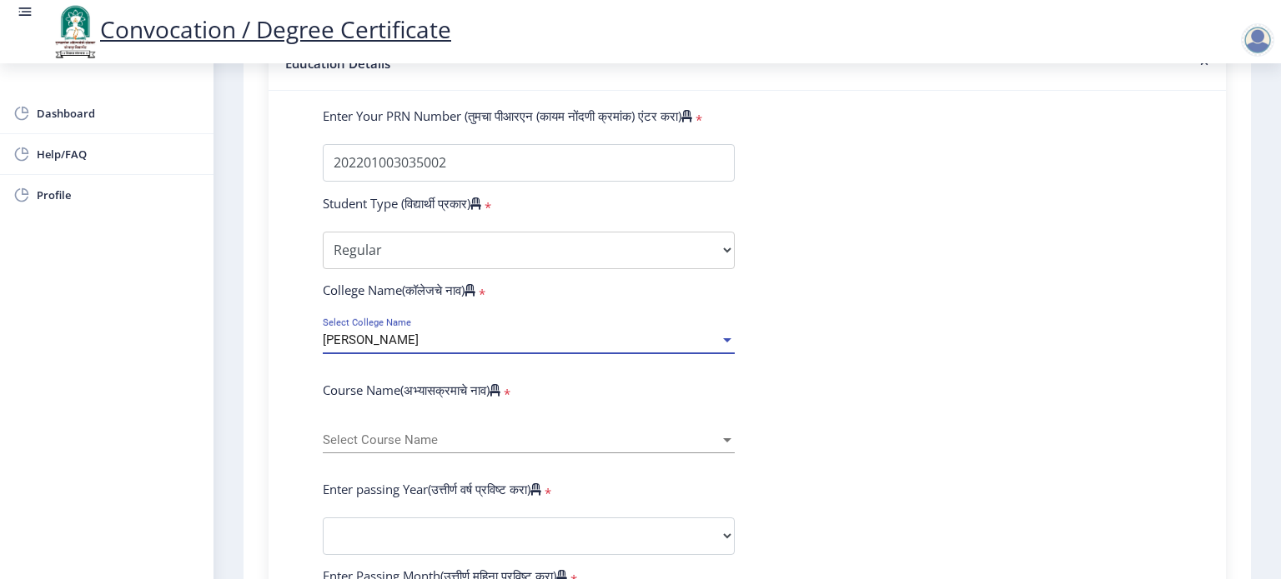
scroll to position [527, 0]
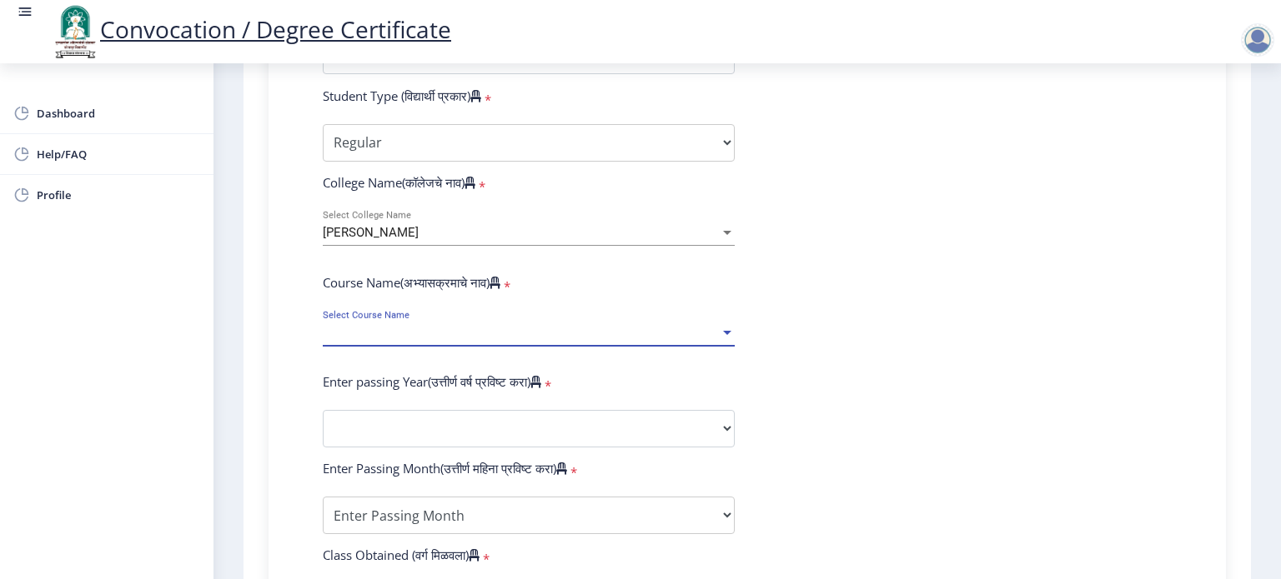
click at [443, 326] on span "Select Course Name" at bounding box center [521, 333] width 397 height 14
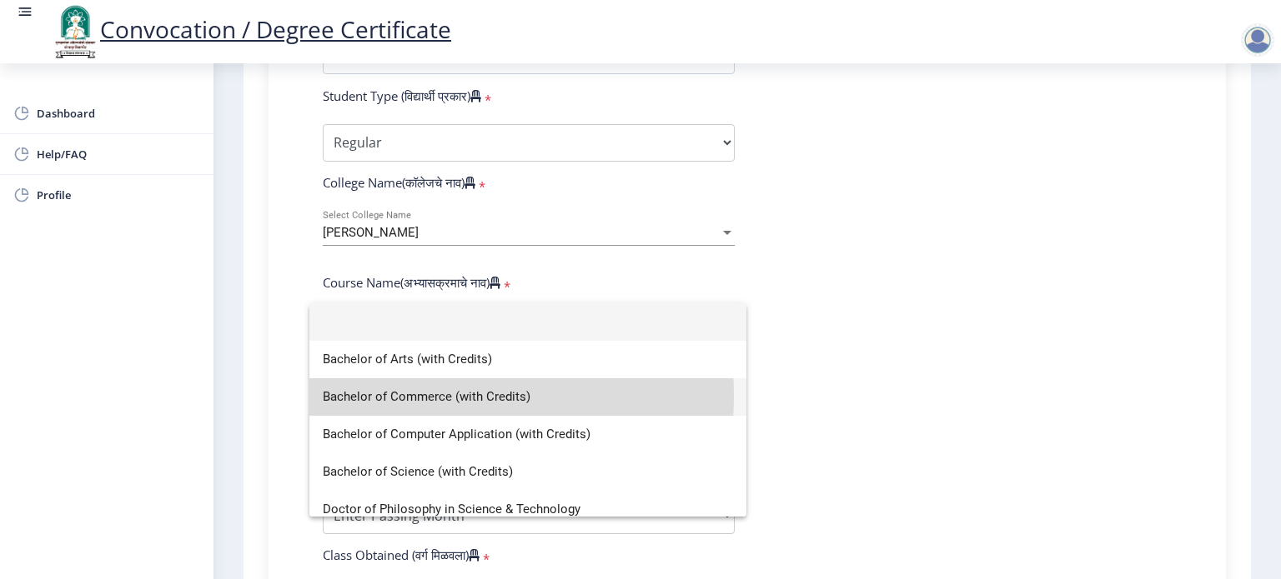
click at [420, 396] on span "Bachelor of Commerce (with Credits)" at bounding box center [528, 398] width 410 height 38
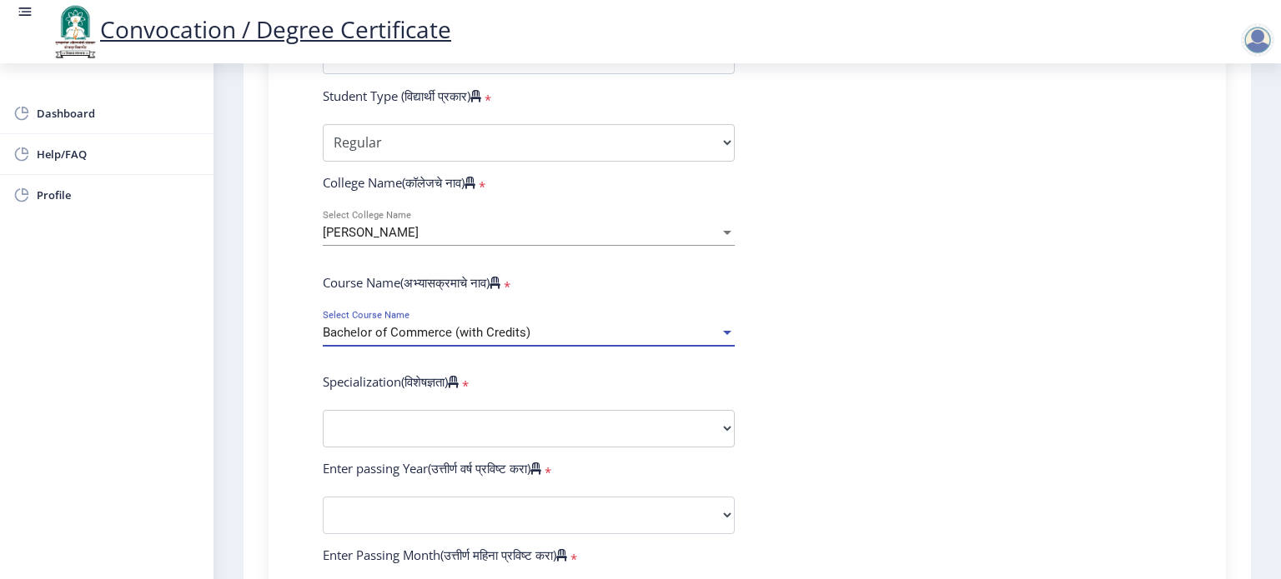
scroll to position [667, 0]
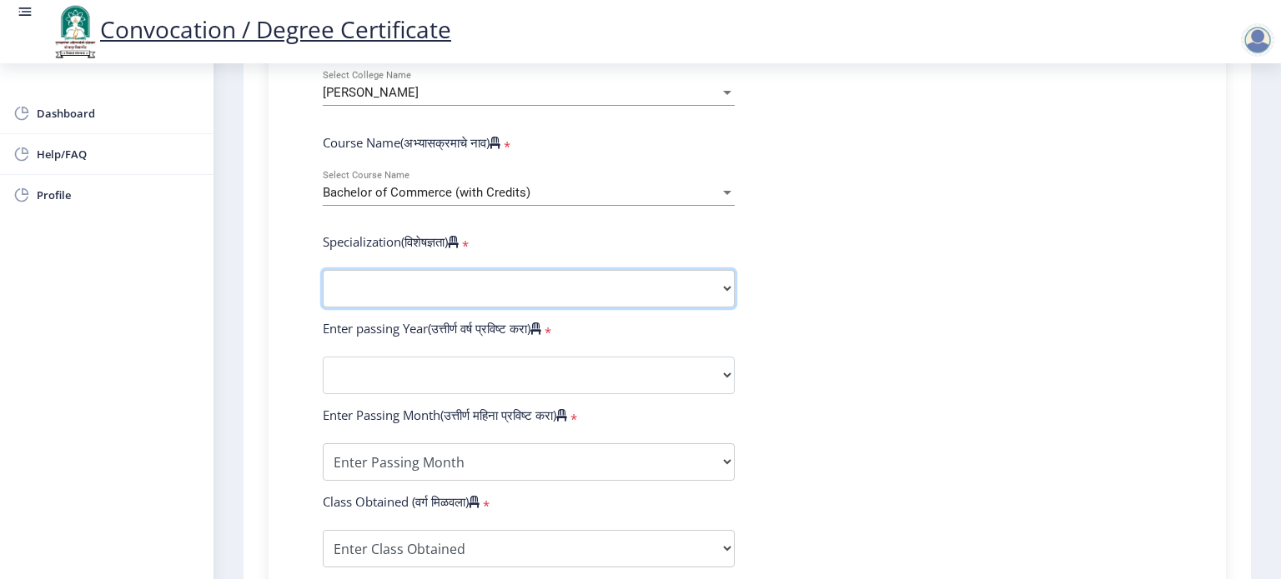
click at [434, 273] on select "Specialization Banking Advanced Accountancy Advanced Banking Advanced Cost Acco…" at bounding box center [529, 289] width 412 height 38
select select "Advanced Accountancy"
click at [323, 270] on select "Specialization Banking Advanced Accountancy Advanced Banking Advanced Cost Acco…" at bounding box center [529, 289] width 412 height 38
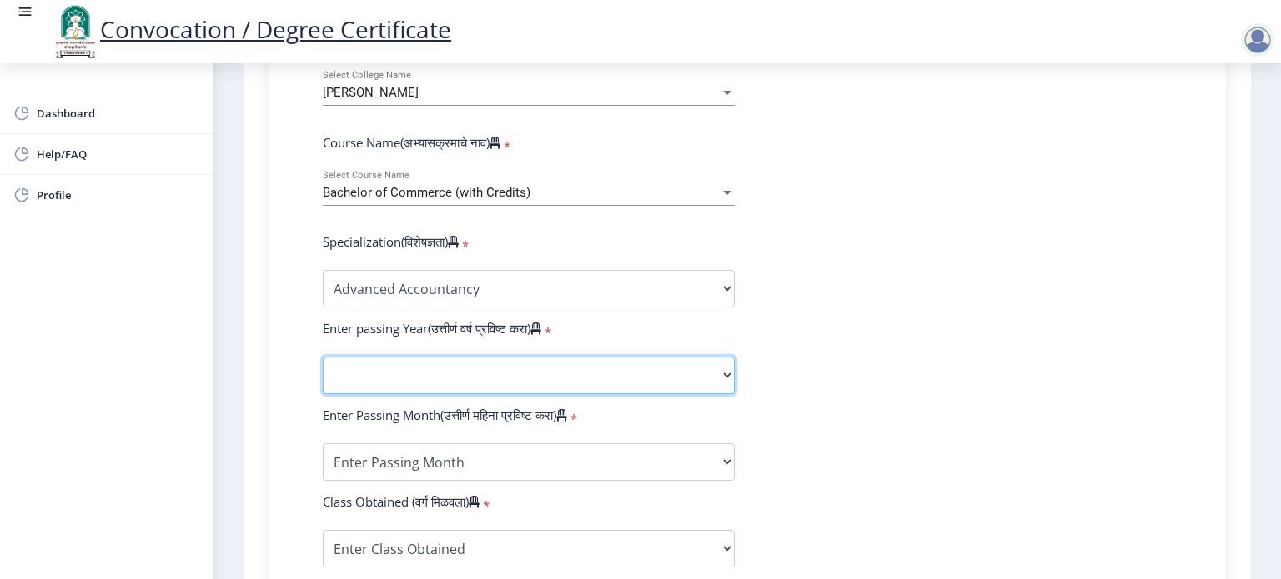
click at [460, 366] on select "2025 2024 2023 2022 2021 2020 2019 2018 2017 2016 2015 2014 2013 2012 2011 2010…" at bounding box center [529, 376] width 412 height 38
select select "2025"
click at [323, 357] on select "2025 2024 2023 2022 2021 2020 2019 2018 2017 2016 2015 2014 2013 2012 2011 2010…" at bounding box center [529, 376] width 412 height 38
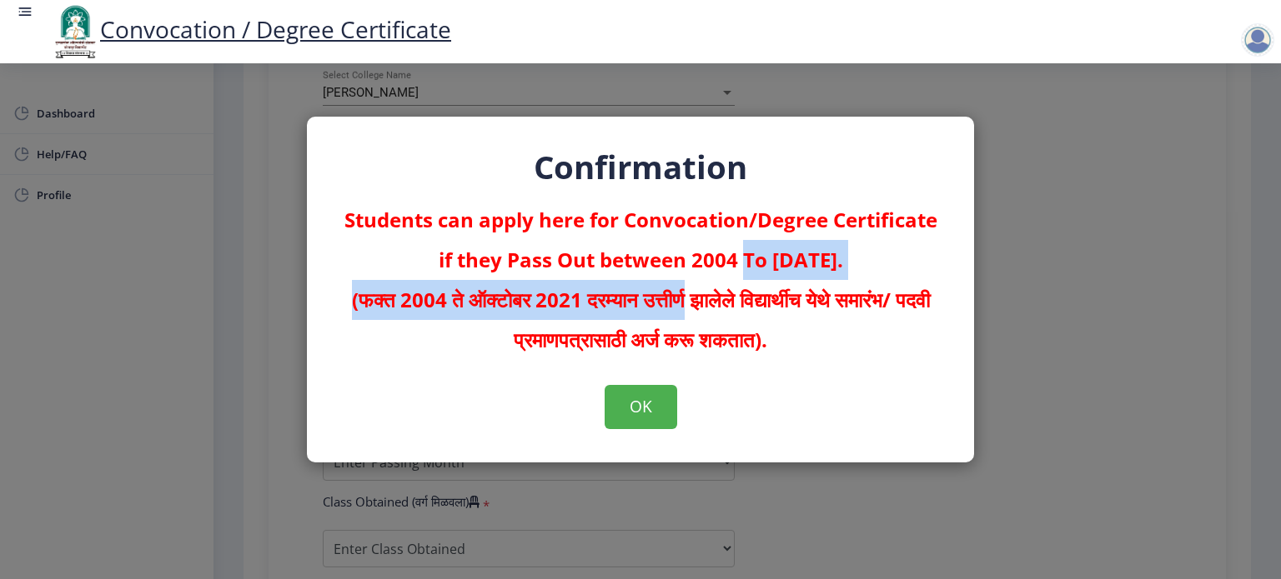
drag, startPoint x: 702, startPoint y: 278, endPoint x: 735, endPoint y: 288, distance: 34.0
click at [735, 288] on p "Students can apply here for Convocation/Degree Certificate if they Pass Out bet…" at bounding box center [640, 280] width 600 height 160
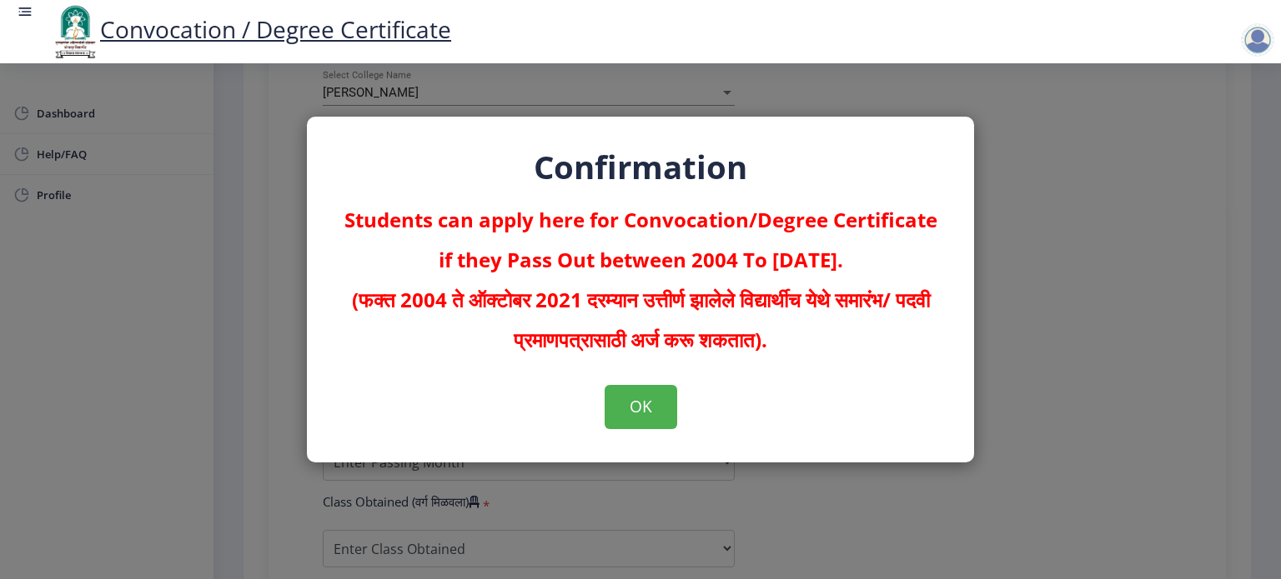
click at [765, 363] on div "Confirmation Students can apply here for Convocation/Degree Certificate if they…" at bounding box center [640, 289] width 667 height 345
click at [647, 417] on button "OK" at bounding box center [640, 406] width 73 height 43
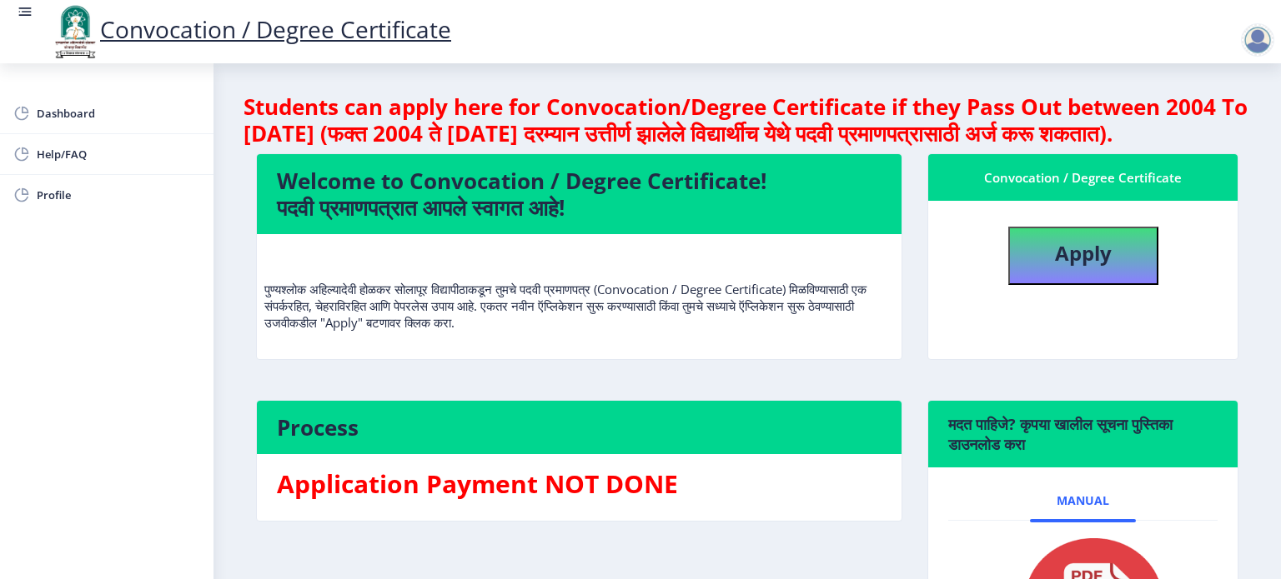
scroll to position [227, 0]
